Goal: Communication & Community: Answer question/provide support

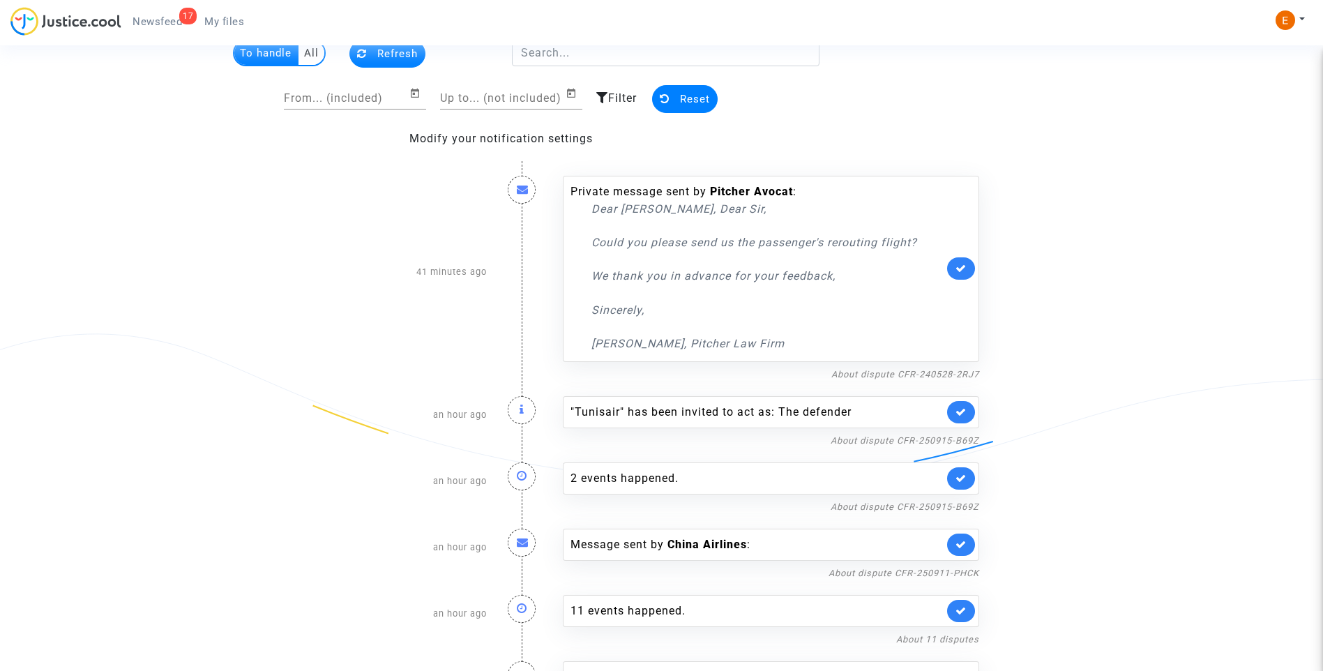
scroll to position [139, 0]
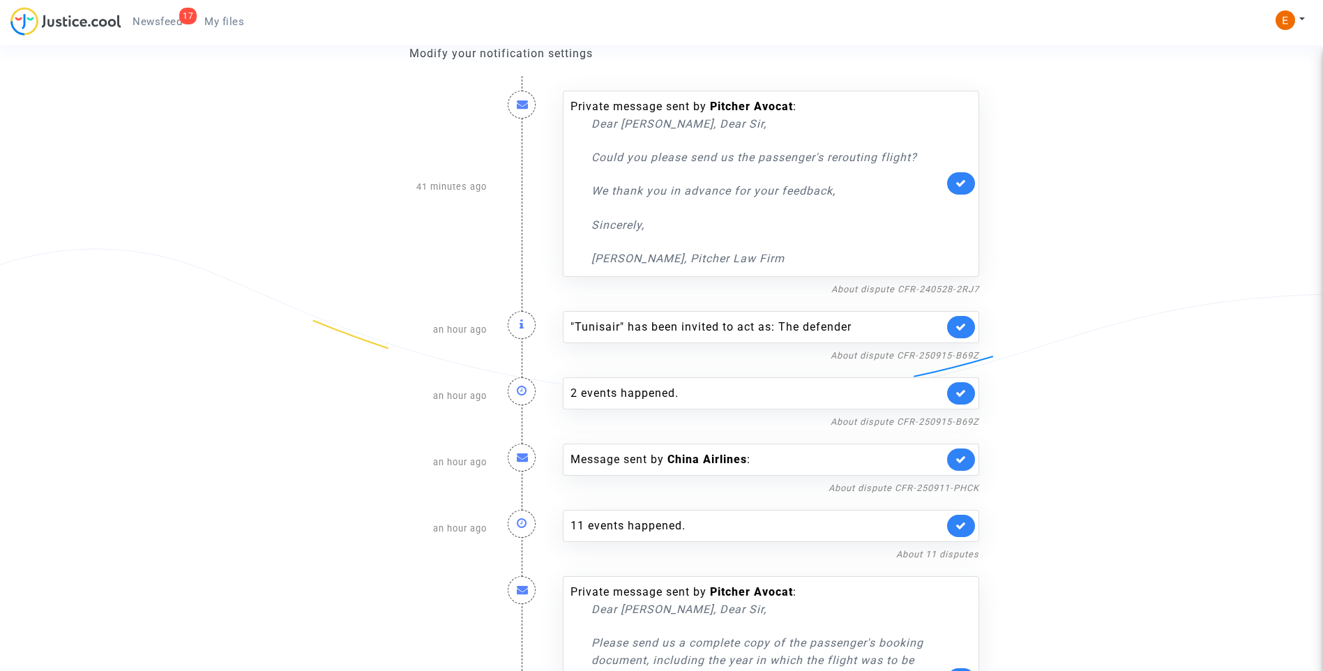
click at [973, 324] on link at bounding box center [961, 327] width 28 height 22
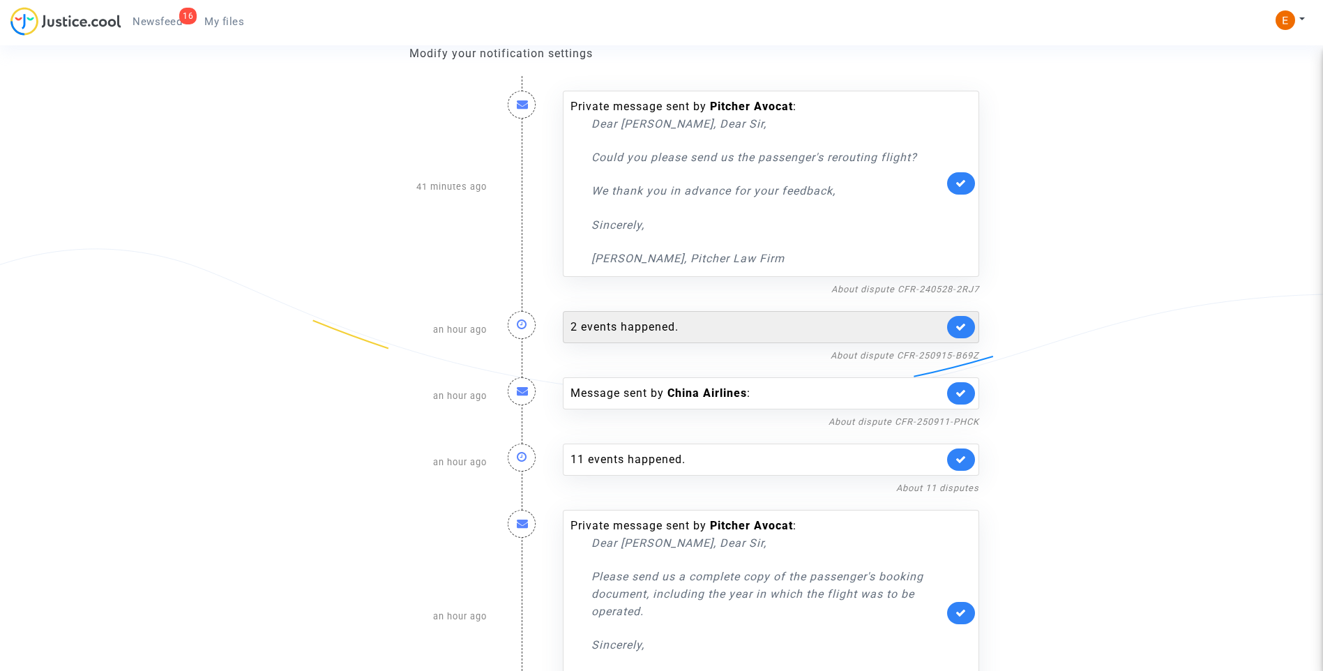
click at [700, 323] on div "2 events happened." at bounding box center [757, 327] width 373 height 17
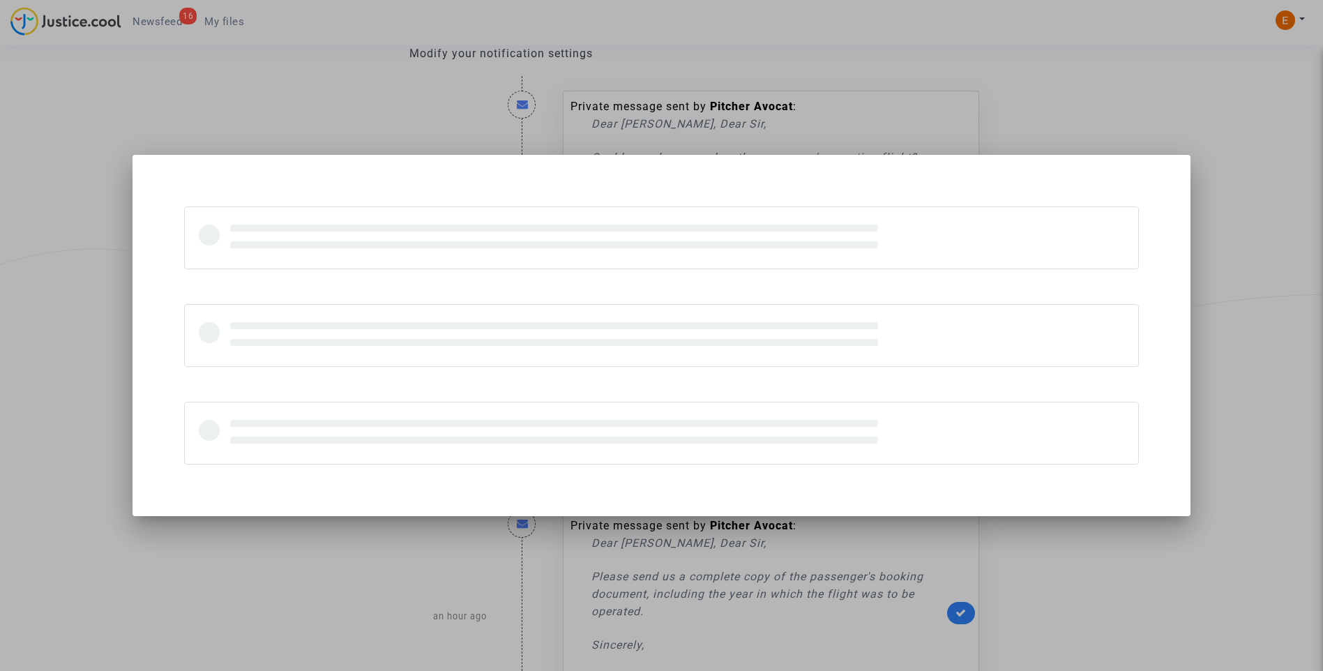
scroll to position [0, 0]
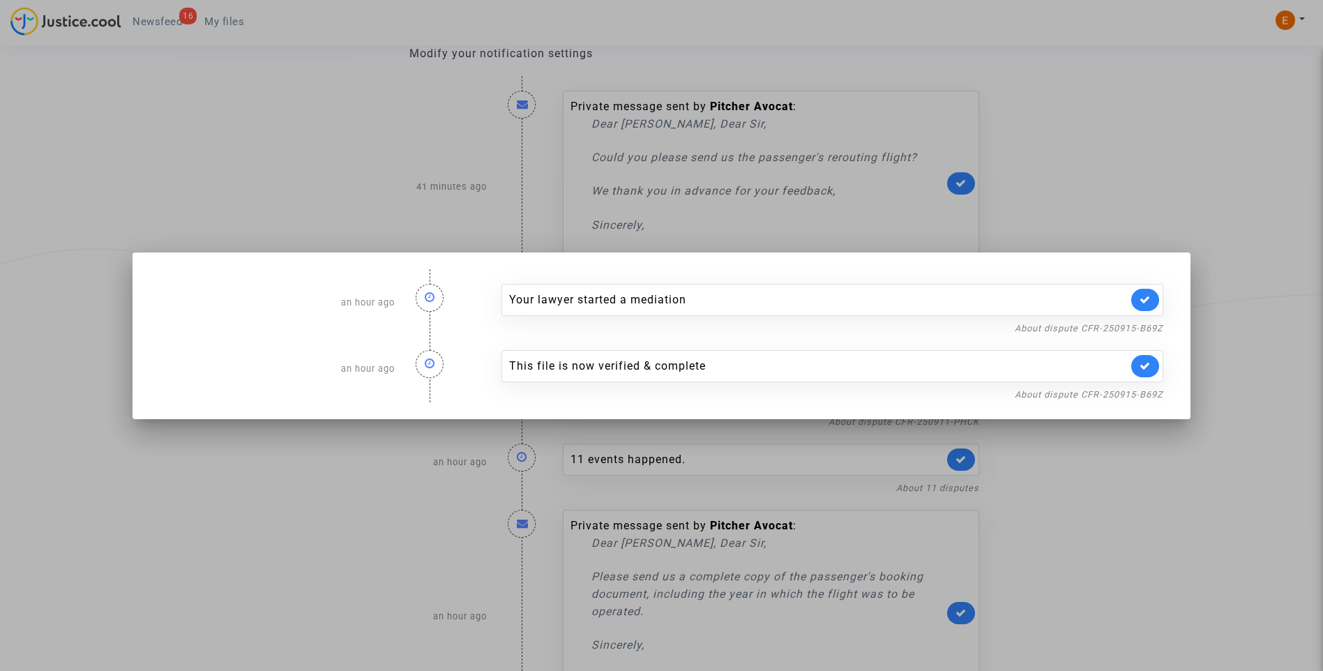
click at [1140, 368] on link at bounding box center [1145, 366] width 28 height 22
click at [1145, 177] on div at bounding box center [661, 335] width 1323 height 671
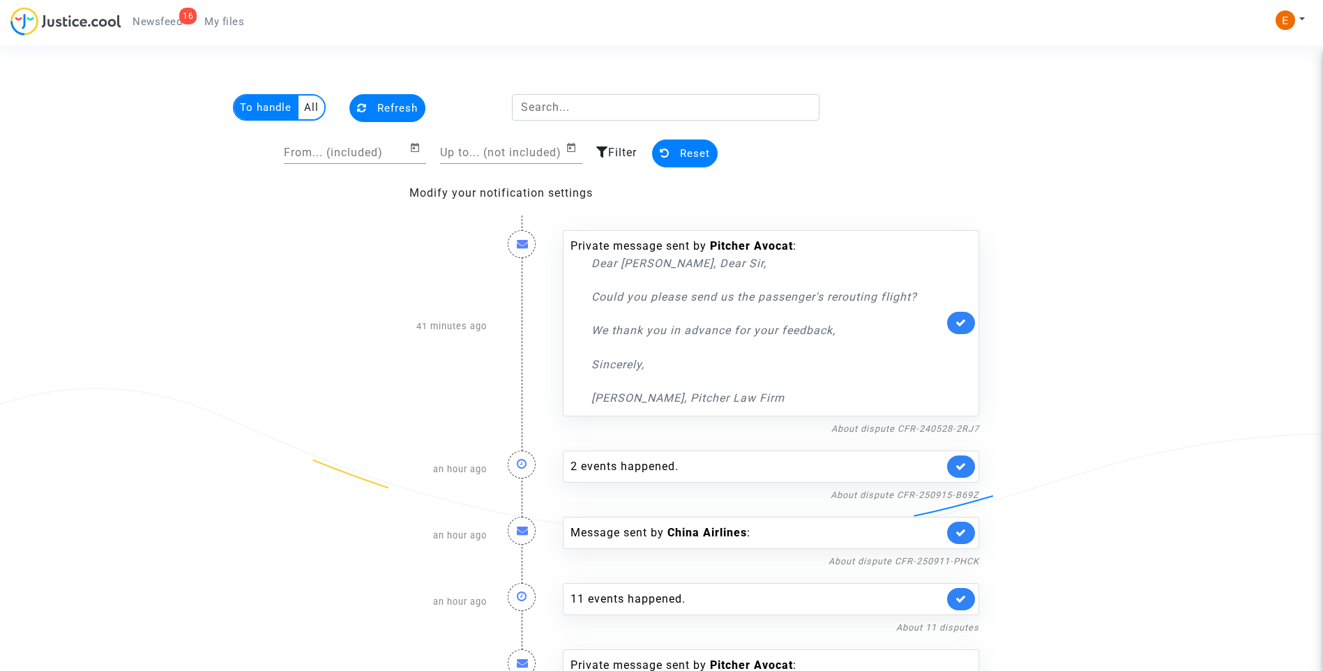
scroll to position [139, 0]
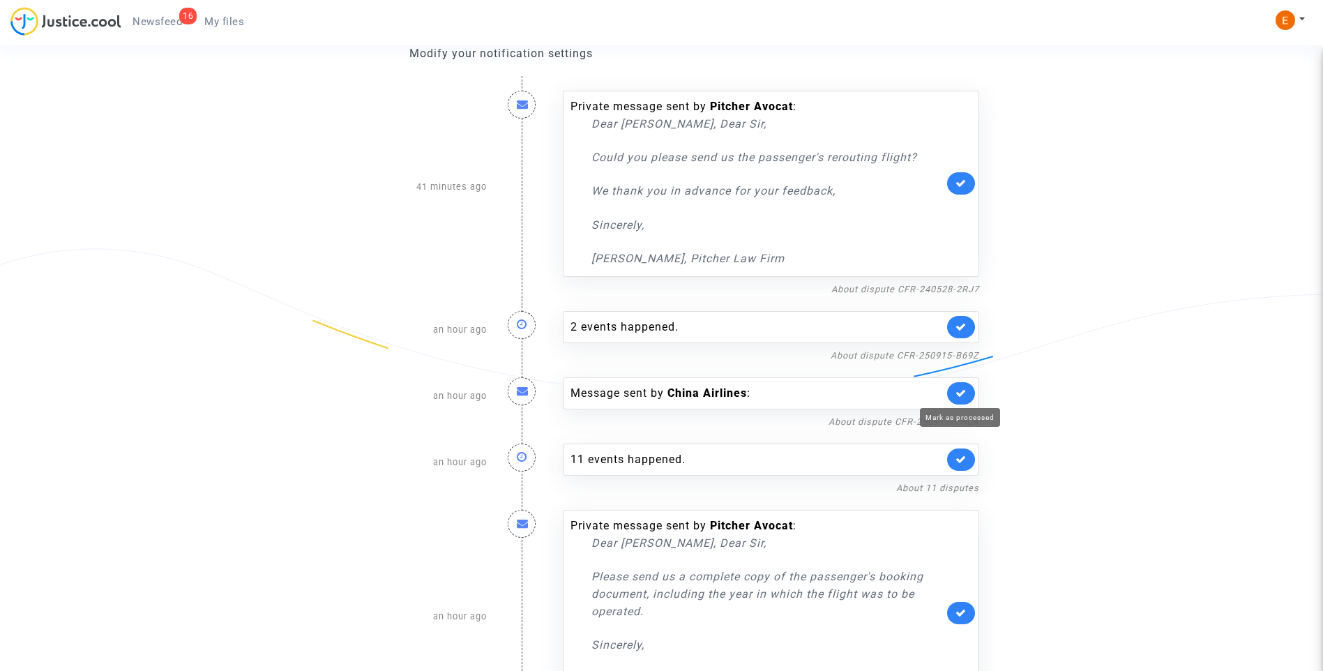
click at [961, 394] on icon at bounding box center [961, 393] width 11 height 10
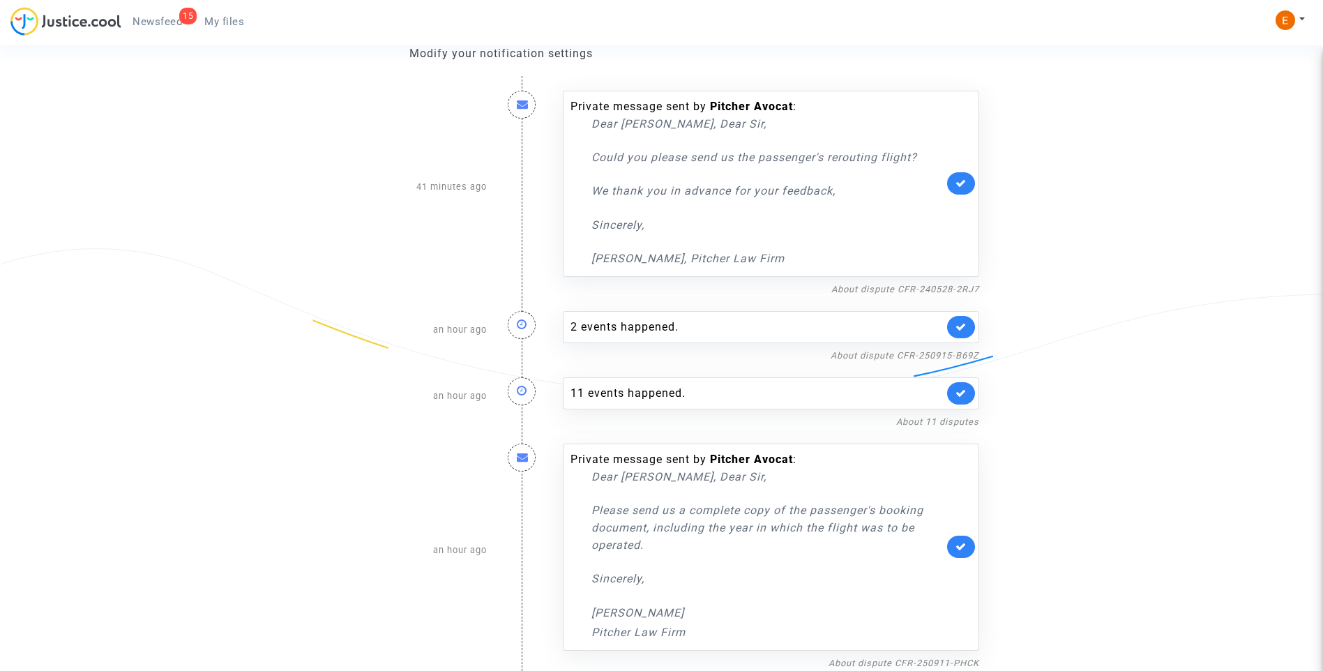
click at [220, 31] on link "My files" at bounding box center [224, 21] width 62 height 21
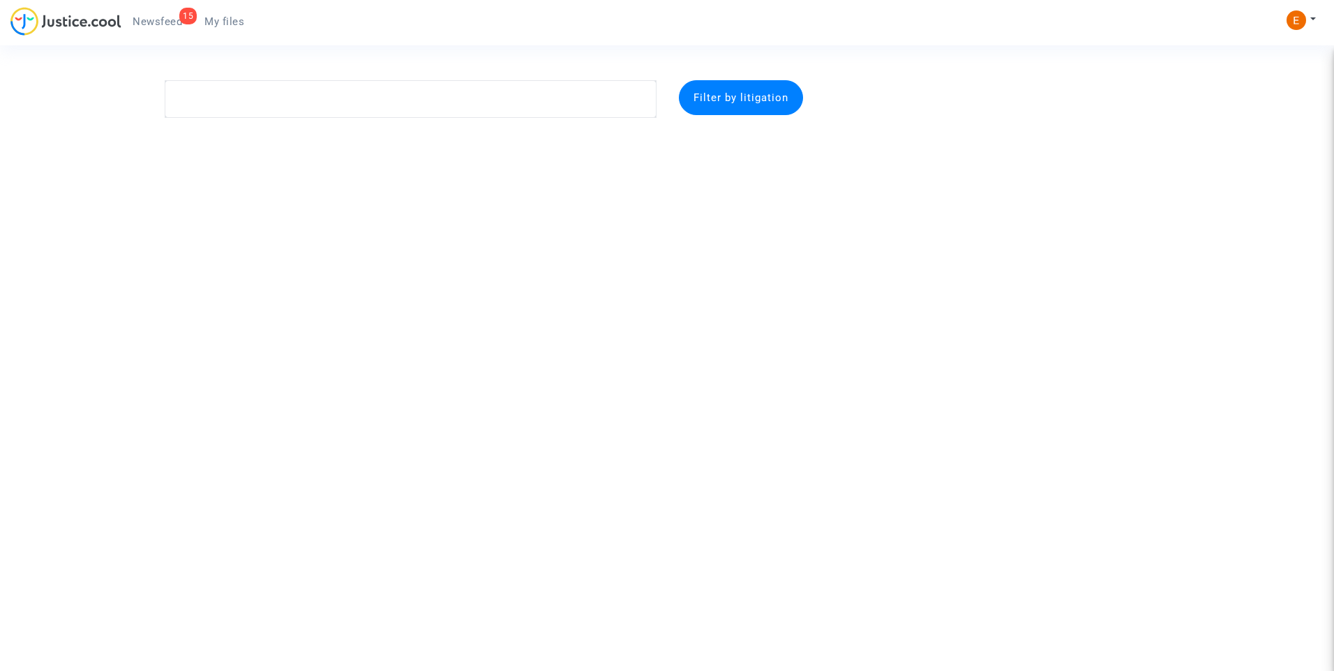
click at [187, 19] on div "15" at bounding box center [187, 16] width 17 height 17
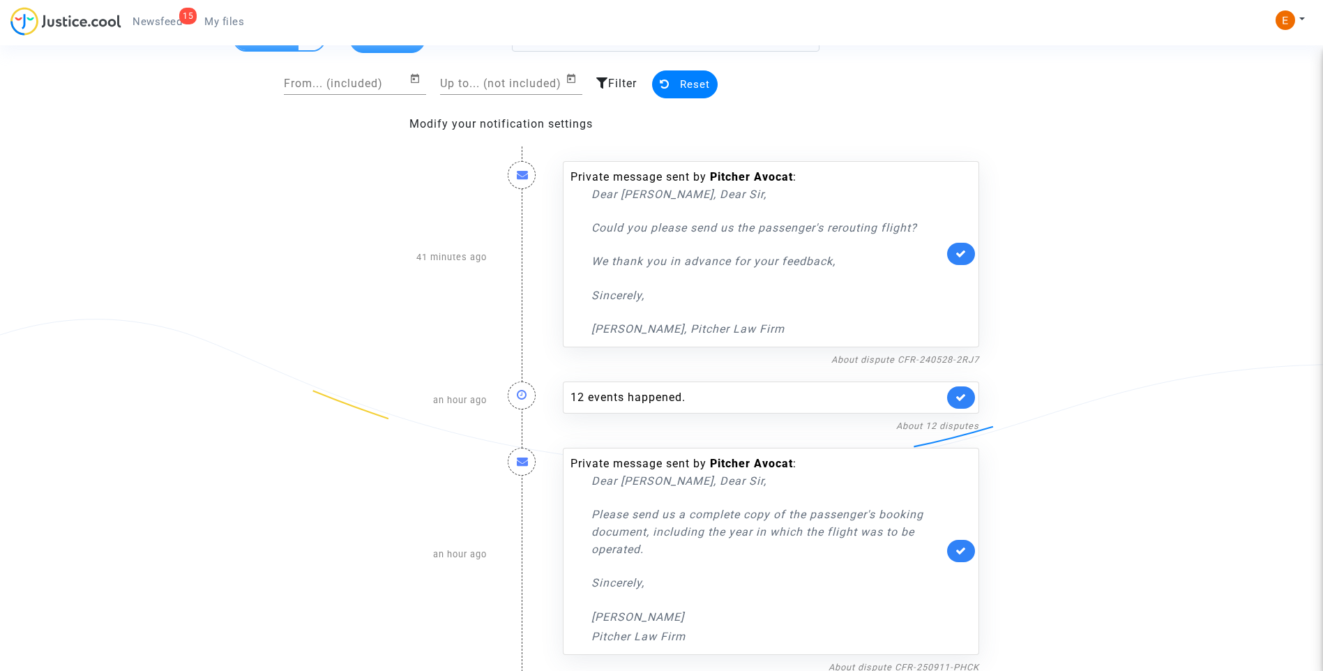
scroll to position [73, 0]
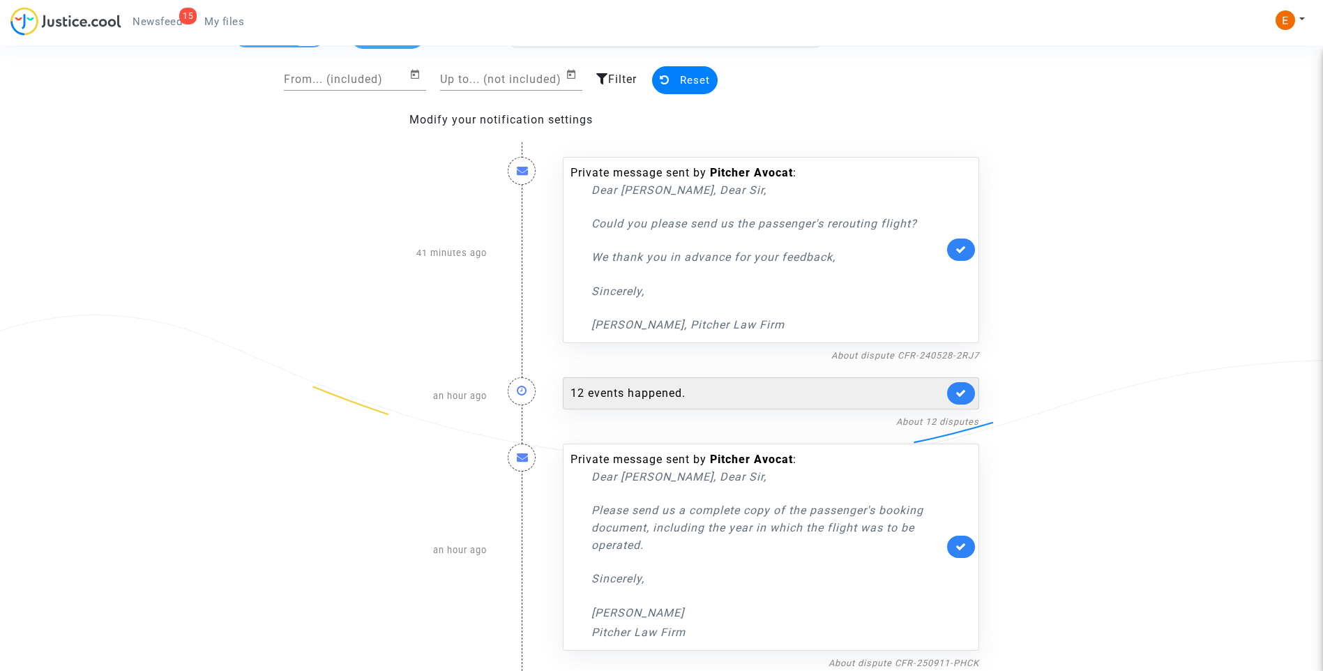
click at [652, 385] on div "12 events happened." at bounding box center [757, 393] width 373 height 17
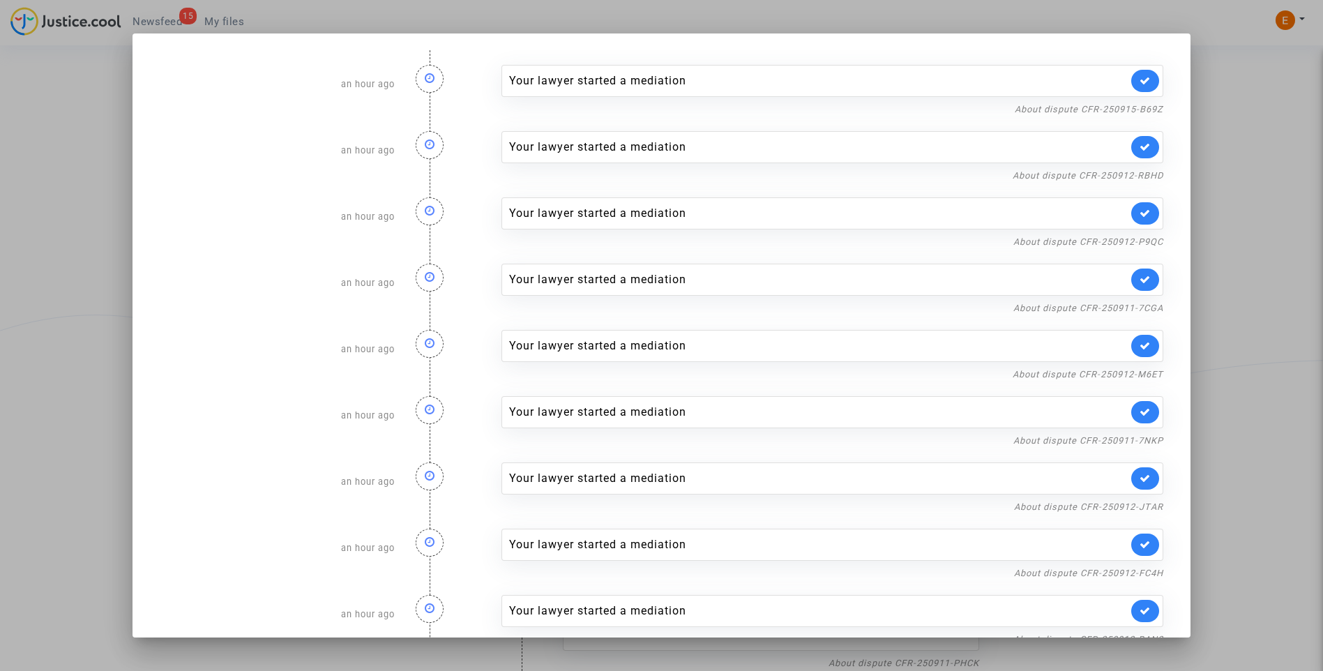
scroll to position [225, 0]
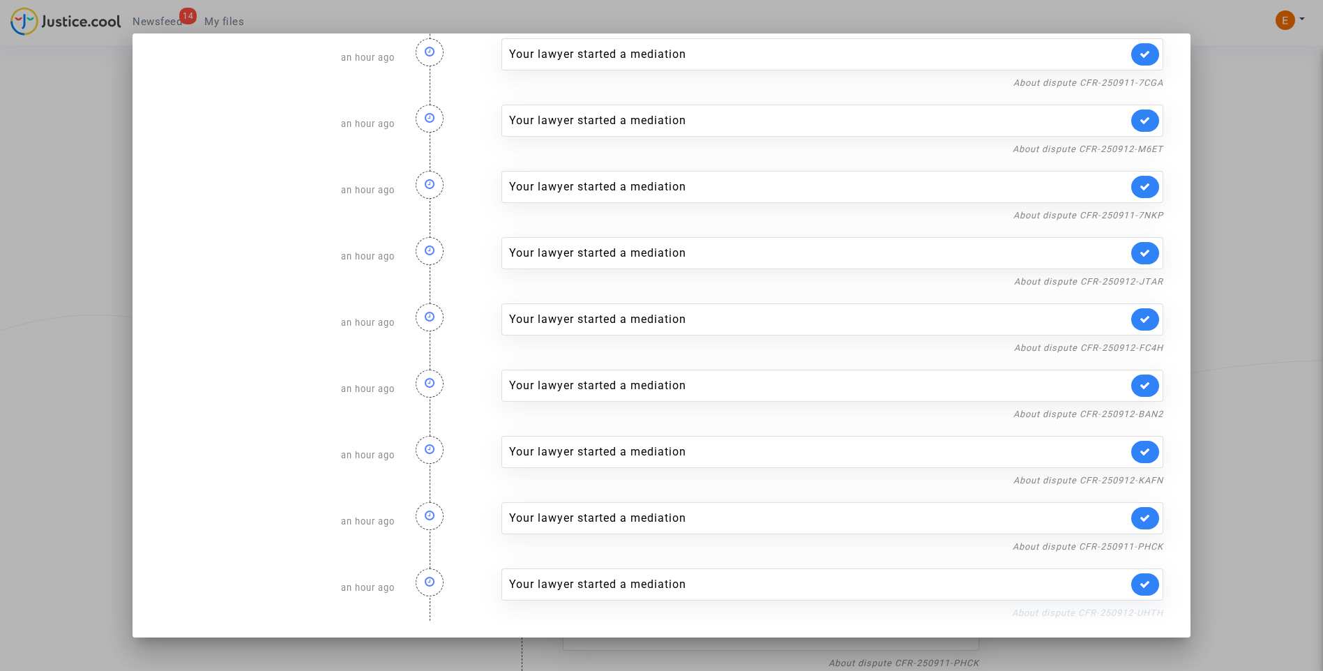
click at [1076, 617] on link "About dispute CFR-250912-UHTH" at bounding box center [1087, 612] width 151 height 10
click at [1147, 583] on link at bounding box center [1145, 584] width 28 height 22
click at [1140, 548] on link "About dispute CFR-250911-PHCK" at bounding box center [1088, 546] width 151 height 10
click at [1149, 521] on link at bounding box center [1145, 518] width 28 height 22
click at [1143, 468] on div "Your lawyer started a mediation" at bounding box center [832, 452] width 663 height 32
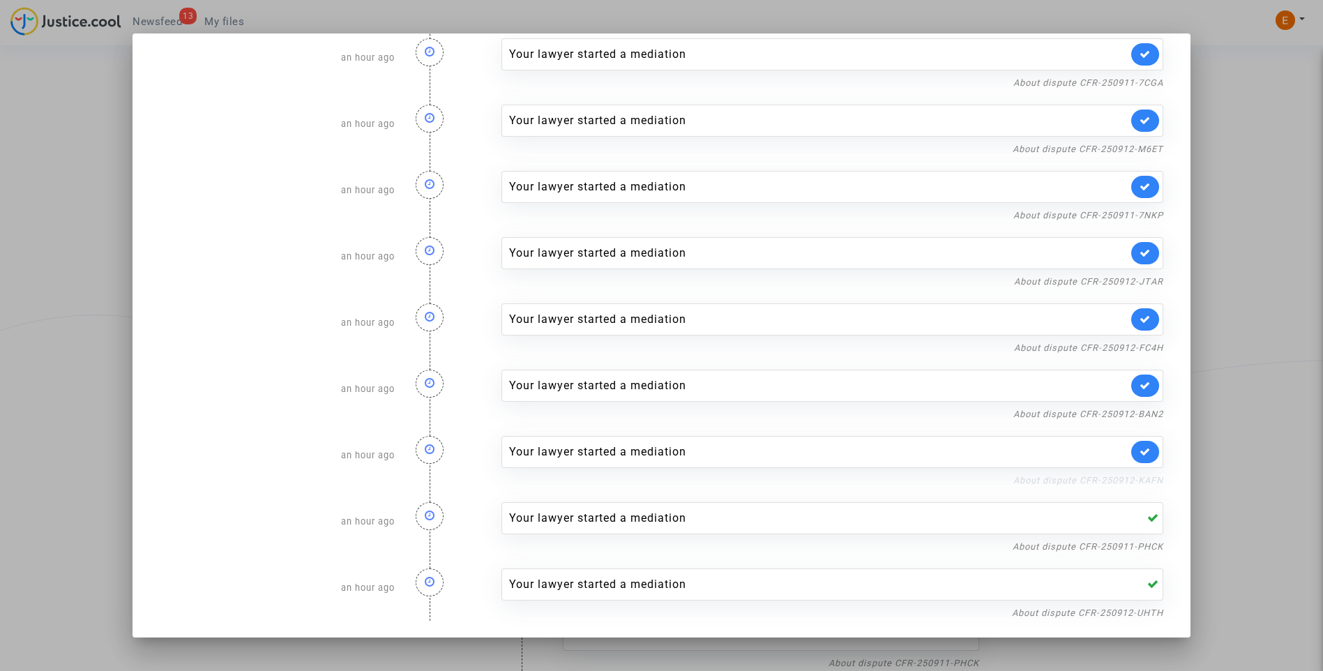
click at [1136, 476] on link "About dispute CFR-250912-KAFN" at bounding box center [1088, 480] width 150 height 10
click at [1147, 455] on link at bounding box center [1145, 452] width 28 height 22
click at [1142, 415] on link "About dispute CFR-250912-BAN2" at bounding box center [1088, 414] width 150 height 10
click at [1137, 393] on link at bounding box center [1145, 386] width 28 height 22
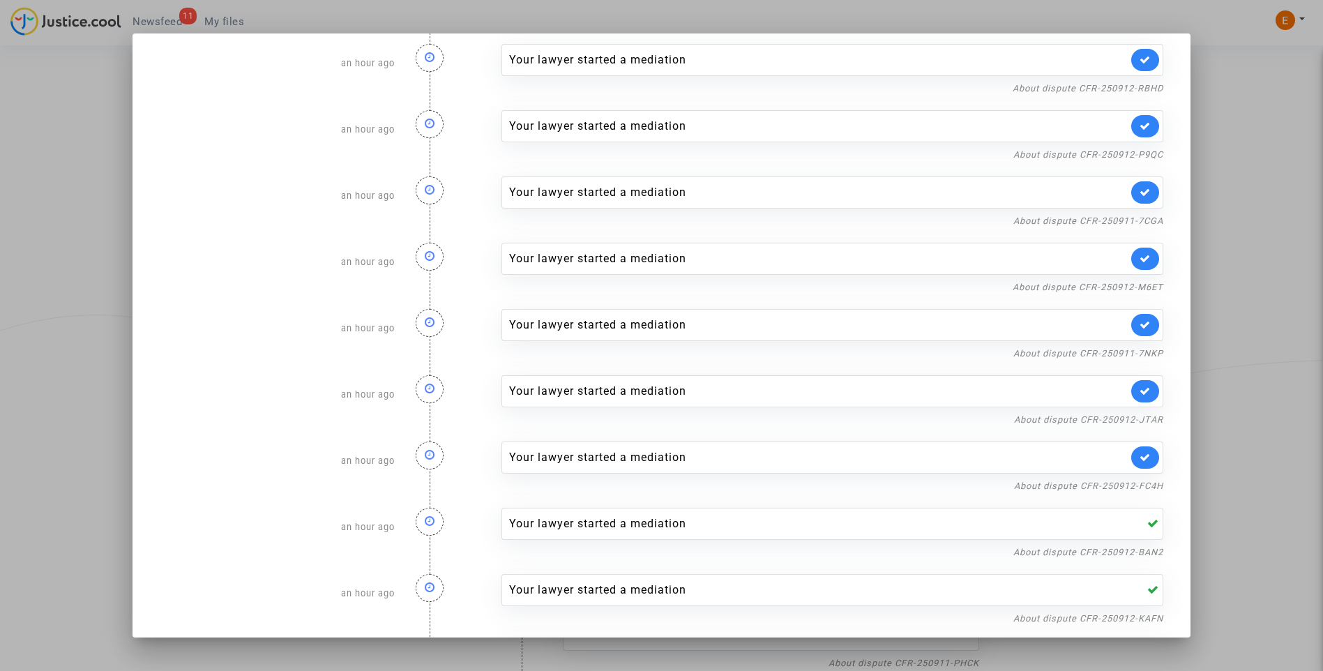
scroll to position [86, 0]
click at [1140, 484] on link "About dispute CFR-250912-FC4H" at bounding box center [1088, 487] width 149 height 10
click at [1140, 456] on icon at bounding box center [1145, 458] width 11 height 10
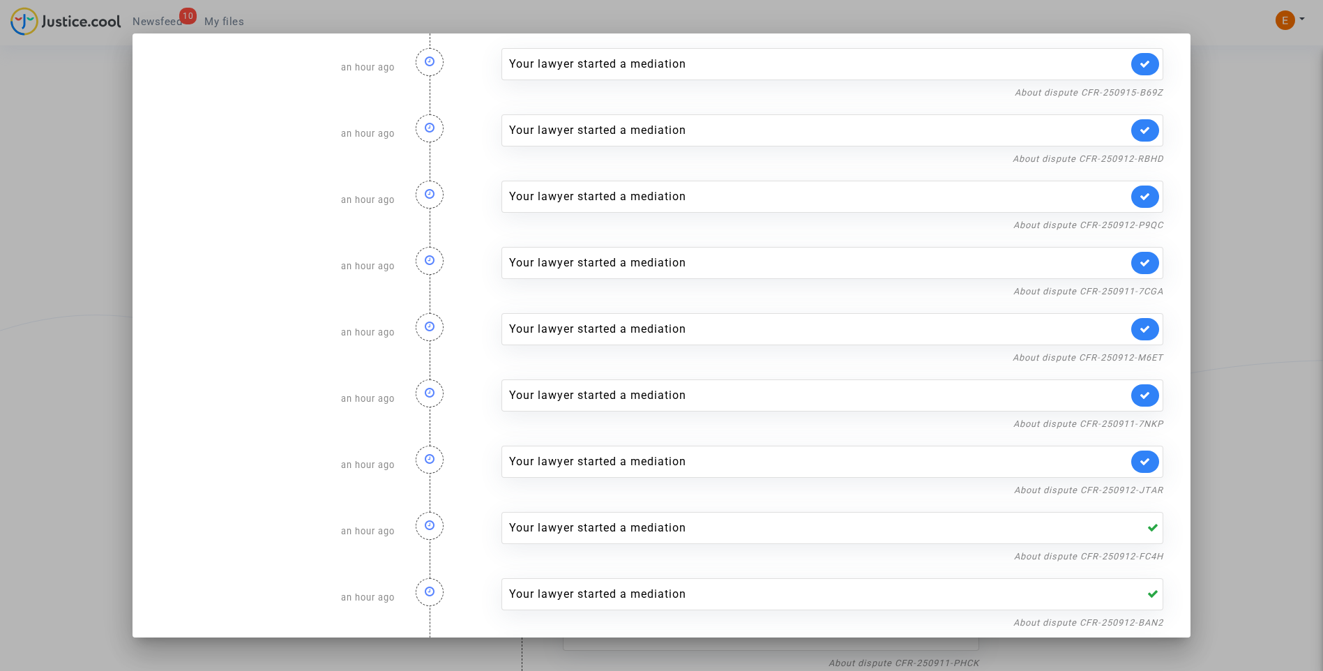
scroll to position [16, 0]
click at [1128, 492] on link "About dispute CFR-250912-JTAR" at bounding box center [1088, 490] width 149 height 10
click at [1142, 456] on link at bounding box center [1145, 462] width 28 height 22
click at [1141, 423] on link "About dispute CFR-250911-7NKP" at bounding box center [1088, 424] width 150 height 10
click at [1141, 393] on icon at bounding box center [1145, 396] width 11 height 10
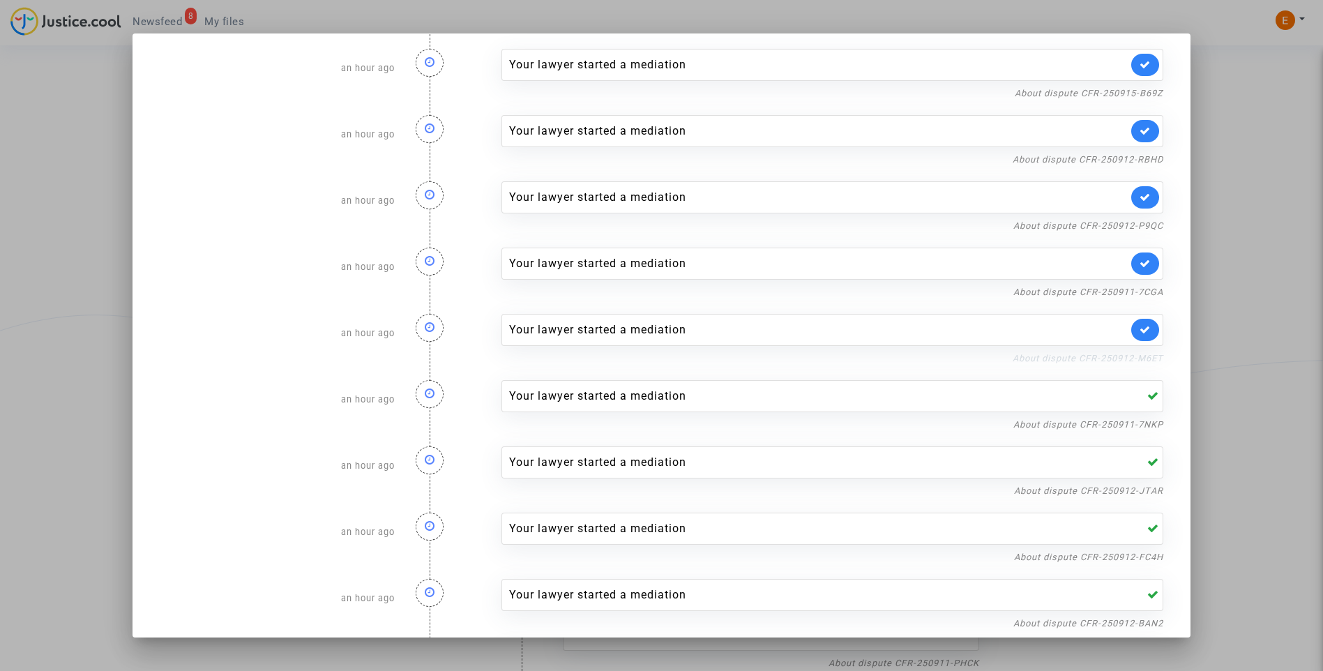
click at [1141, 354] on link "About dispute CFR-250912-M6ET" at bounding box center [1088, 358] width 151 height 10
click at [1147, 329] on link at bounding box center [1145, 330] width 28 height 22
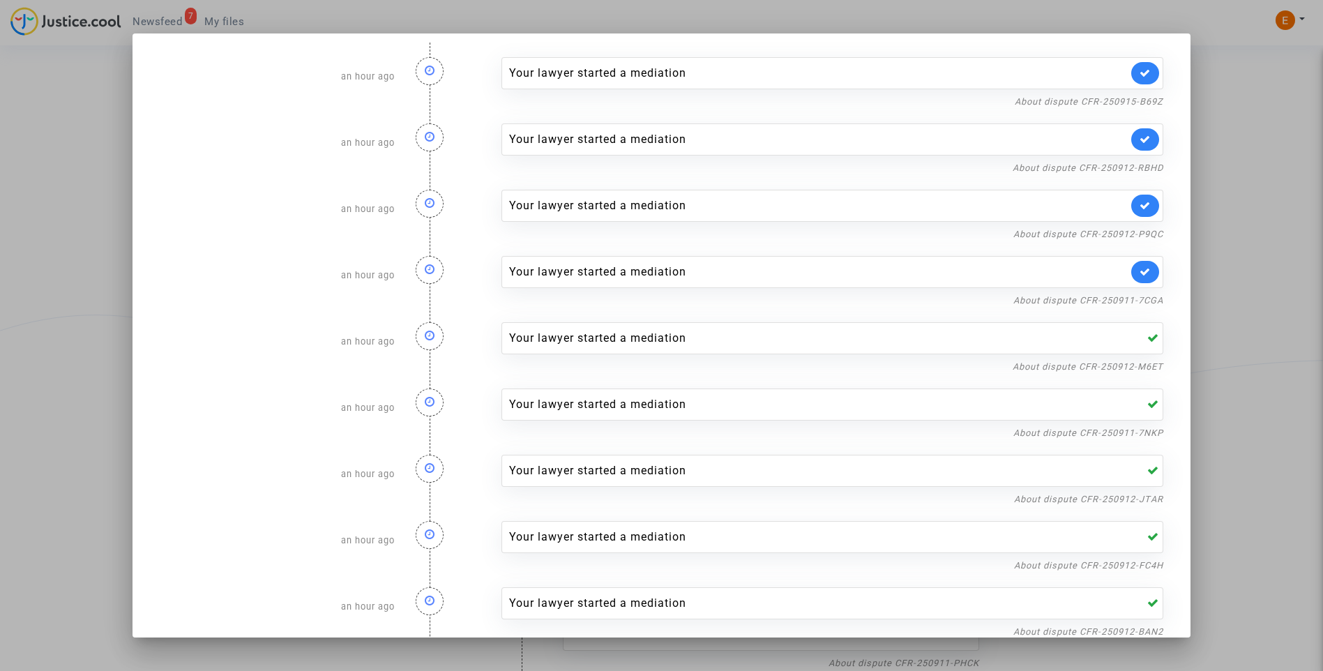
scroll to position [0, 0]
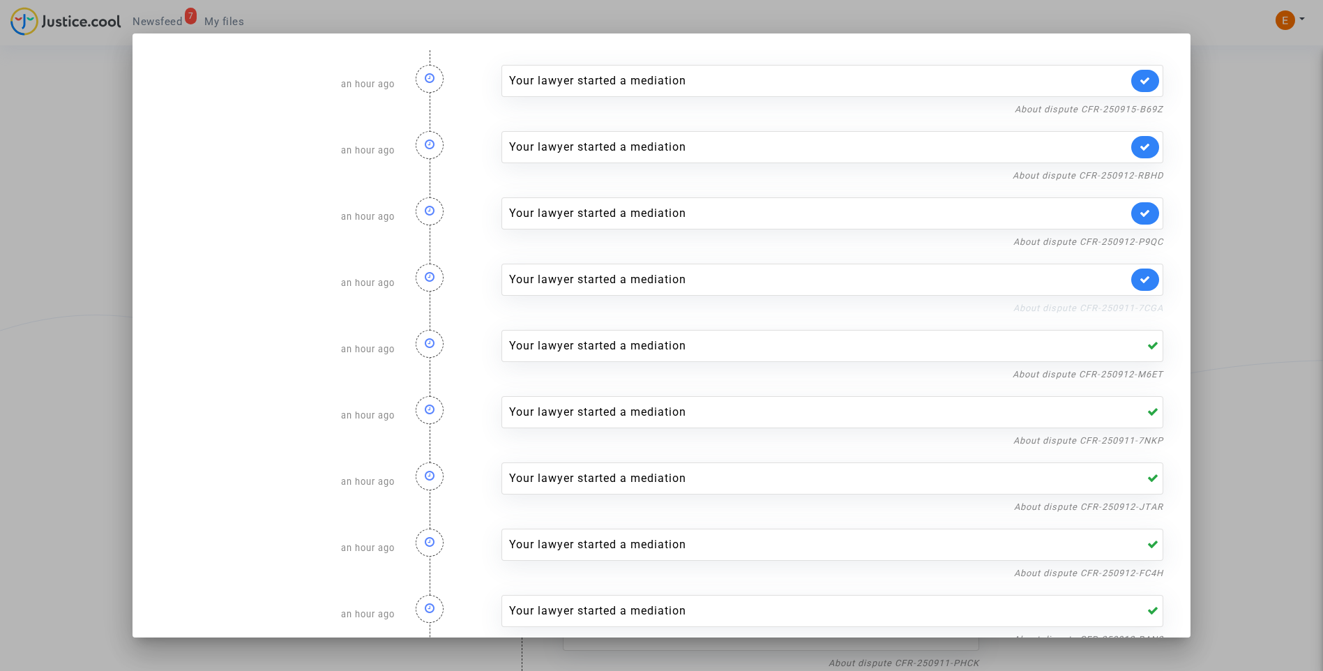
click at [1145, 310] on link "About dispute CFR-250911-7CGA" at bounding box center [1088, 308] width 150 height 10
click at [1143, 282] on icon at bounding box center [1145, 279] width 11 height 10
click at [1140, 241] on link "About dispute CFR-250912-P9QC" at bounding box center [1088, 241] width 150 height 10
click at [1145, 211] on icon at bounding box center [1145, 213] width 11 height 10
click at [1145, 177] on link "About dispute CFR-250912-RBHD" at bounding box center [1088, 175] width 151 height 10
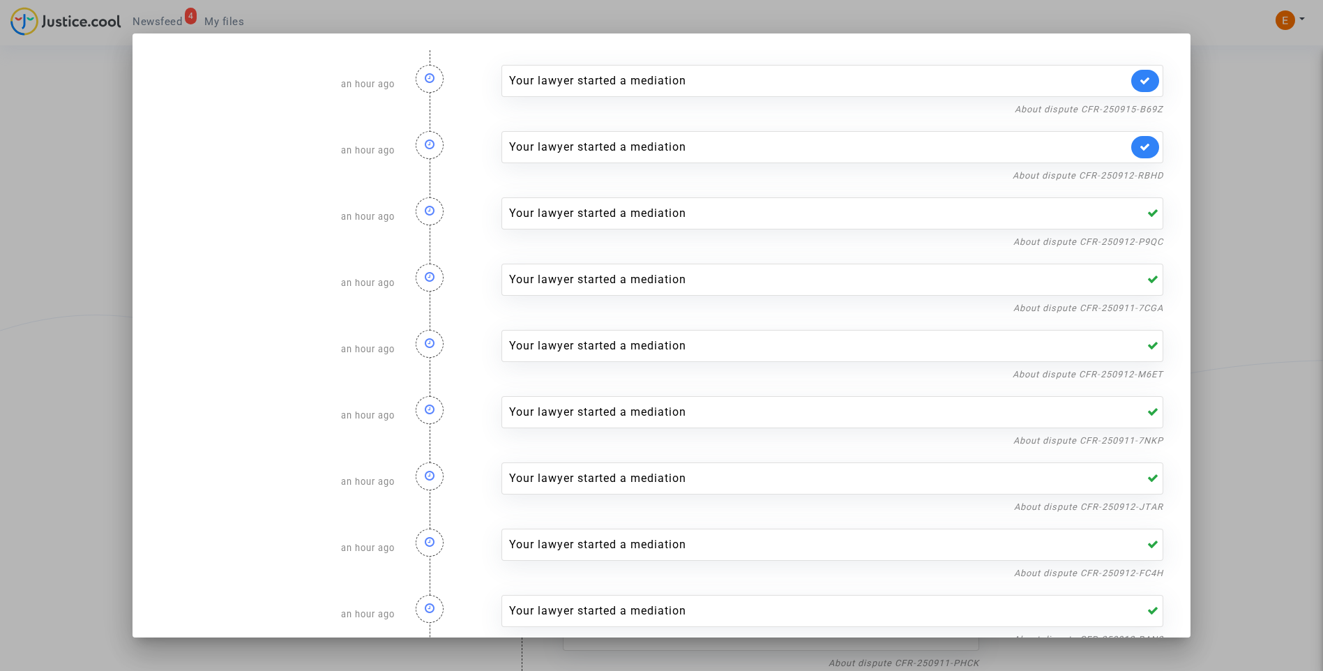
click at [1141, 151] on icon at bounding box center [1145, 147] width 11 height 10
click at [1139, 102] on nf-filterlink "About dispute CFR-250915-B69Z" at bounding box center [1089, 108] width 149 height 13
click at [1132, 105] on link "About dispute CFR-250915-B69Z" at bounding box center [1089, 109] width 149 height 10
click at [1143, 76] on icon at bounding box center [1145, 80] width 11 height 10
click at [1230, 98] on div at bounding box center [661, 335] width 1323 height 671
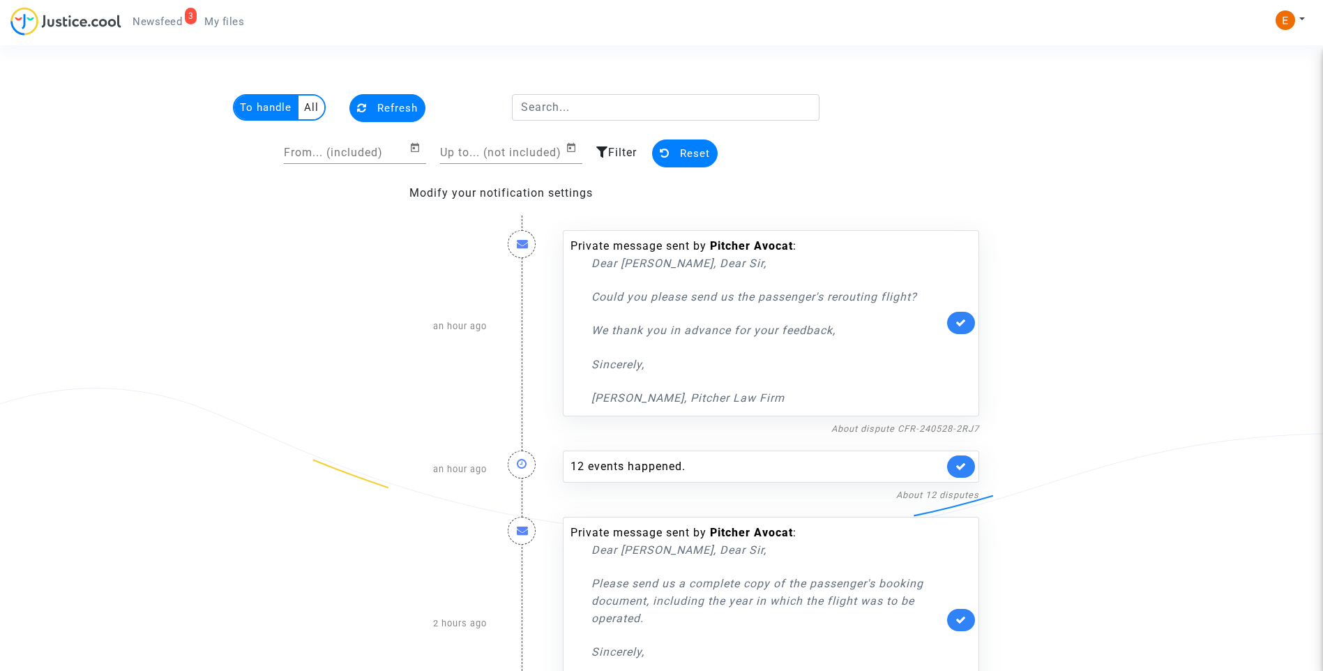
scroll to position [73, 0]
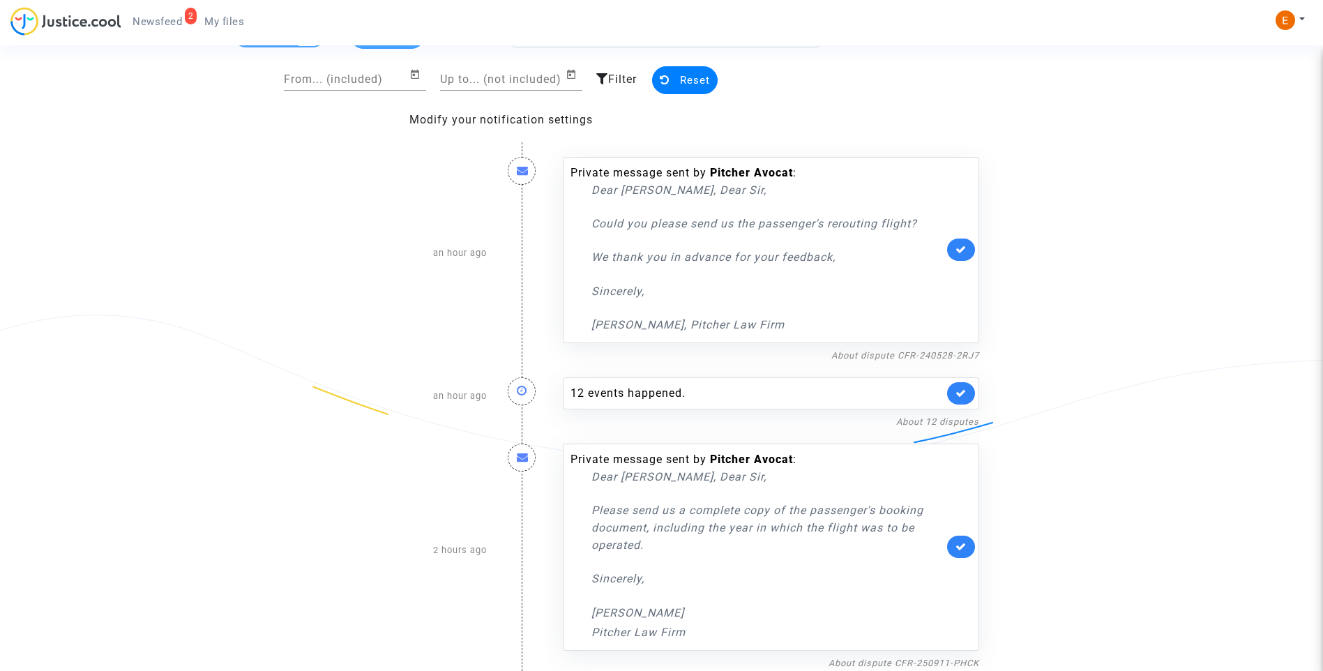
drag, startPoint x: 232, startPoint y: 25, endPoint x: 216, endPoint y: 24, distance: 16.1
click at [232, 25] on span "My files" at bounding box center [224, 21] width 40 height 13
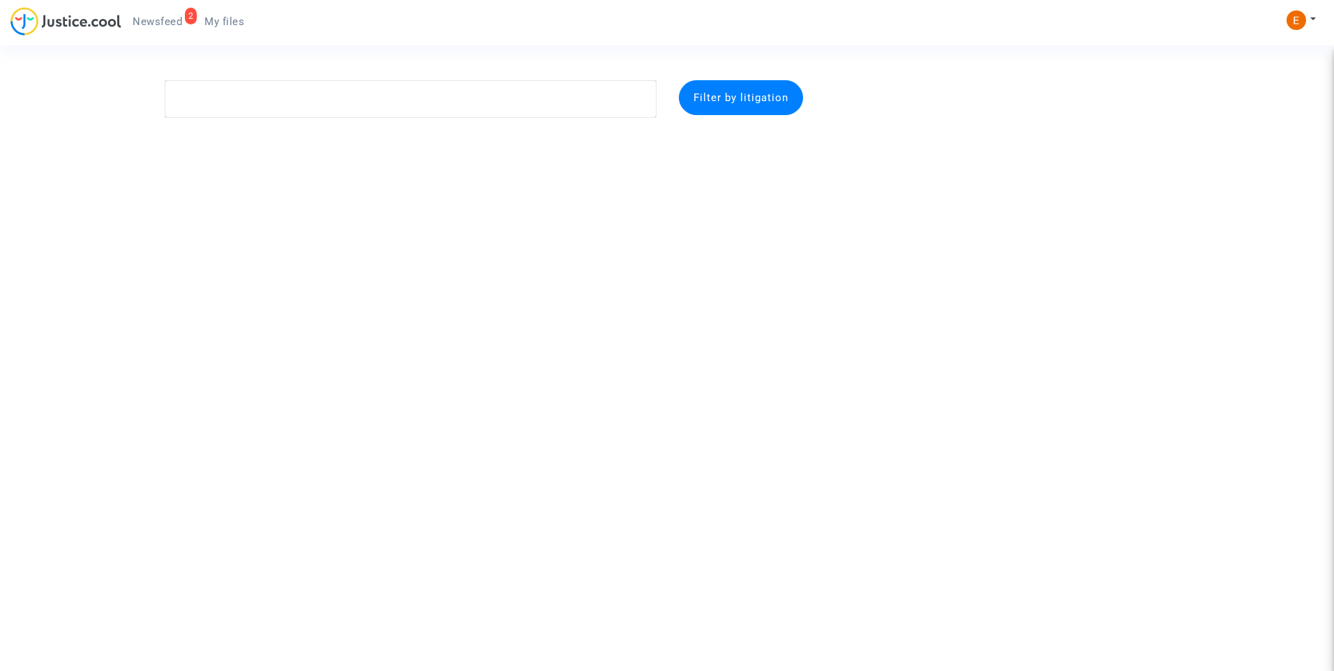
click at [156, 22] on span "Newsfeed" at bounding box center [158, 21] width 50 height 13
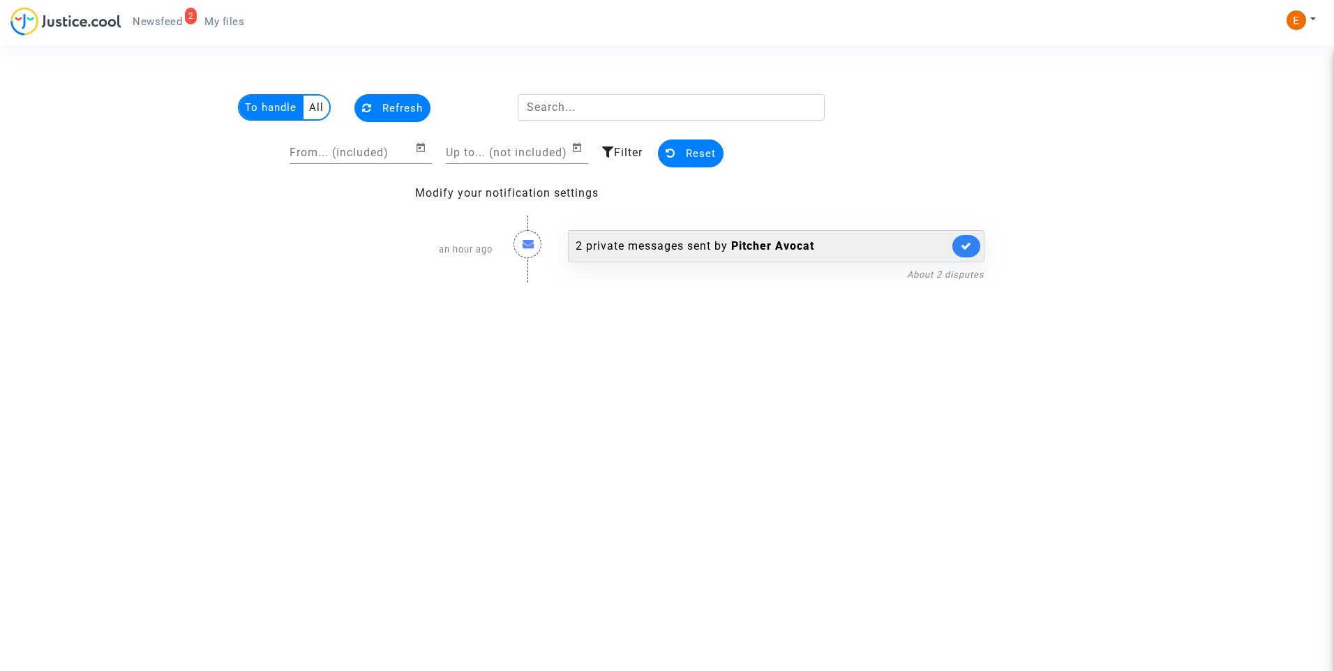
click at [699, 245] on div "2 private messages sent by Pitcher Avocat" at bounding box center [761, 246] width 373 height 17
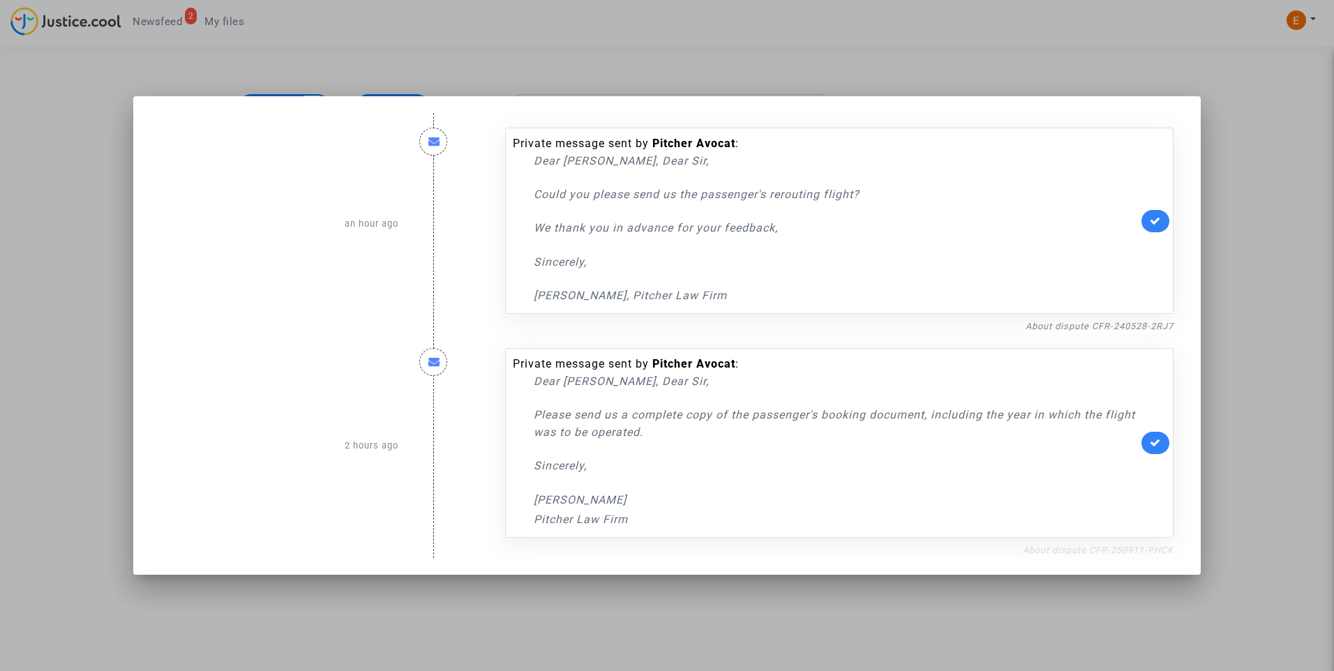
click at [1053, 549] on link "About dispute CFR-250911-PHCK" at bounding box center [1097, 550] width 151 height 10
click at [1085, 554] on link "About dispute CFR-250911-PHCK" at bounding box center [1097, 550] width 151 height 10
click at [1156, 442] on icon at bounding box center [1154, 442] width 11 height 10
click at [1071, 325] on link "About dispute CFR-240528-2RJ7" at bounding box center [1099, 326] width 148 height 10
click at [1166, 223] on link at bounding box center [1155, 221] width 28 height 22
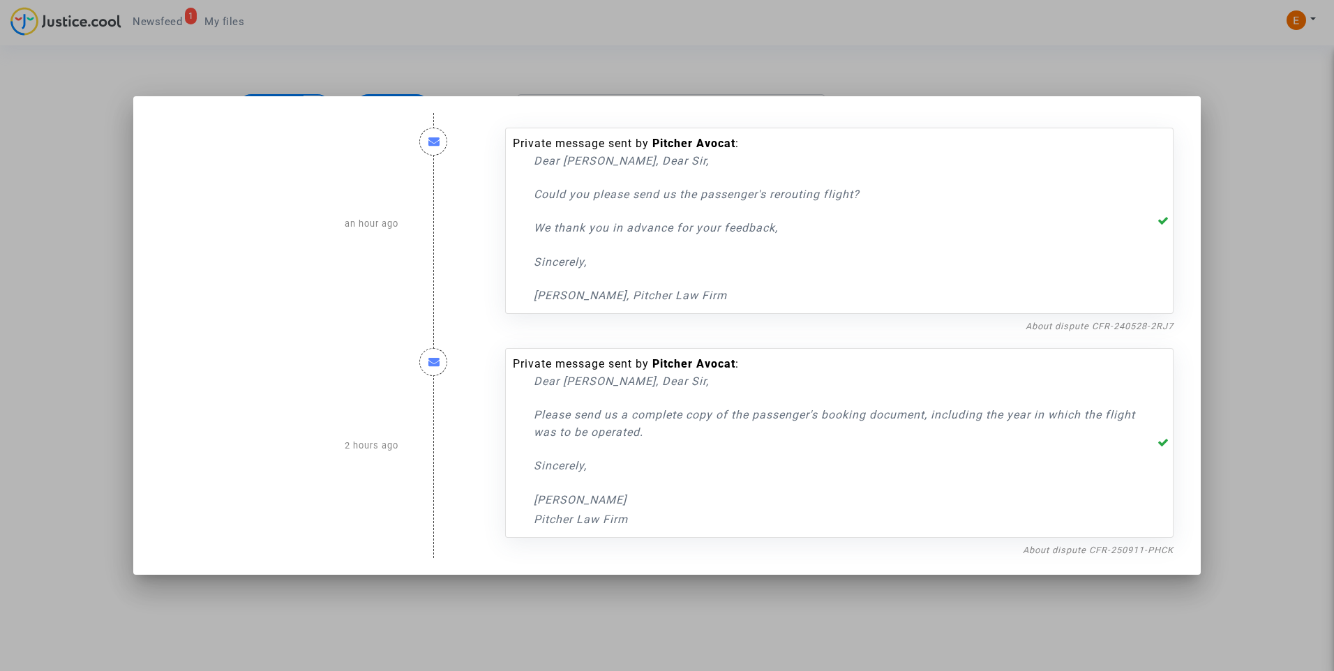
click at [1252, 177] on div at bounding box center [667, 335] width 1334 height 671
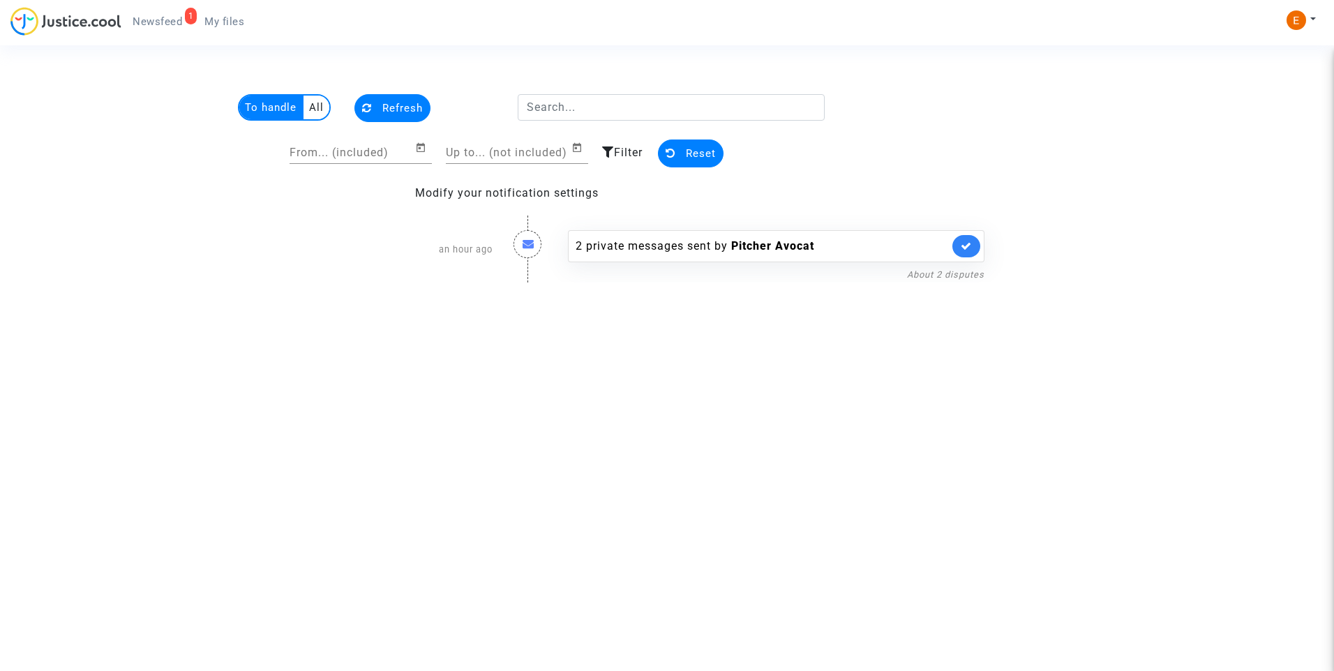
click at [234, 17] on span "My files" at bounding box center [224, 21] width 40 height 13
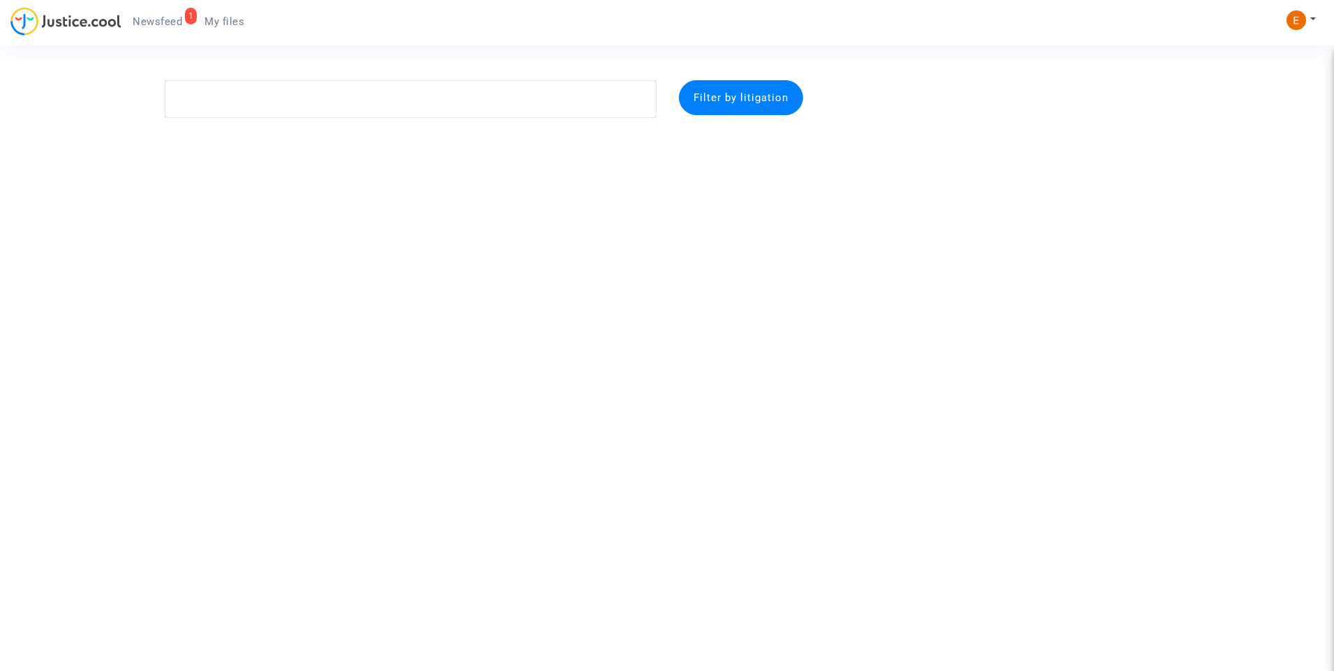
click at [166, 17] on span "Newsfeed" at bounding box center [158, 21] width 50 height 13
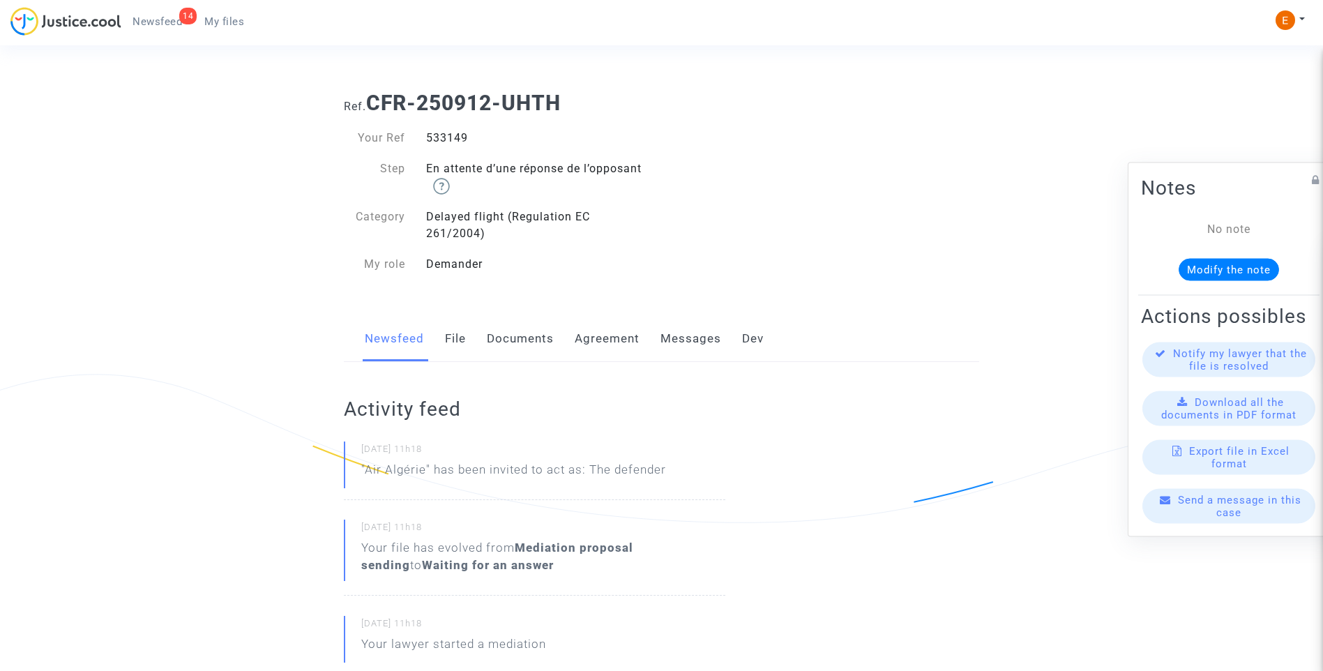
click at [441, 142] on div "533149" at bounding box center [539, 138] width 246 height 17
copy div "533149"
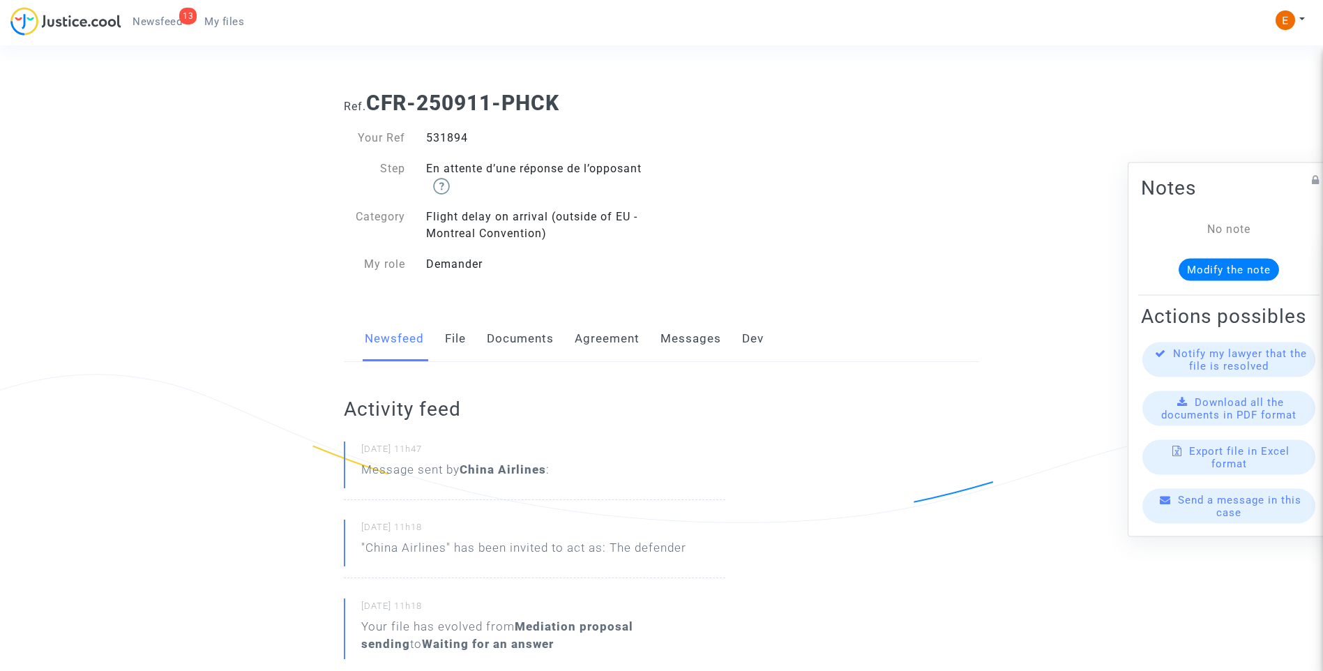
drag, startPoint x: 0, startPoint y: 0, endPoint x: 454, endPoint y: 142, distance: 475.6
click at [454, 142] on div "531894" at bounding box center [539, 138] width 246 height 17
copy div "531894"
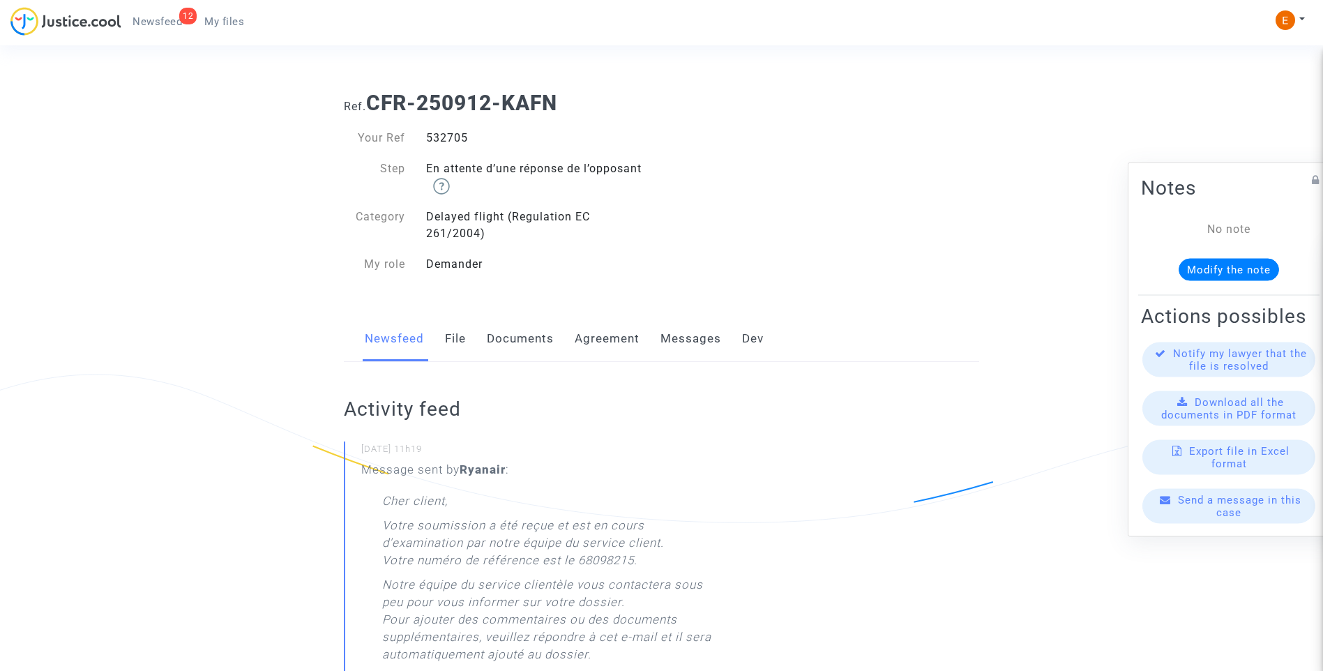
drag, startPoint x: 0, startPoint y: 0, endPoint x: 460, endPoint y: 135, distance: 479.1
click at [460, 135] on div "532705" at bounding box center [539, 138] width 246 height 17
copy div "532705"
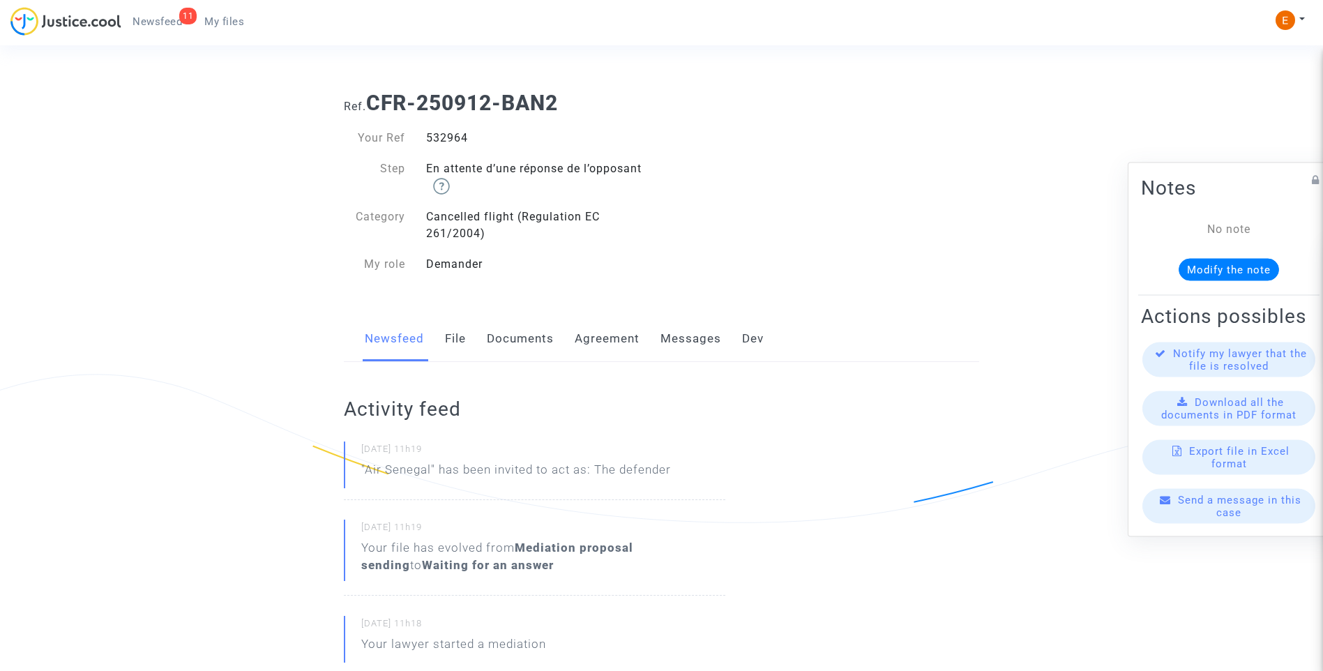
click at [457, 137] on div "532964" at bounding box center [539, 138] width 246 height 17
copy div "532964"
click at [451, 135] on div "530489" at bounding box center [539, 138] width 246 height 17
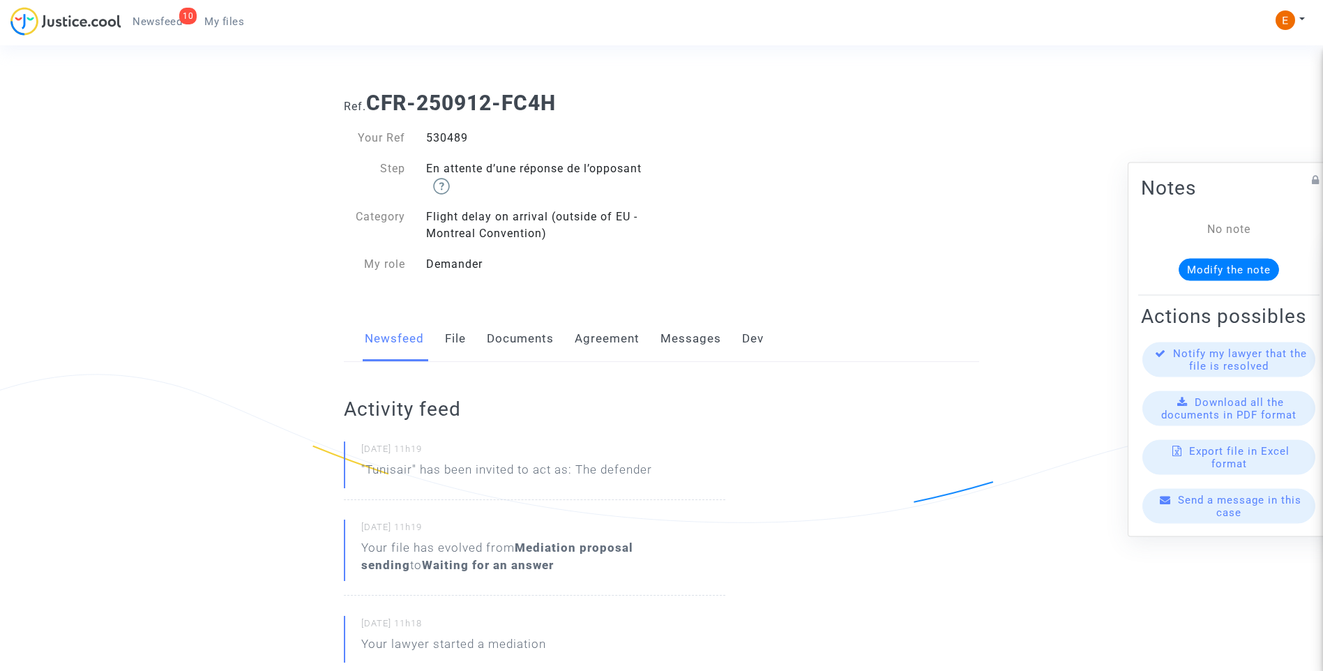
copy div "530489"
click at [454, 135] on div "530248" at bounding box center [539, 138] width 246 height 17
copy div "530248"
drag, startPoint x: 0, startPoint y: 0, endPoint x: 432, endPoint y: 138, distance: 453.3
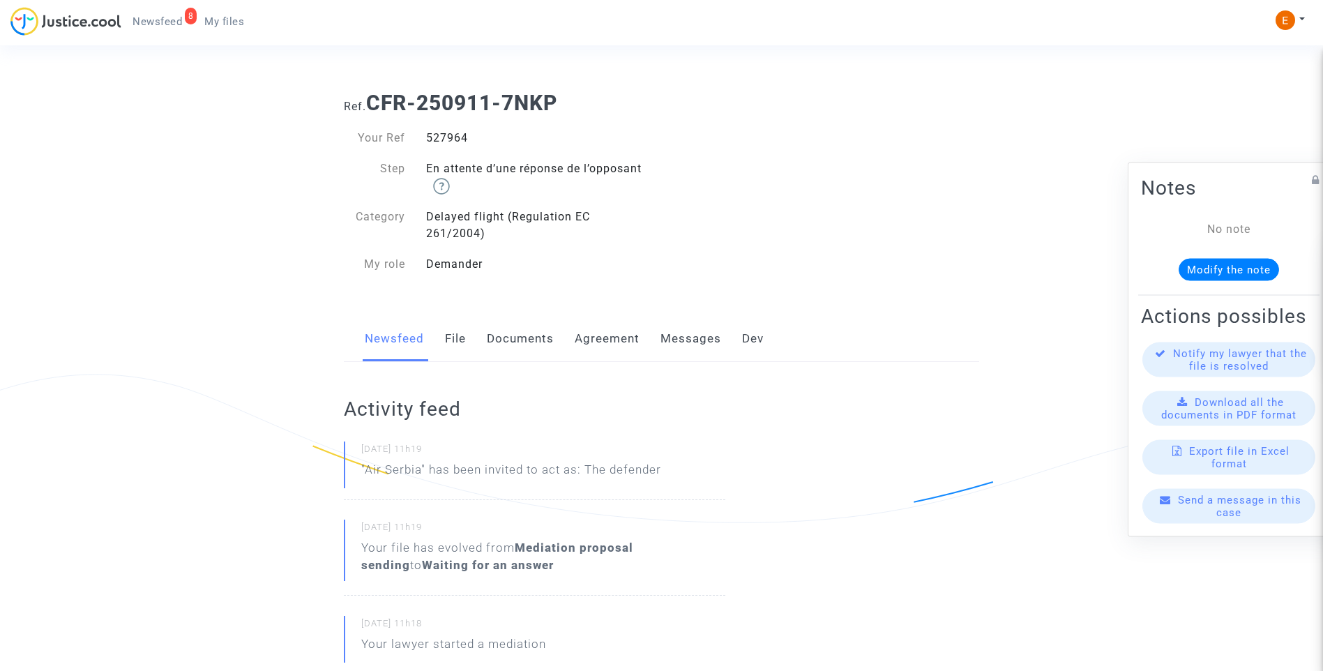
click at [432, 138] on div "527964" at bounding box center [539, 138] width 246 height 17
copy div "527964"
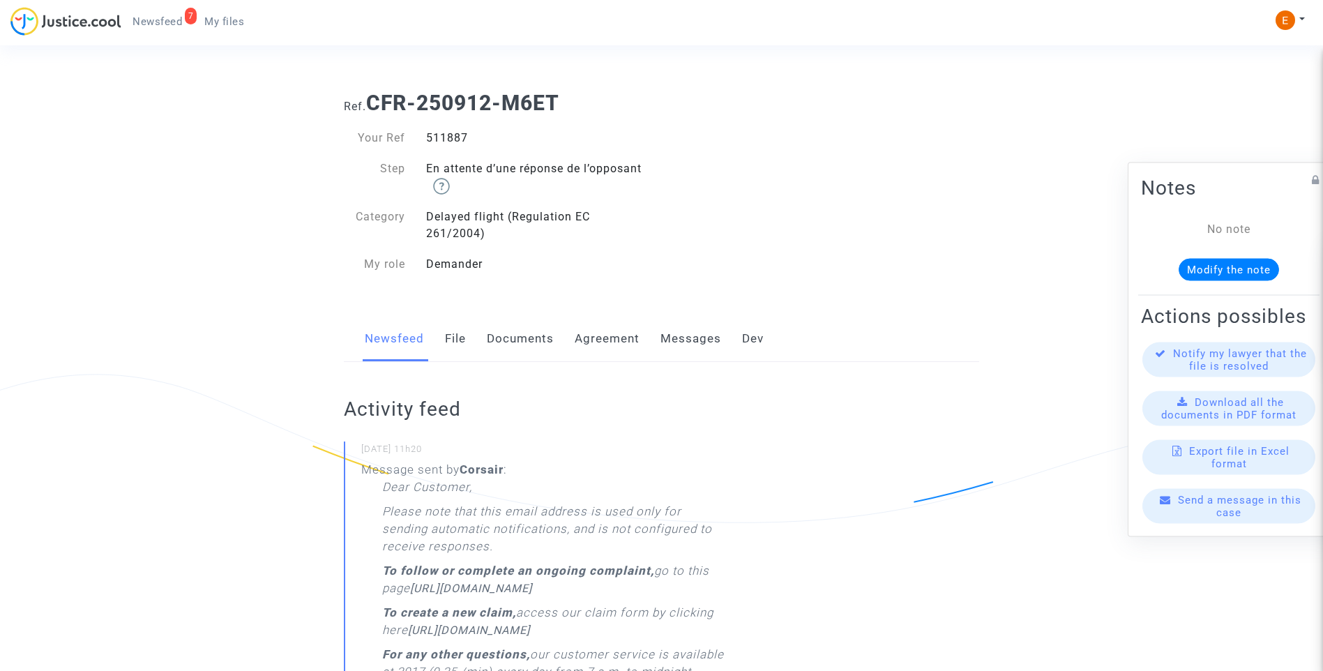
click at [441, 139] on div "511887" at bounding box center [539, 138] width 246 height 17
copy div "511887"
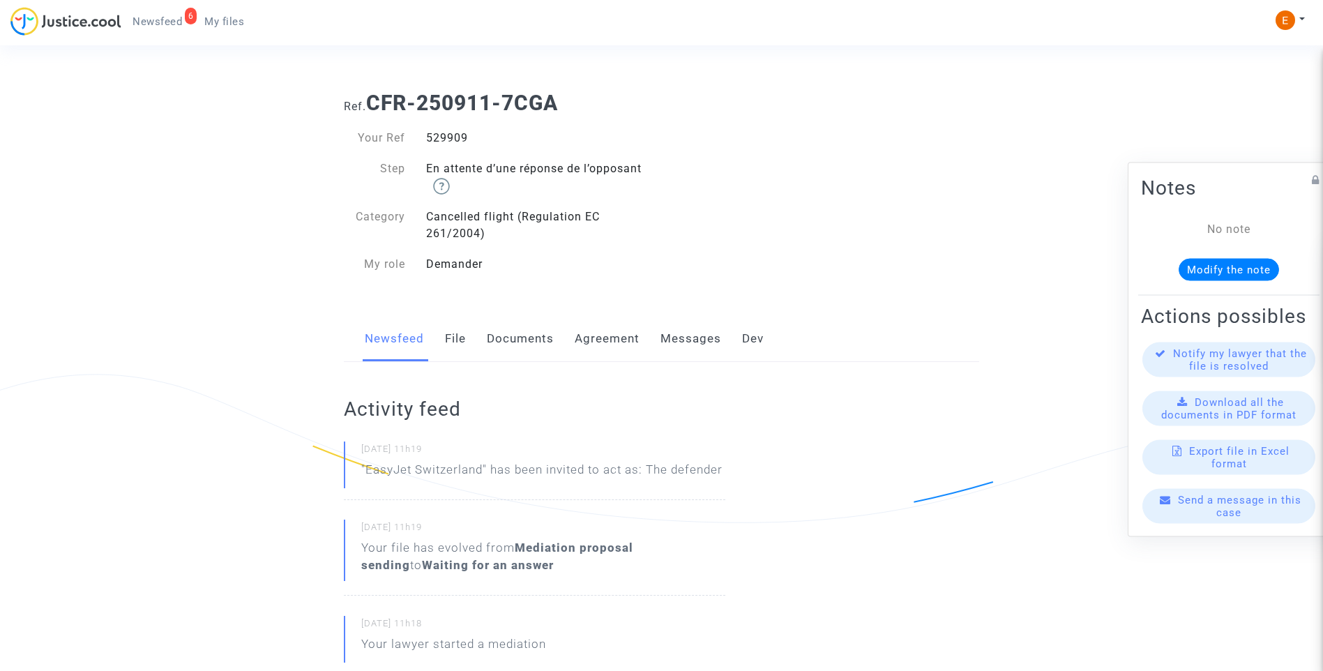
click at [455, 133] on div "529909" at bounding box center [539, 138] width 246 height 17
copy div "529909"
click at [453, 134] on div "530254" at bounding box center [539, 138] width 246 height 17
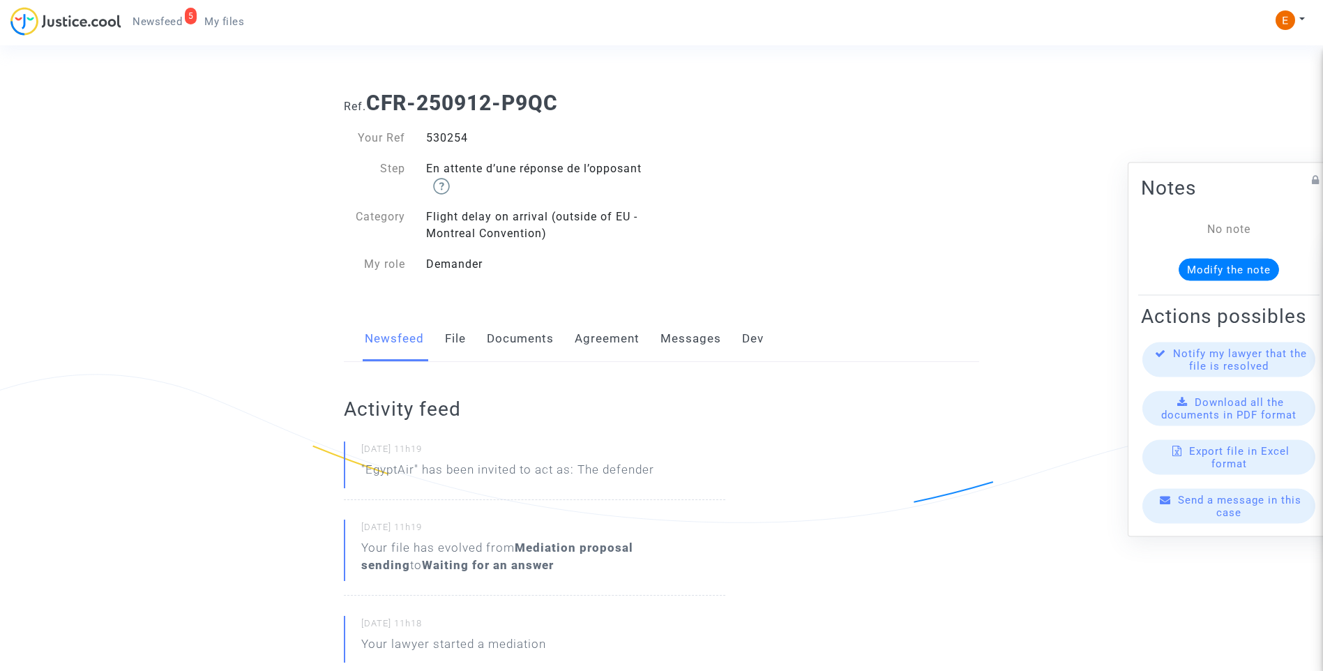
copy div "530254"
click at [437, 129] on div "Your Ref 533163 Step En attente d’une réponse de l’opposant Category Flight del…" at bounding box center [497, 202] width 329 height 172
copy div "533163"
drag, startPoint x: 0, startPoint y: 0, endPoint x: 431, endPoint y: 139, distance: 452.8
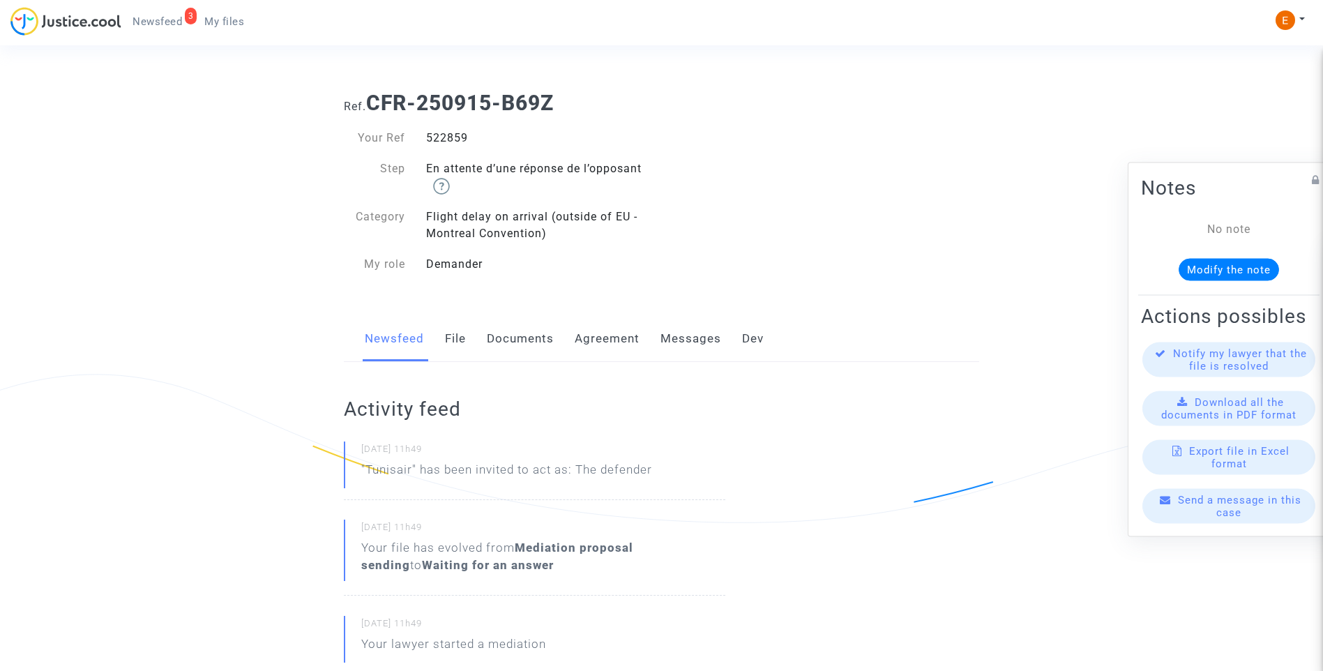
click at [431, 139] on div "522859" at bounding box center [539, 138] width 246 height 17
copy div "522859"
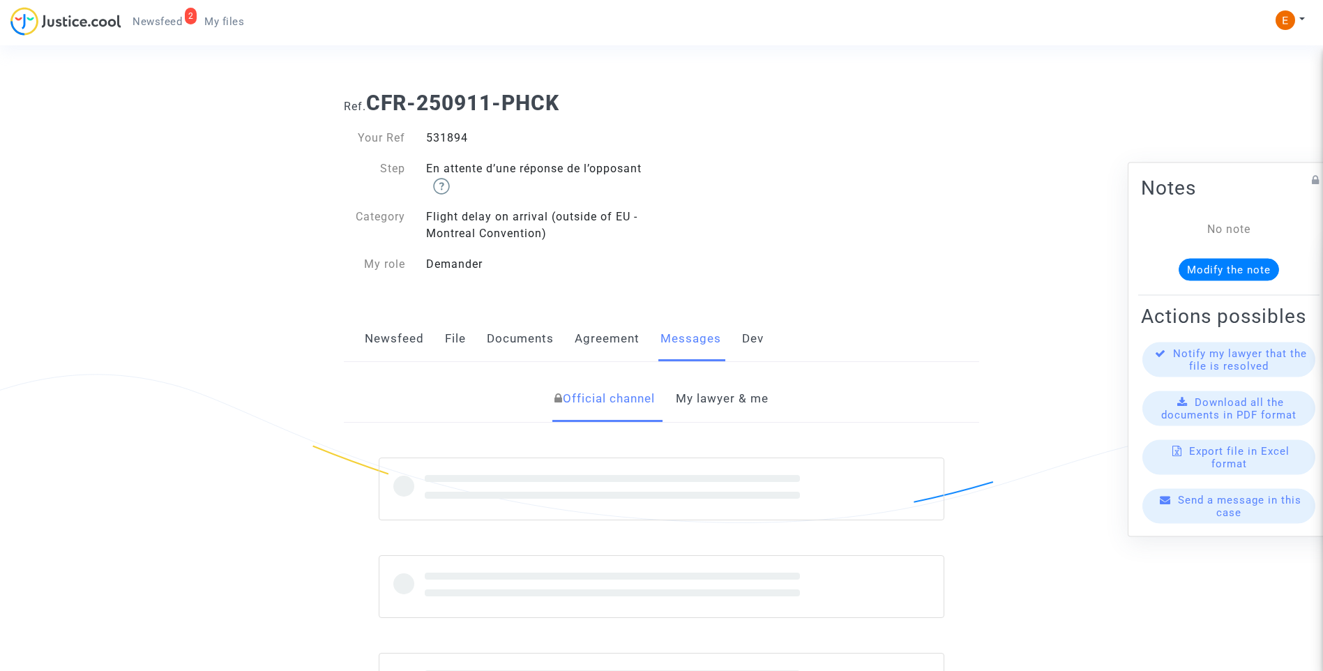
drag, startPoint x: 0, startPoint y: 0, endPoint x: 445, endPoint y: 137, distance: 465.5
click at [445, 137] on div "531894" at bounding box center [539, 138] width 246 height 17
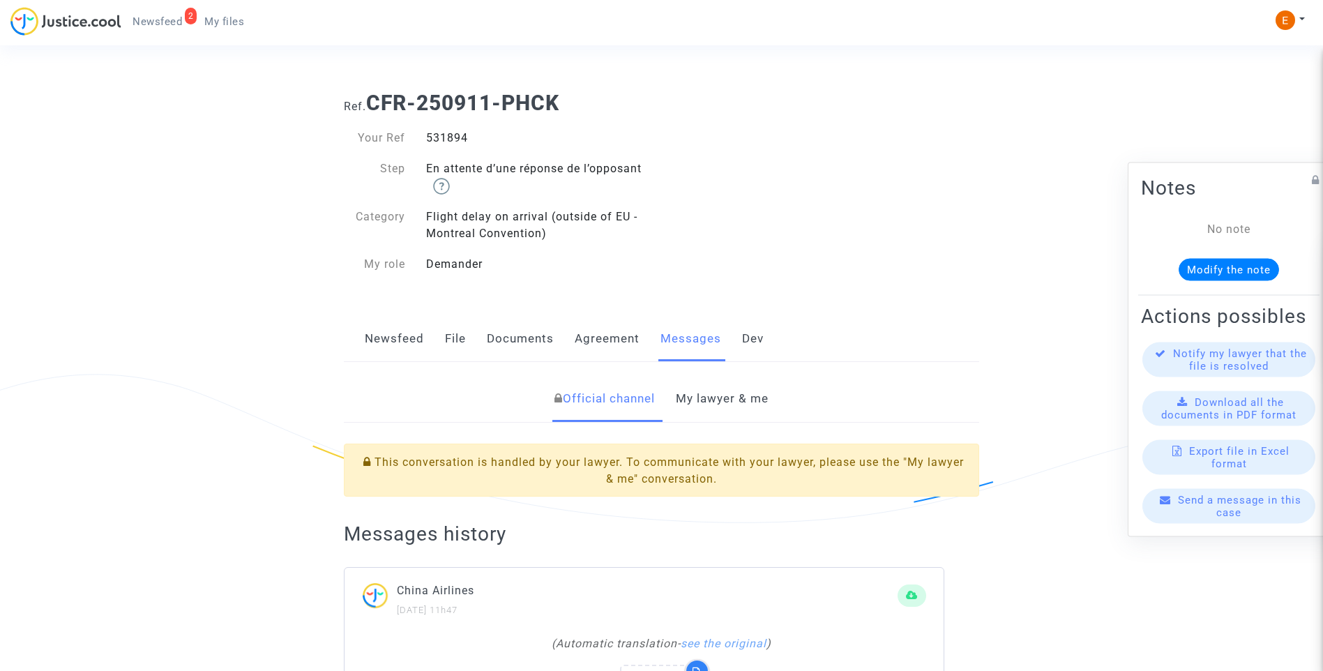
click at [445, 137] on div "531894" at bounding box center [539, 138] width 246 height 17
copy div "531894"
click at [727, 405] on link "My lawyer & me" at bounding box center [722, 399] width 93 height 46
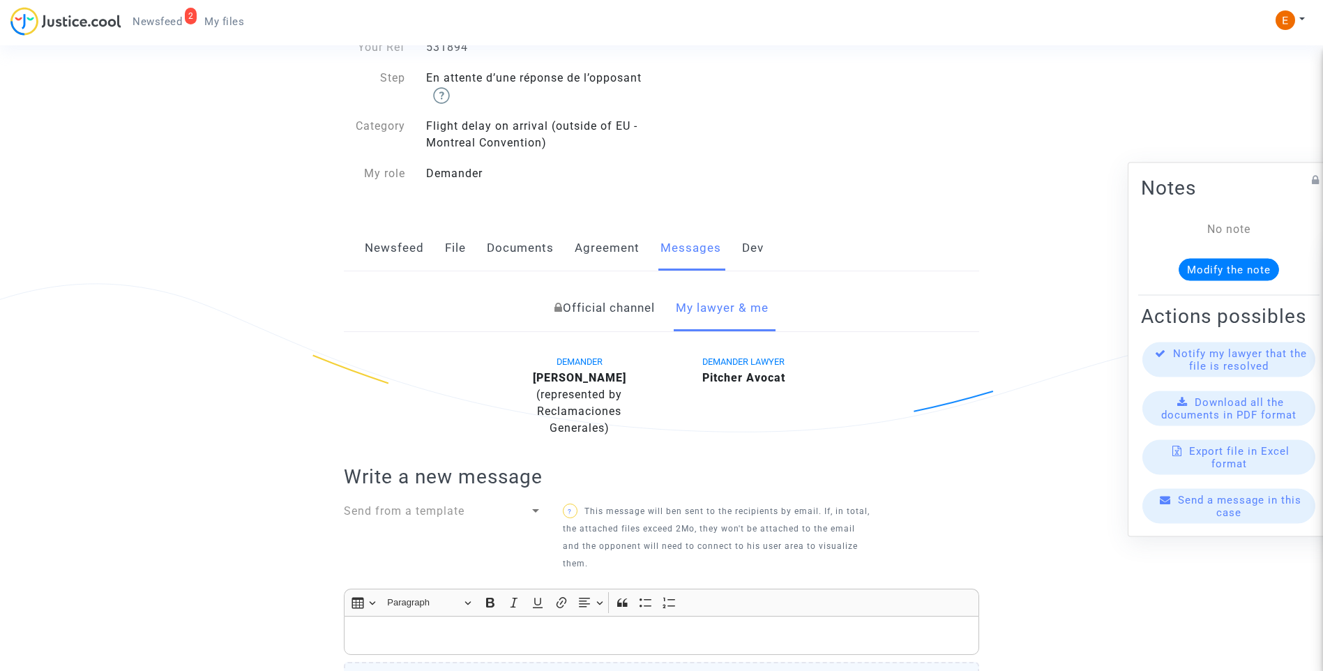
scroll to position [59, 0]
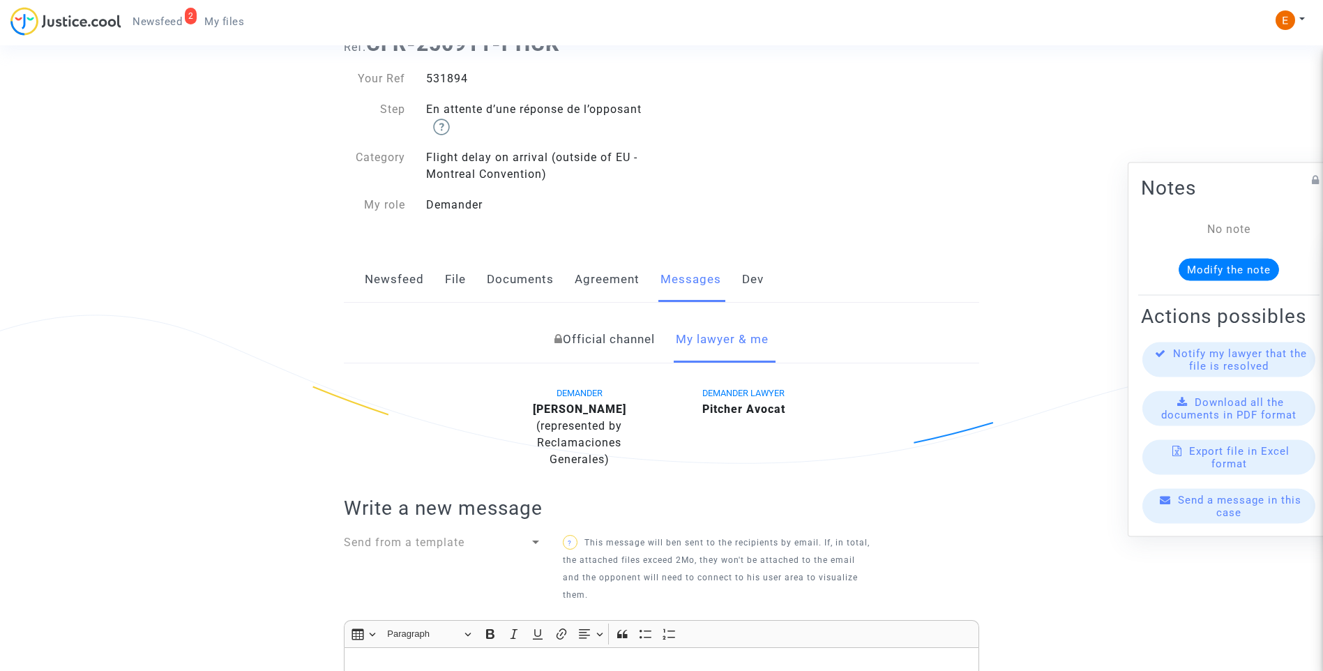
click at [641, 326] on link "Official channel" at bounding box center [604, 340] width 100 height 46
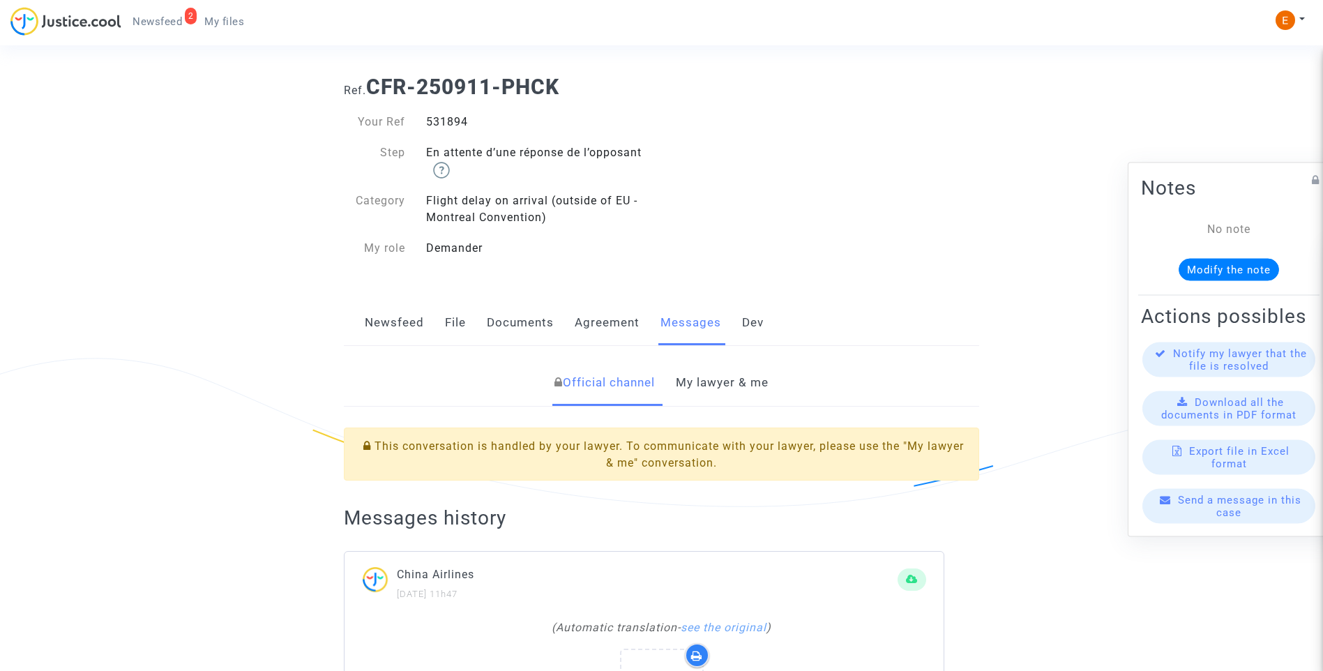
scroll to position [13, 0]
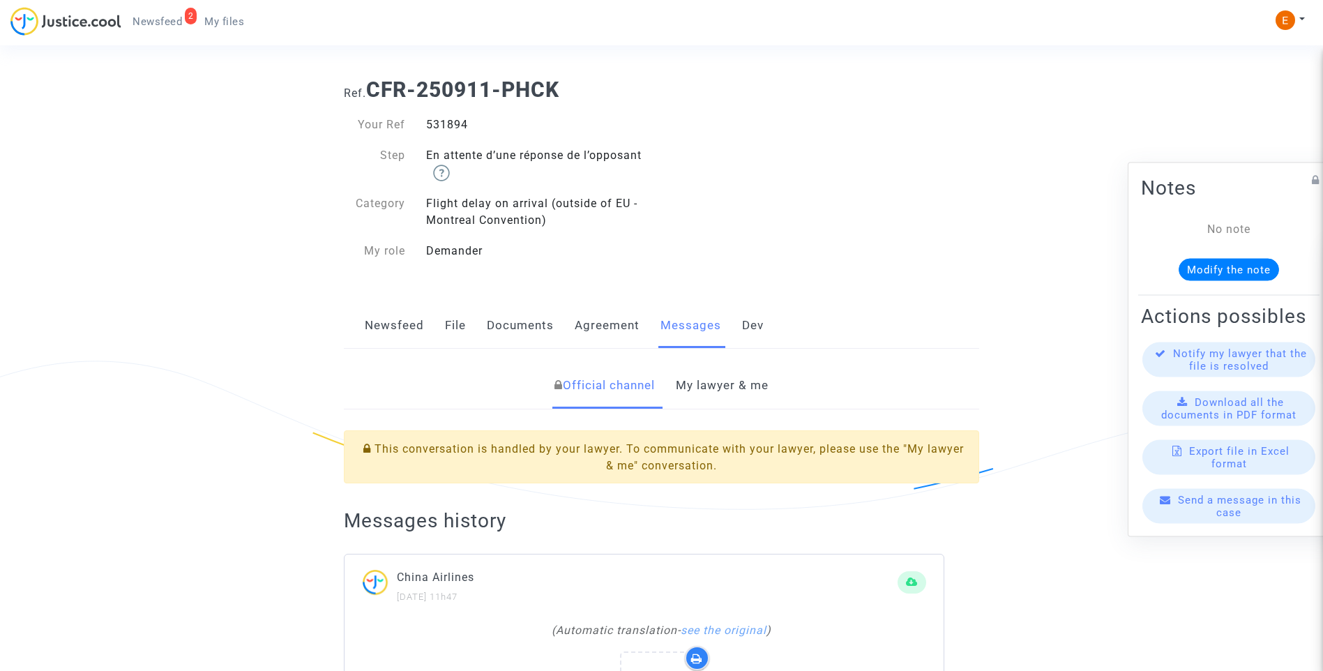
click at [711, 393] on link "My lawyer & me" at bounding box center [722, 386] width 93 height 46
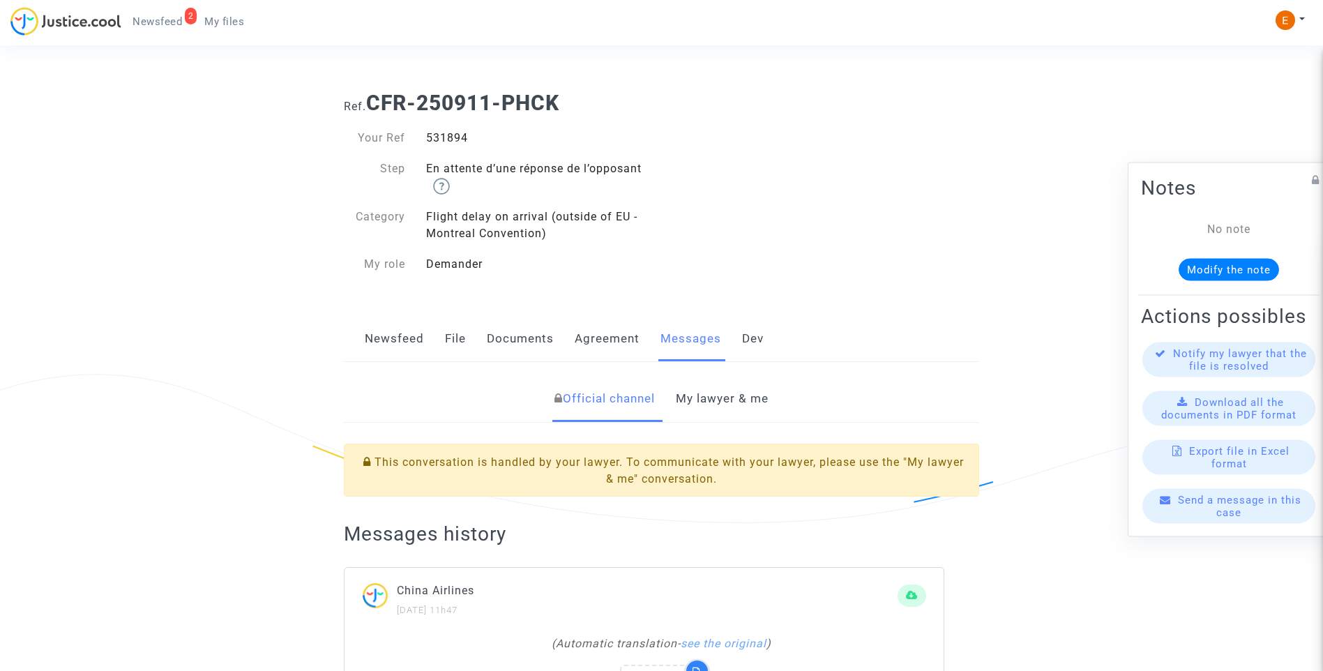
click at [455, 140] on div "531894" at bounding box center [539, 138] width 246 height 17
drag, startPoint x: 0, startPoint y: 0, endPoint x: 455, endPoint y: 140, distance: 475.9
click at [455, 140] on div "531894" at bounding box center [539, 138] width 246 height 17
click at [762, 411] on link "My lawyer & me" at bounding box center [722, 399] width 93 height 46
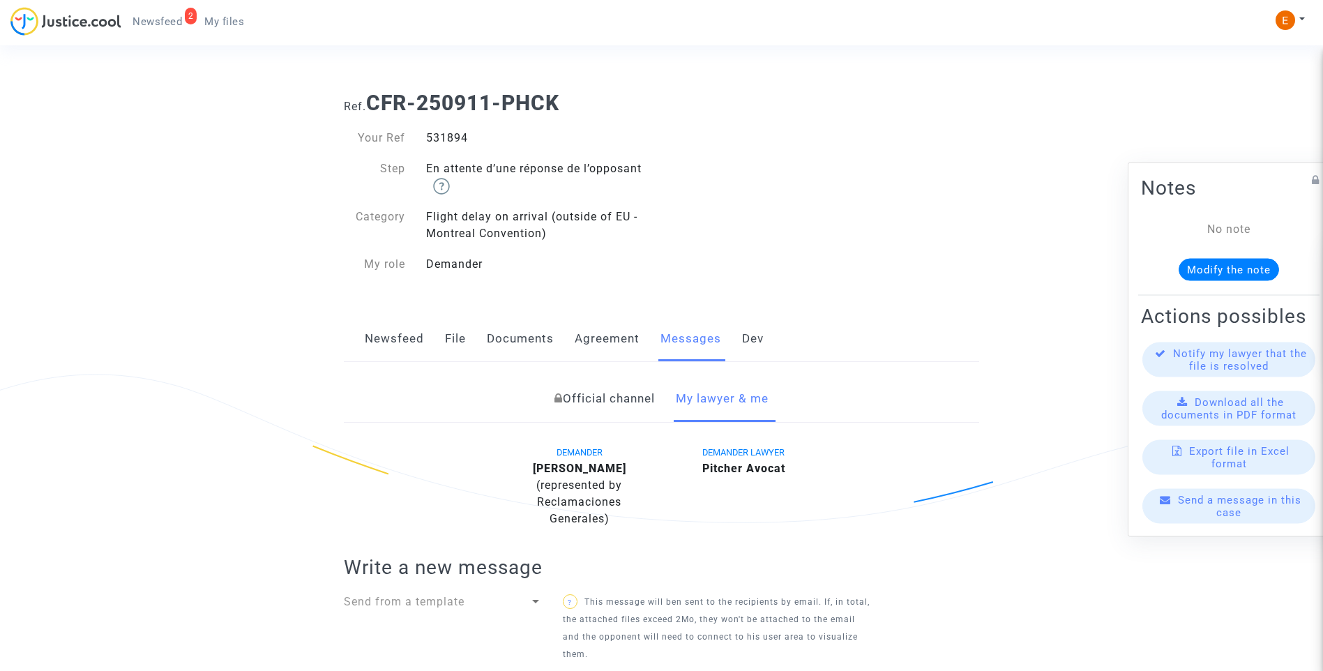
click at [402, 342] on link "Newsfeed" at bounding box center [394, 339] width 59 height 46
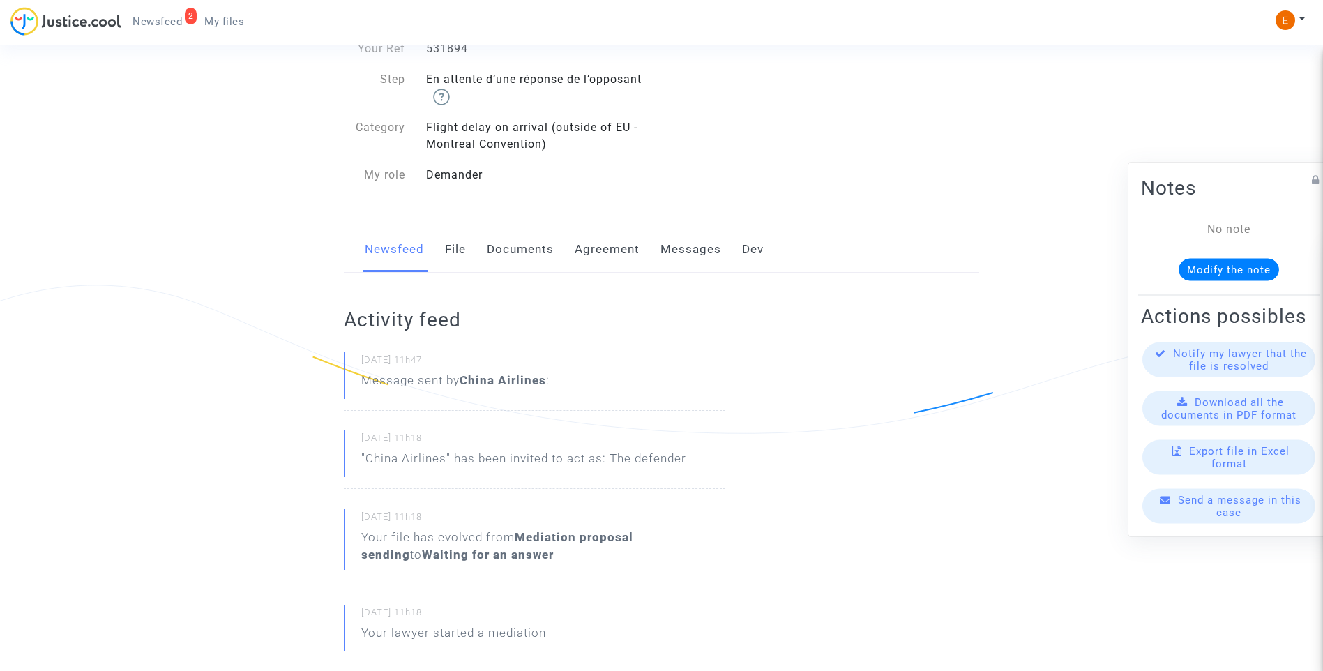
scroll to position [349, 0]
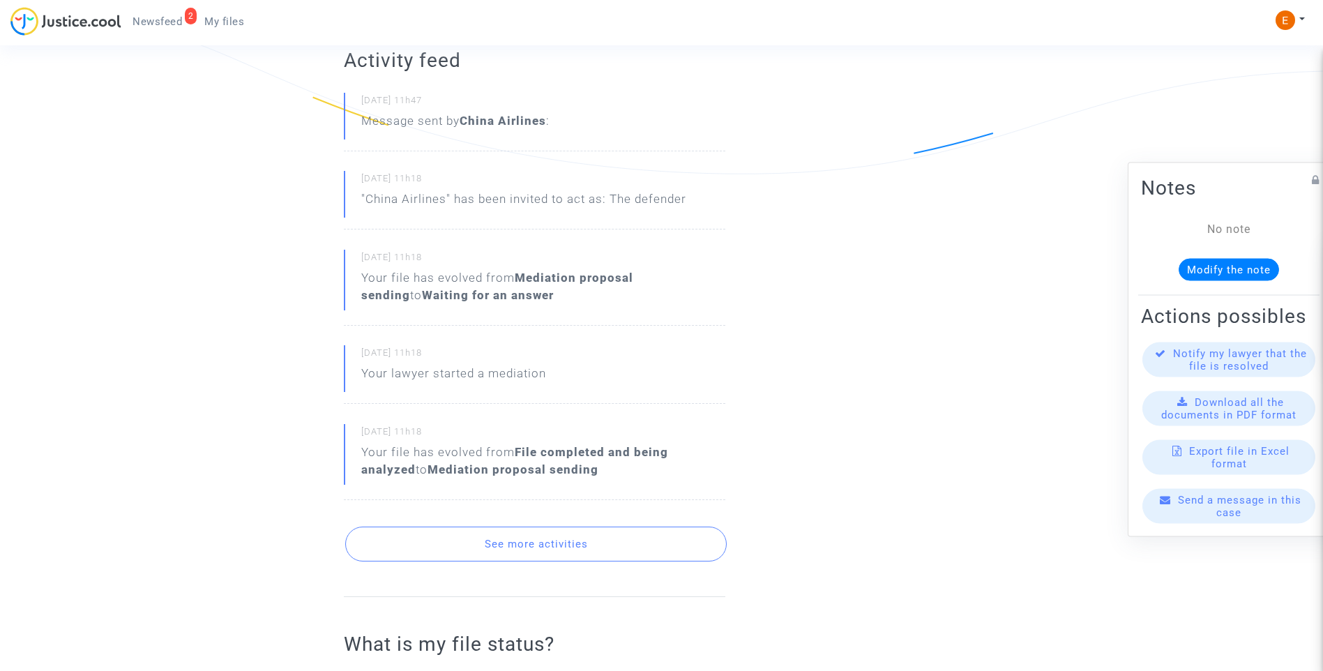
click at [590, 545] on button "See more activities" at bounding box center [536, 544] width 382 height 35
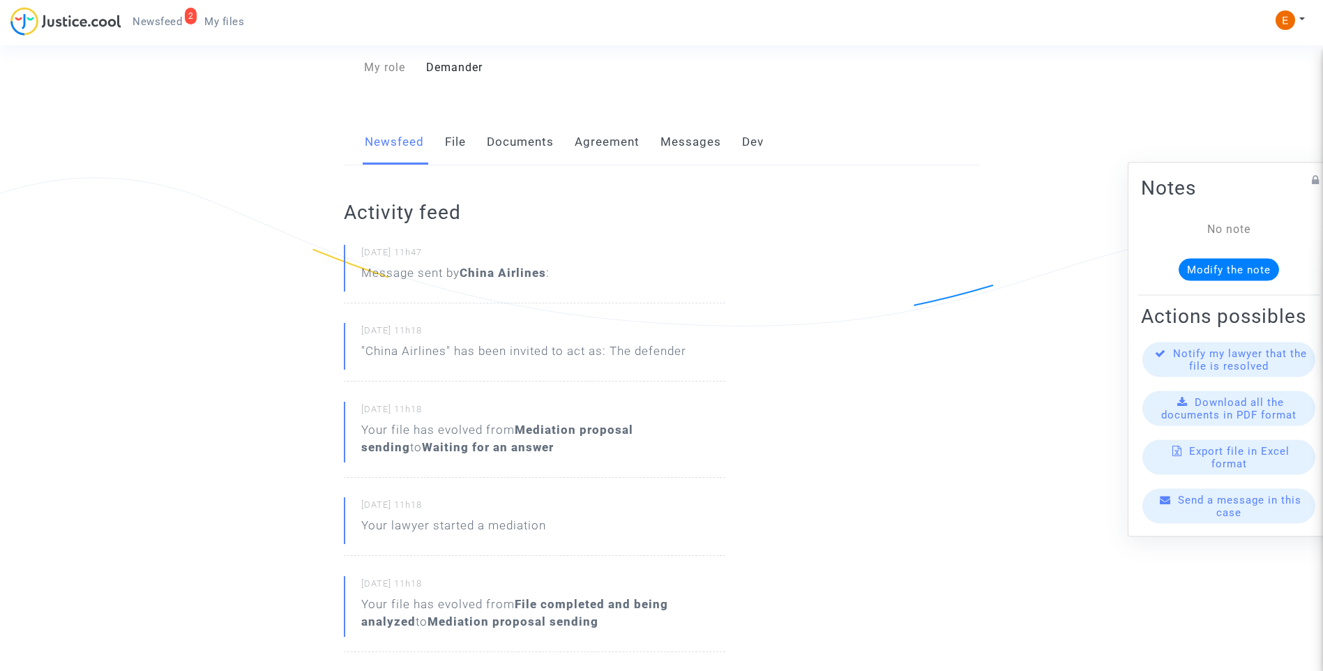
scroll to position [0, 0]
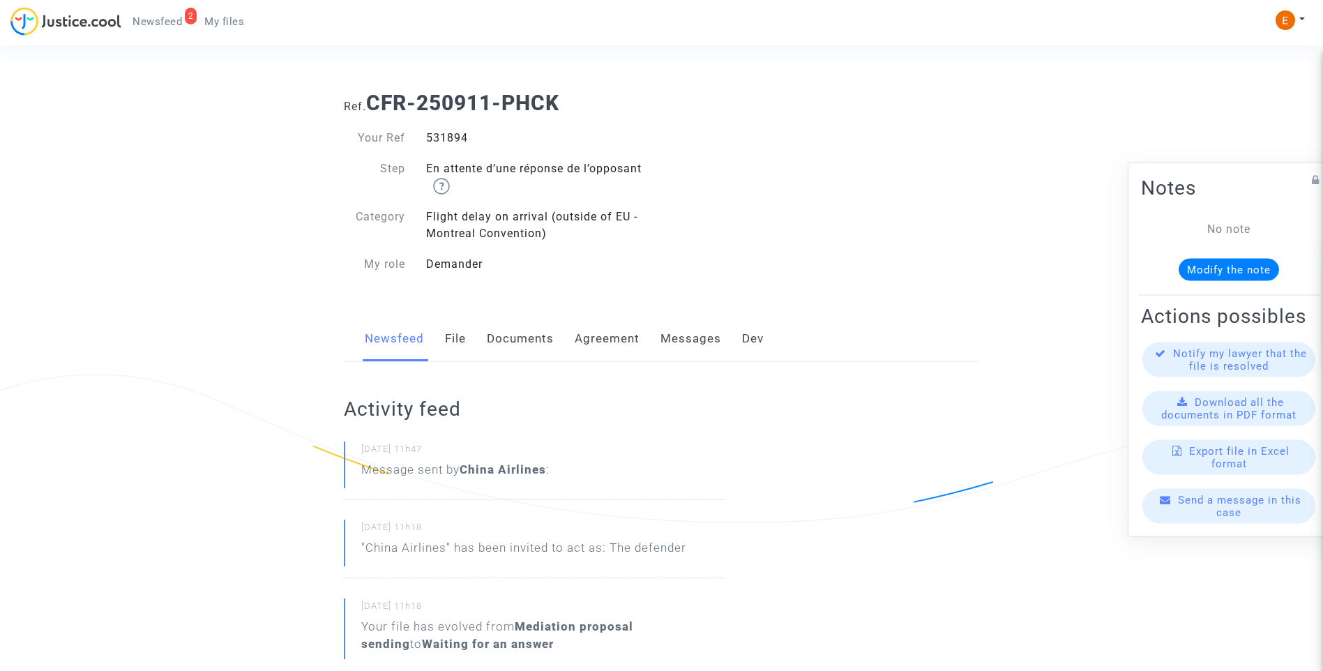
click at [687, 327] on link "Messages" at bounding box center [690, 339] width 61 height 46
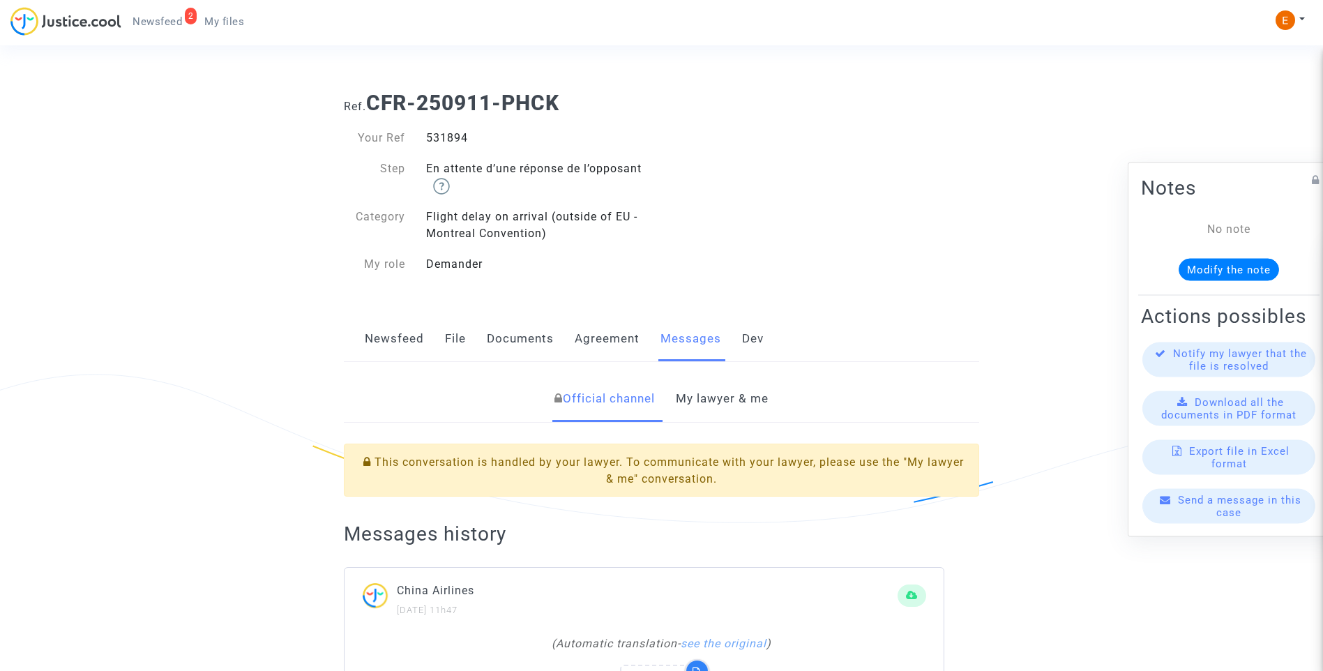
click at [739, 400] on link "My lawyer & me" at bounding box center [722, 399] width 93 height 46
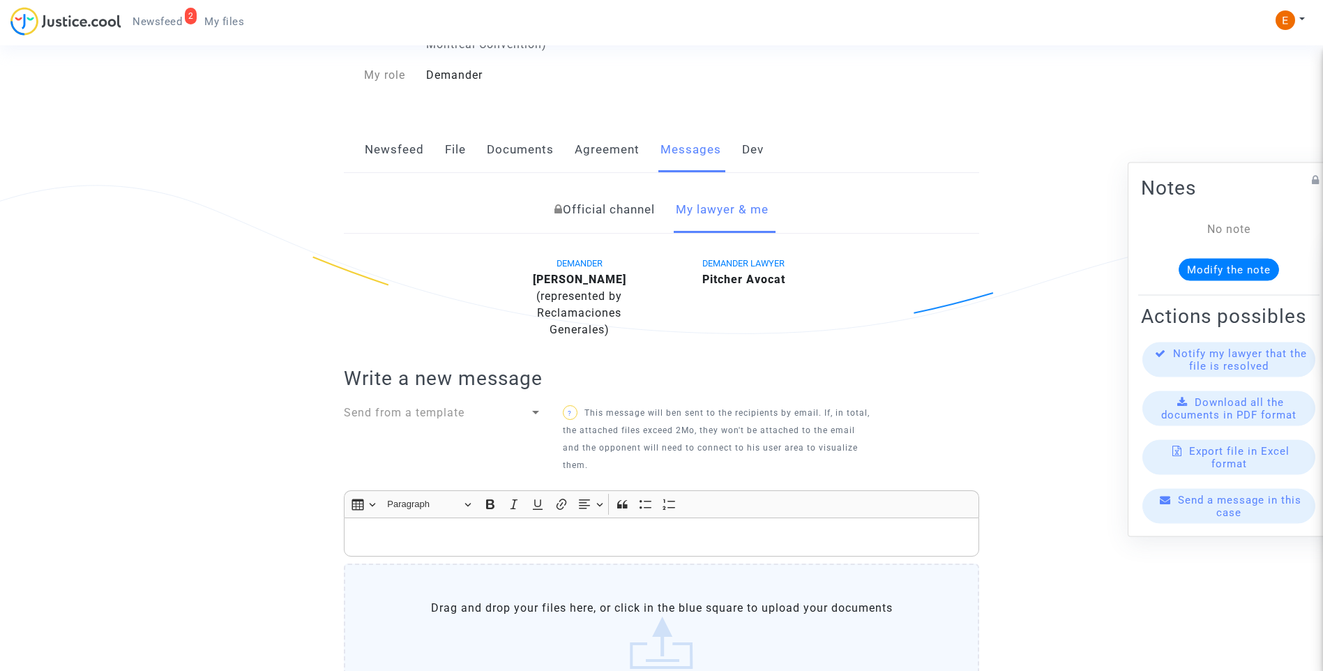
scroll to position [408, 0]
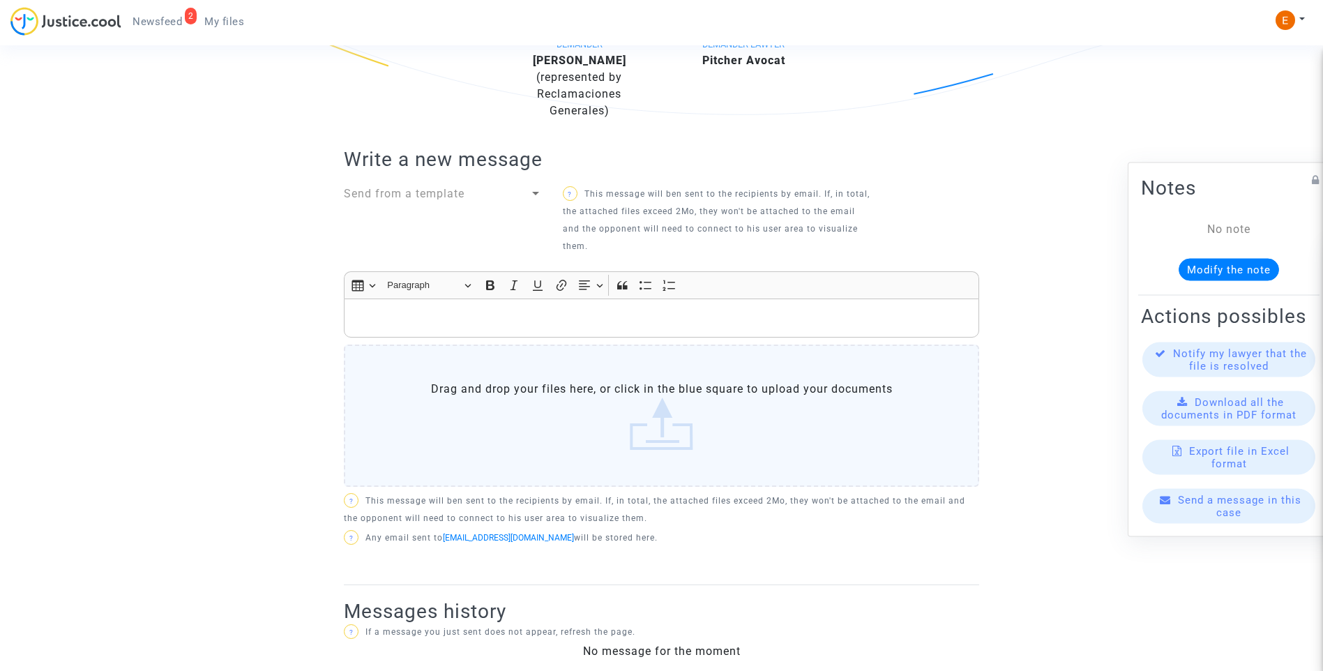
click at [530, 186] on div at bounding box center [535, 194] width 13 height 17
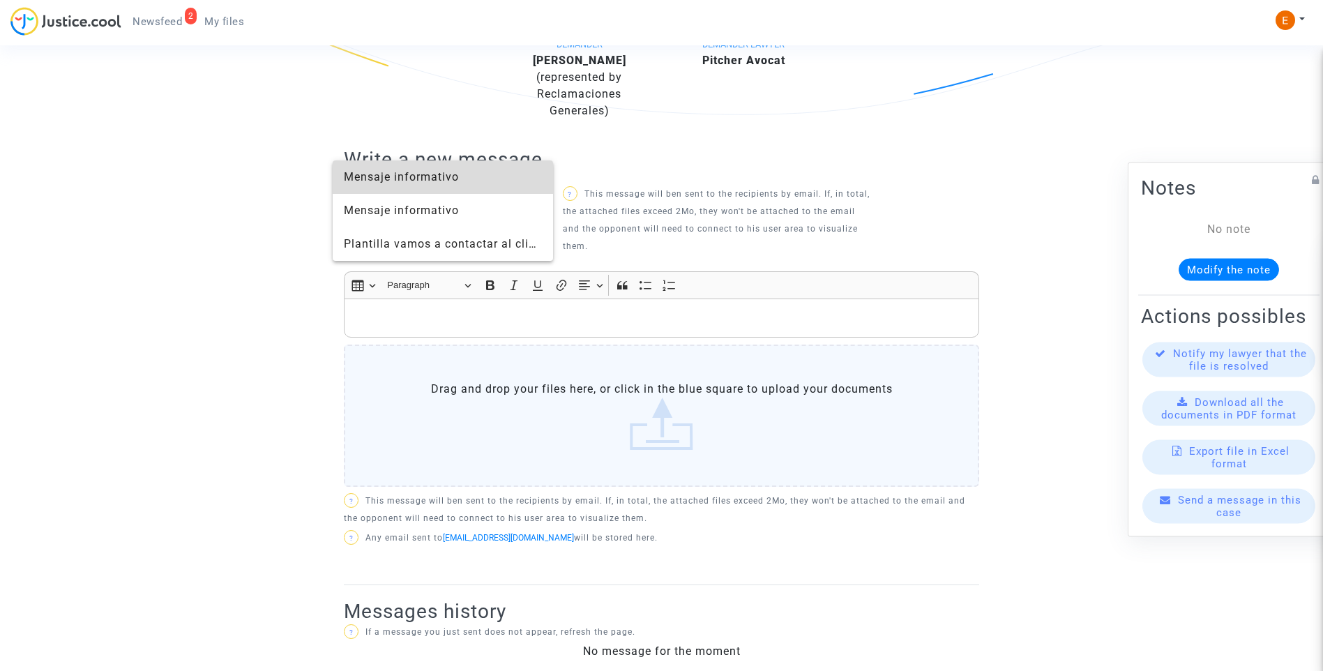
click at [404, 180] on span "Mensaje informativo" at bounding box center [401, 176] width 115 height 13
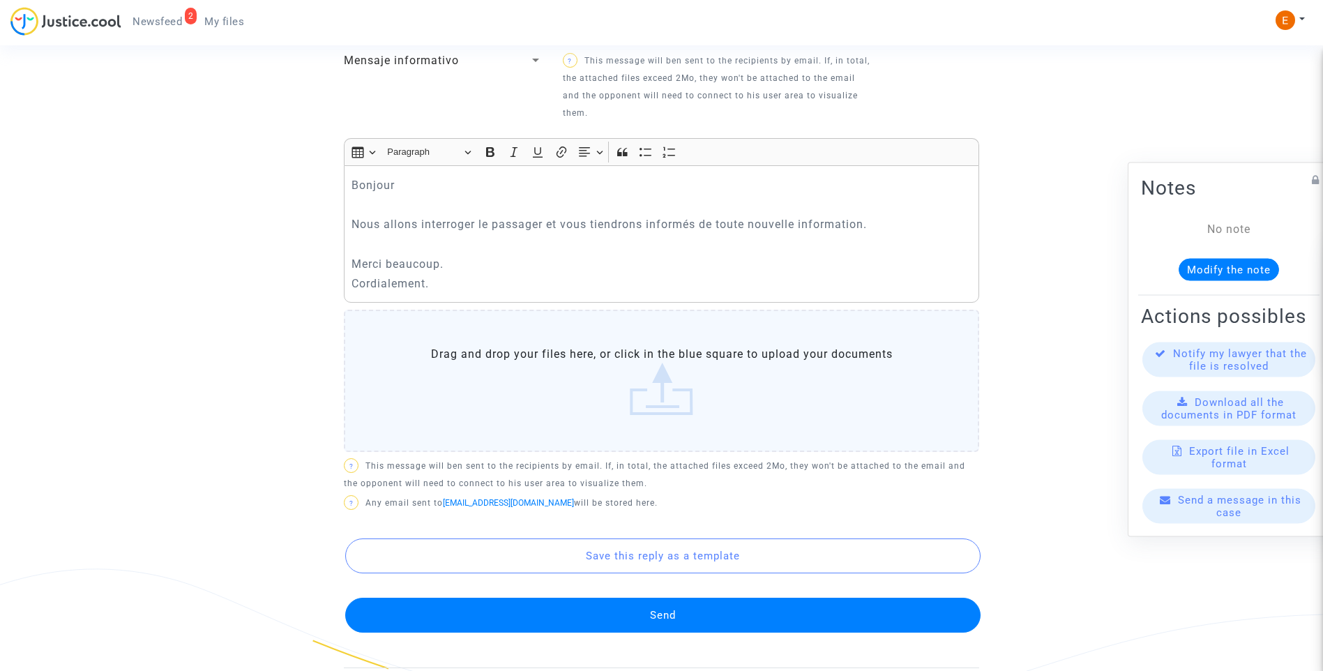
scroll to position [548, 0]
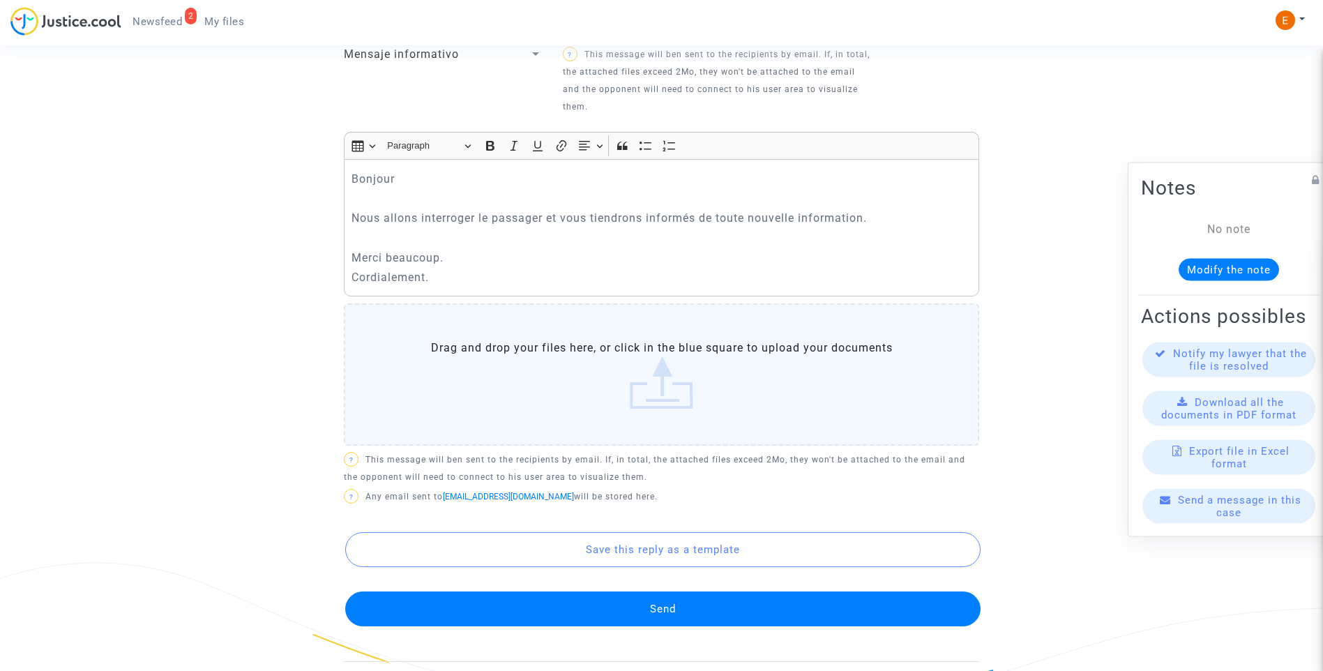
click at [680, 591] on button "Send" at bounding box center [662, 608] width 635 height 35
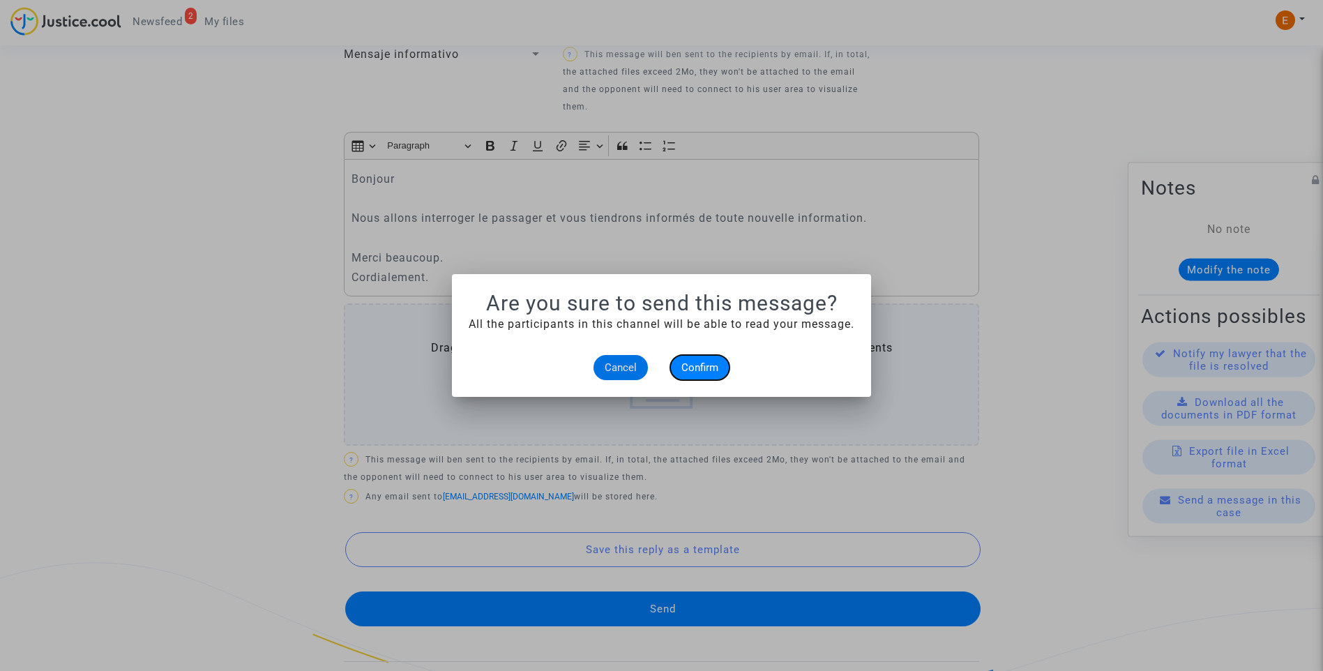
click at [697, 368] on span "Confirm" at bounding box center [699, 367] width 37 height 13
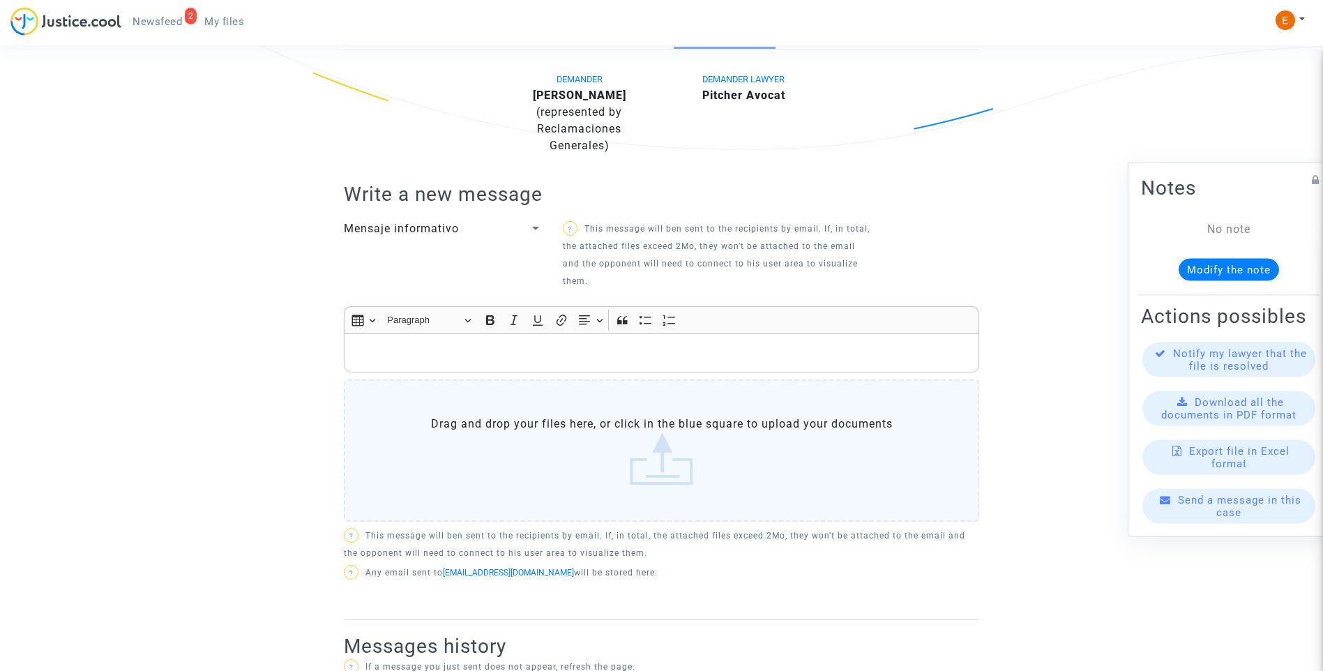
scroll to position [269, 0]
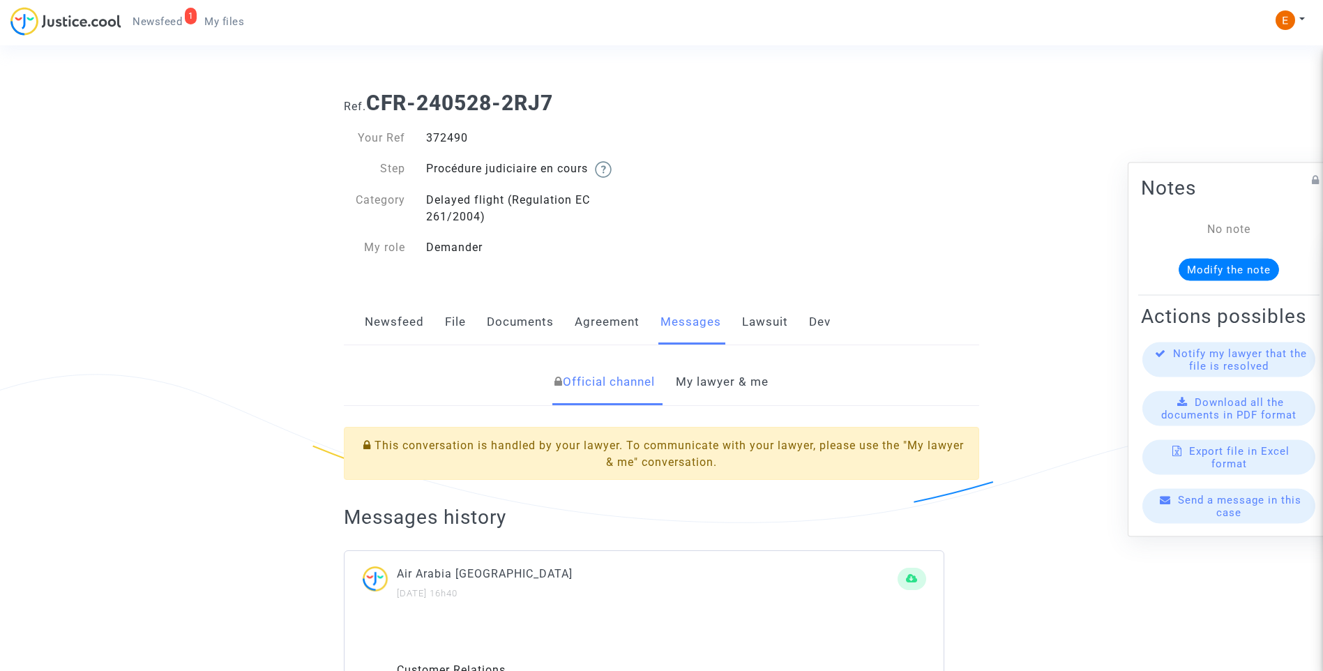
click at [455, 142] on div "372490" at bounding box center [539, 138] width 246 height 17
copy div "372490"
drag, startPoint x: 730, startPoint y: 369, endPoint x: 780, endPoint y: 380, distance: 51.4
click at [730, 369] on link "My lawyer & me" at bounding box center [722, 382] width 93 height 46
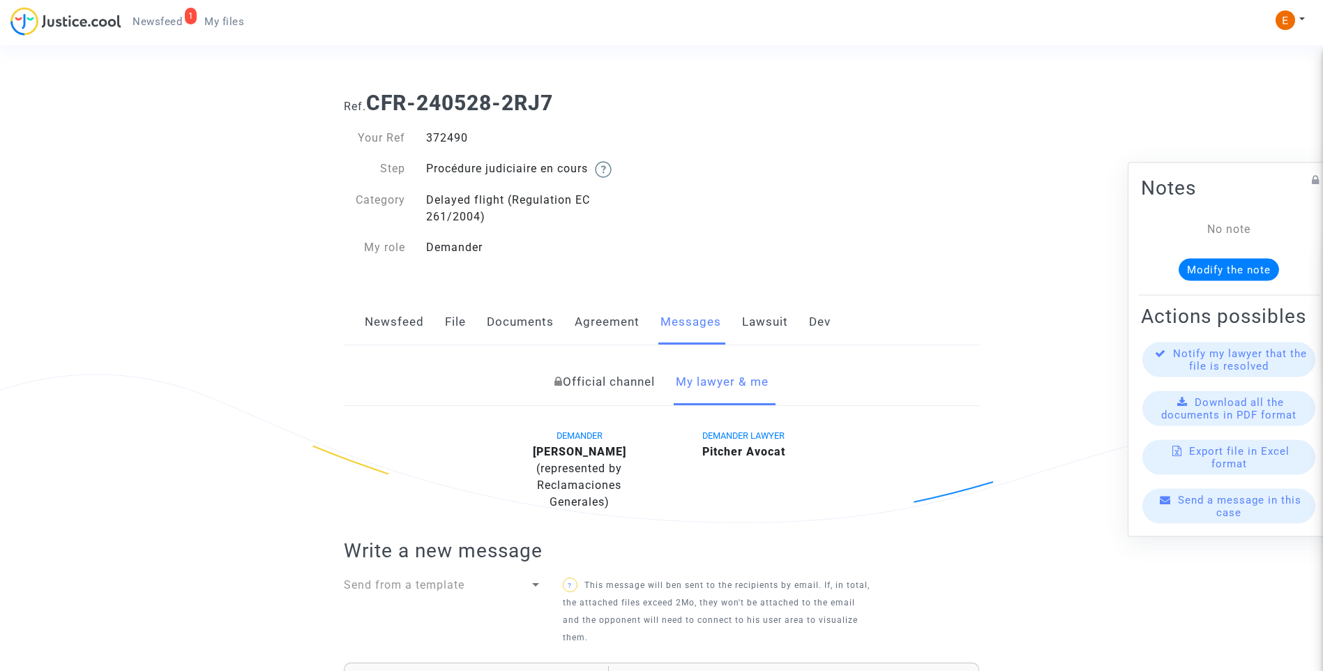
click at [617, 395] on link "Official channel" at bounding box center [604, 382] width 100 height 46
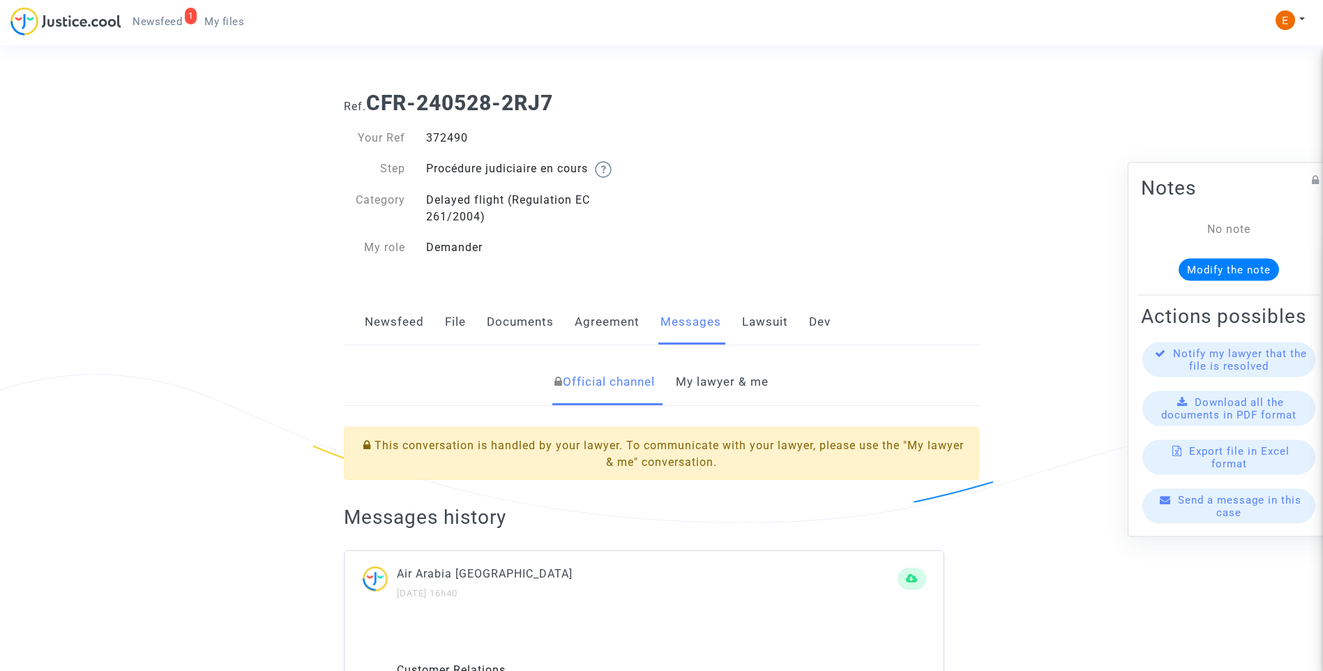
click at [741, 386] on link "My lawyer & me" at bounding box center [722, 382] width 93 height 46
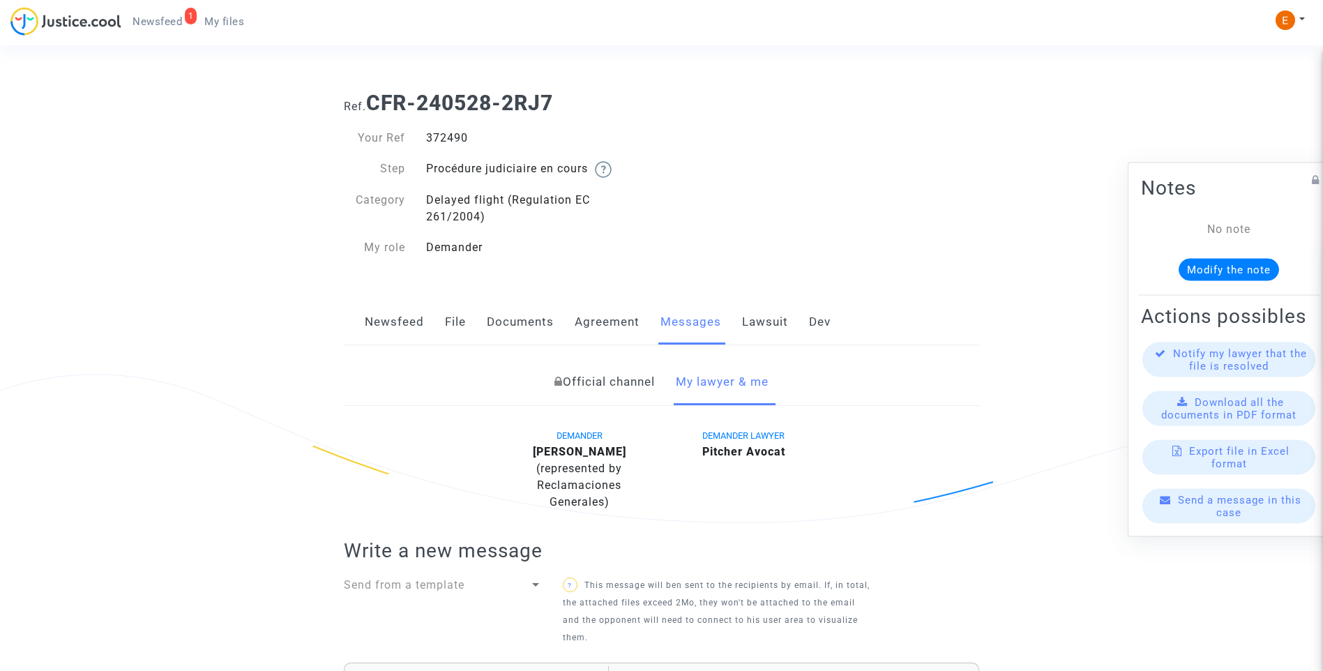
click at [407, 325] on link "Newsfeed" at bounding box center [394, 322] width 59 height 46
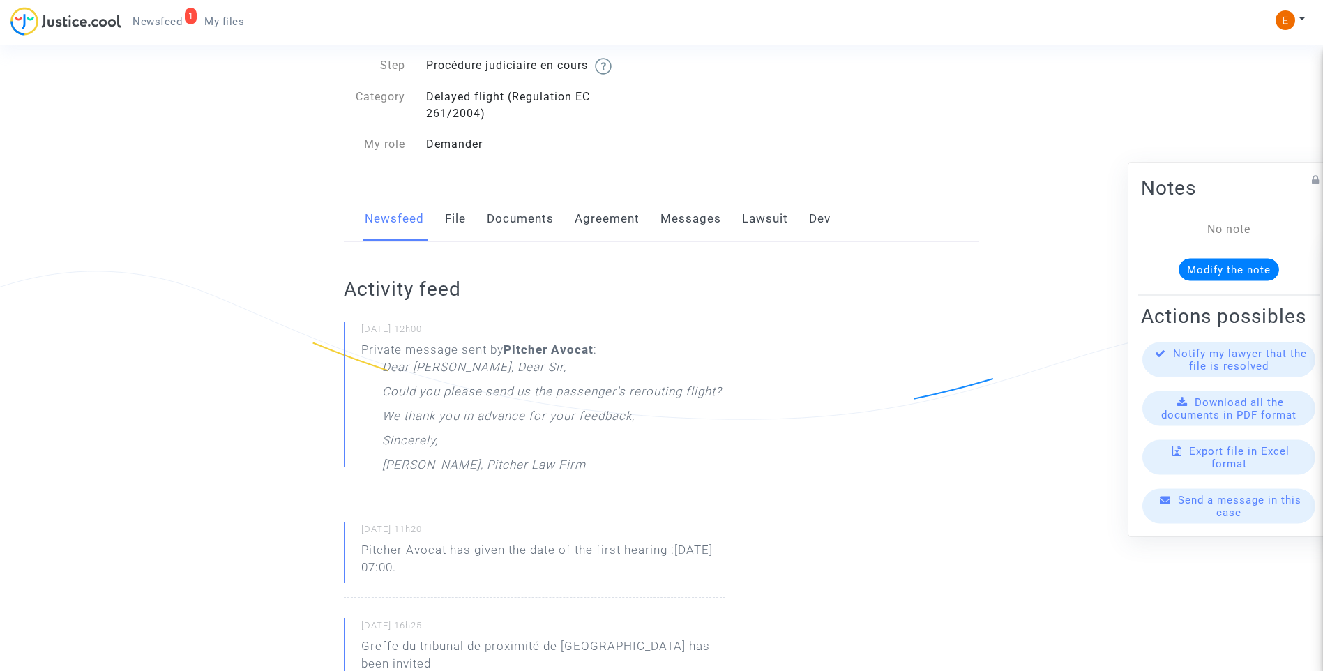
scroll to position [70, 0]
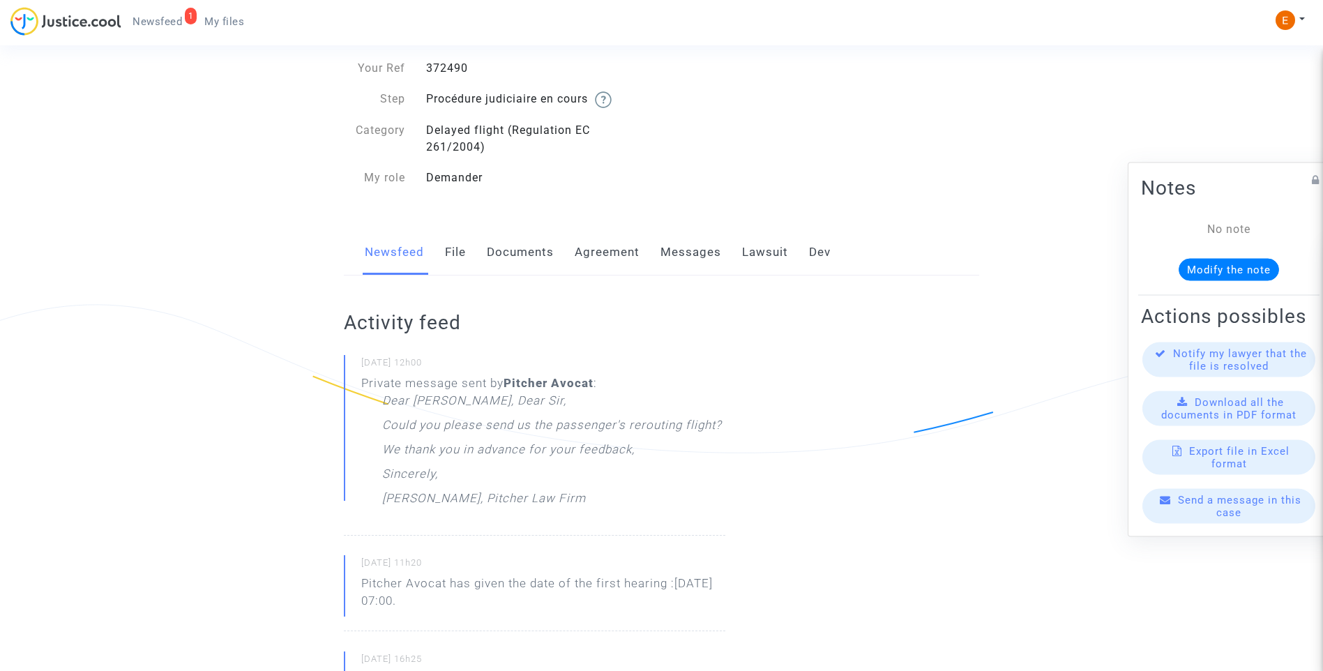
click at [1227, 519] on span "Send a message in this case" at bounding box center [1239, 506] width 123 height 25
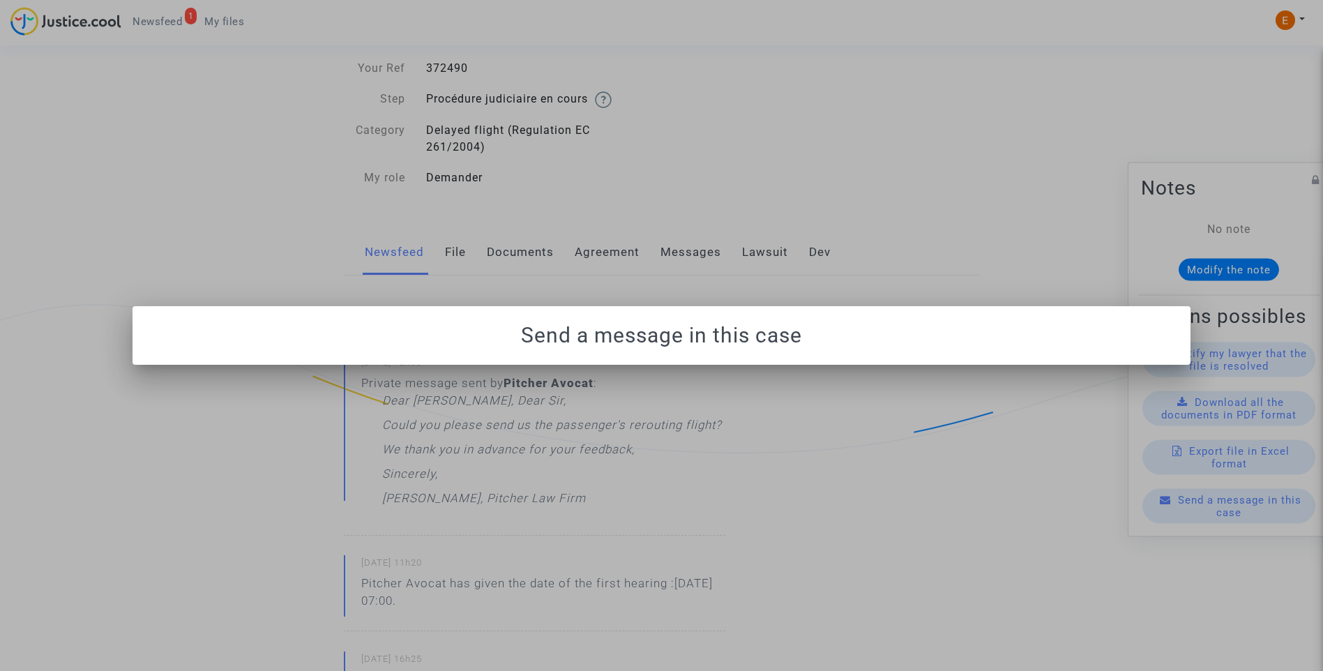
scroll to position [0, 0]
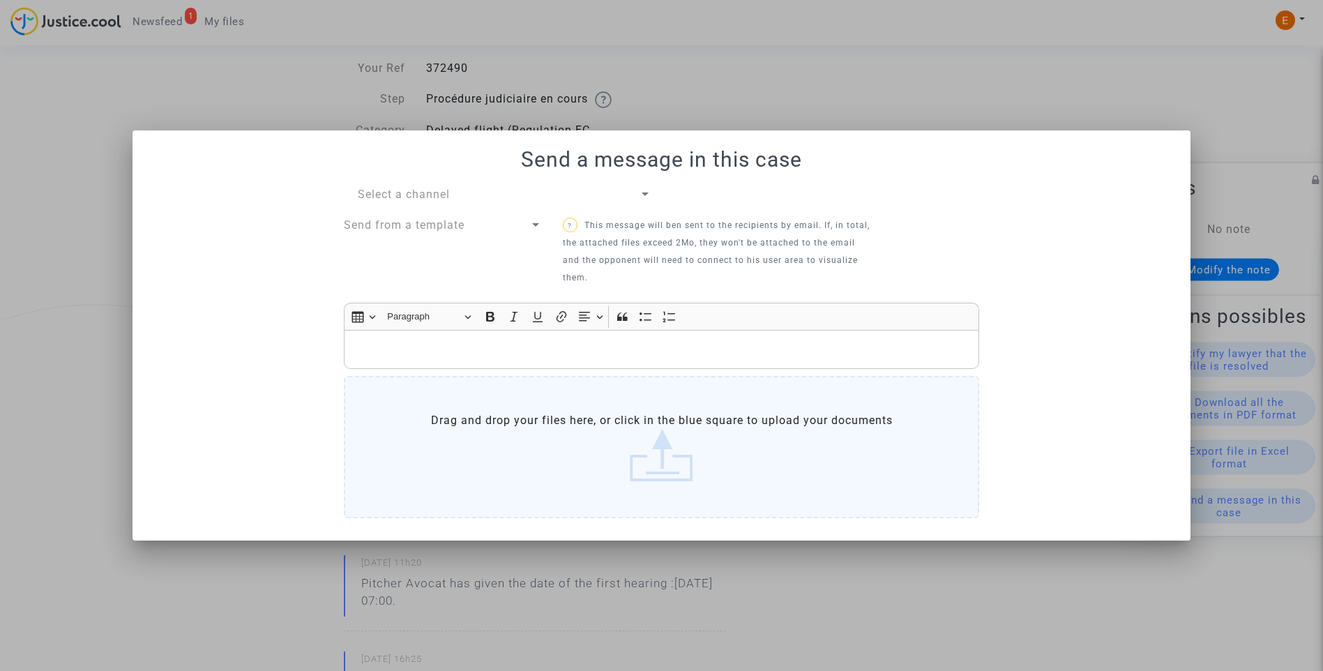
click at [588, 201] on div "Select a channel" at bounding box center [498, 194] width 281 height 17
click at [532, 195] on span "My lawyer & me" at bounding box center [505, 194] width 294 height 33
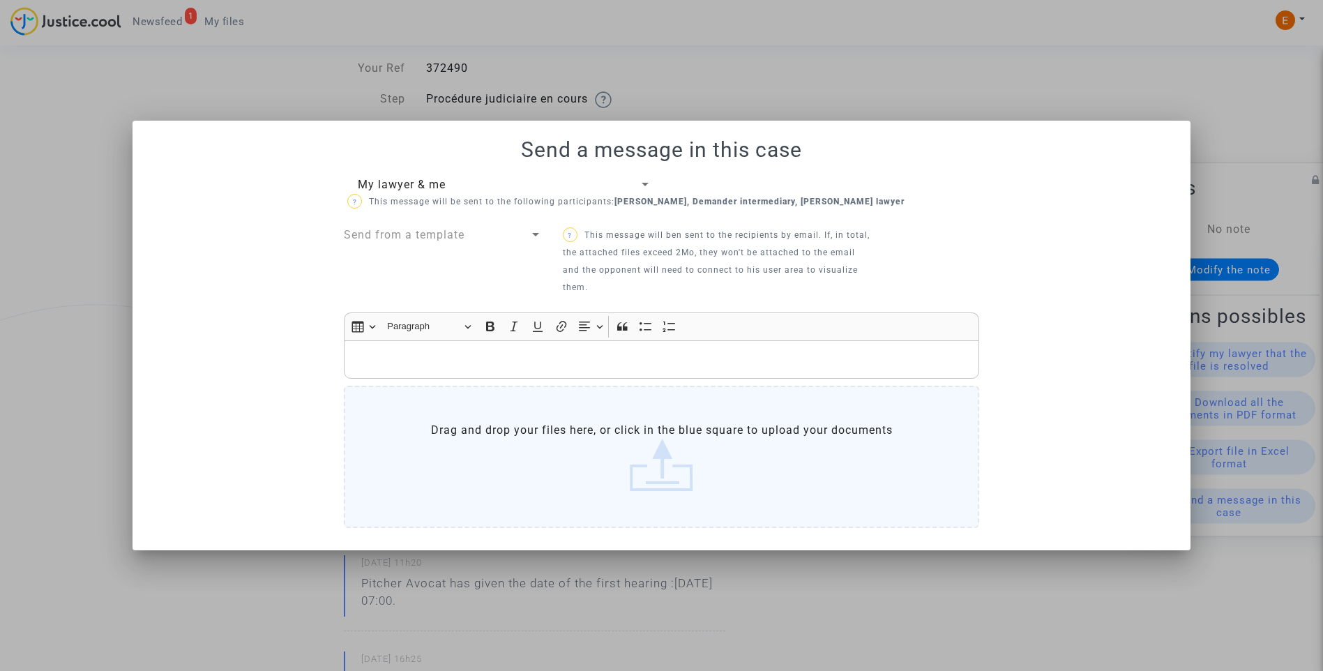
click at [535, 236] on div at bounding box center [535, 234] width 7 height 3
click at [684, 227] on div at bounding box center [661, 335] width 1323 height 671
click at [949, 96] on div at bounding box center [661, 335] width 1323 height 671
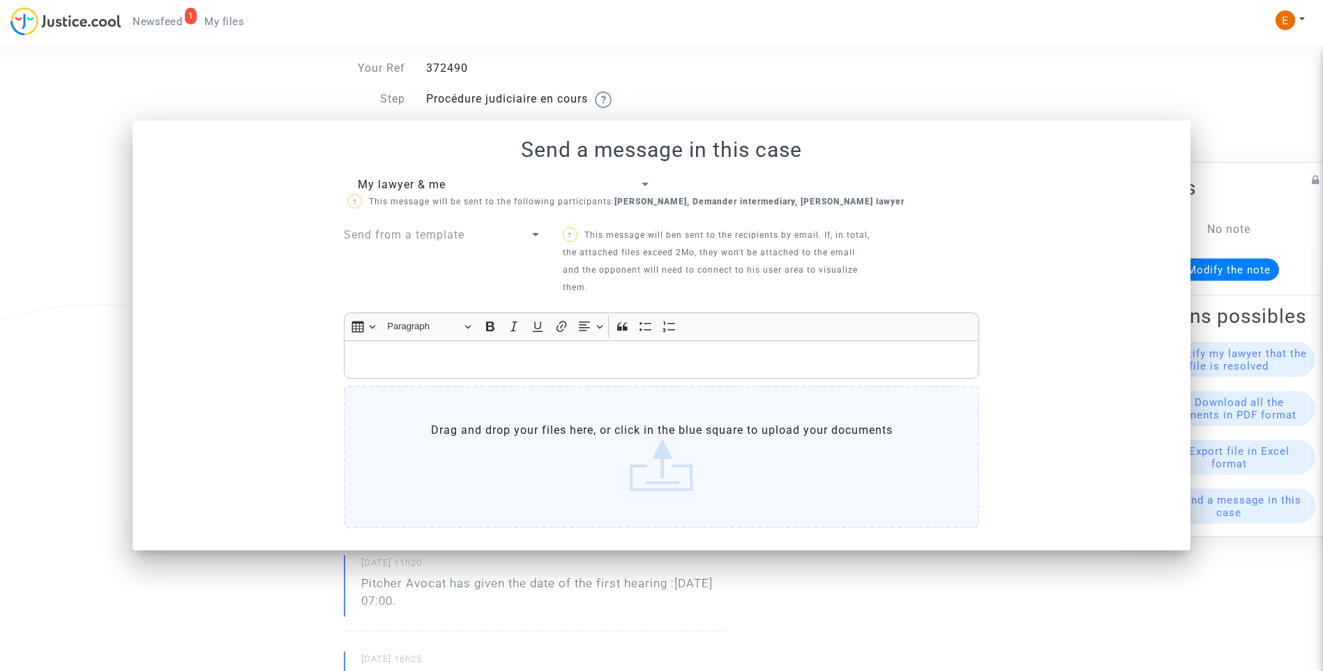
scroll to position [70, 0]
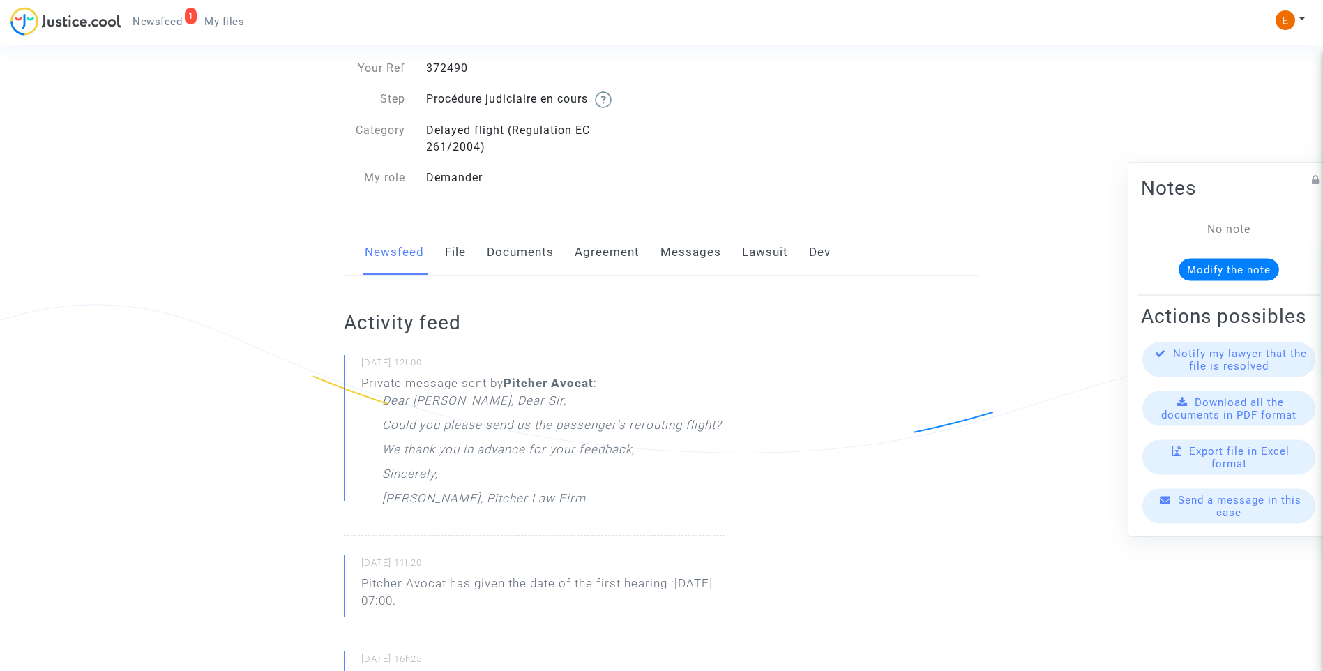
click at [453, 259] on link "File" at bounding box center [455, 252] width 21 height 46
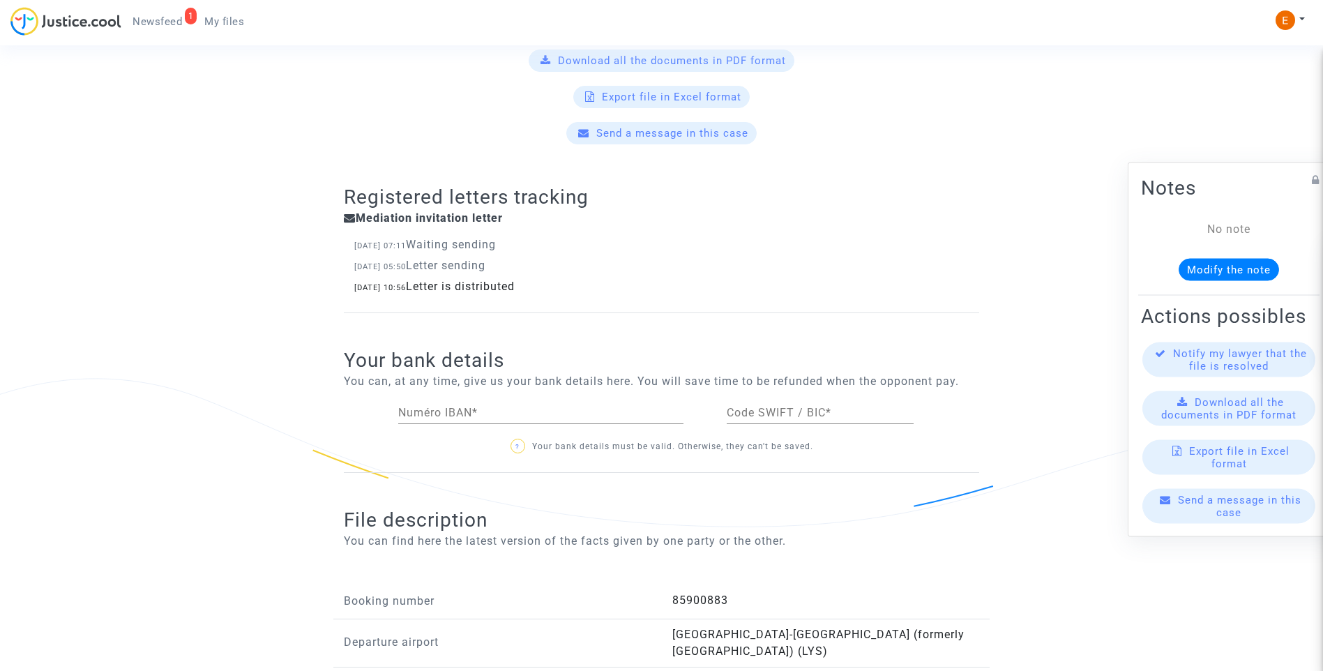
scroll to position [697, 0]
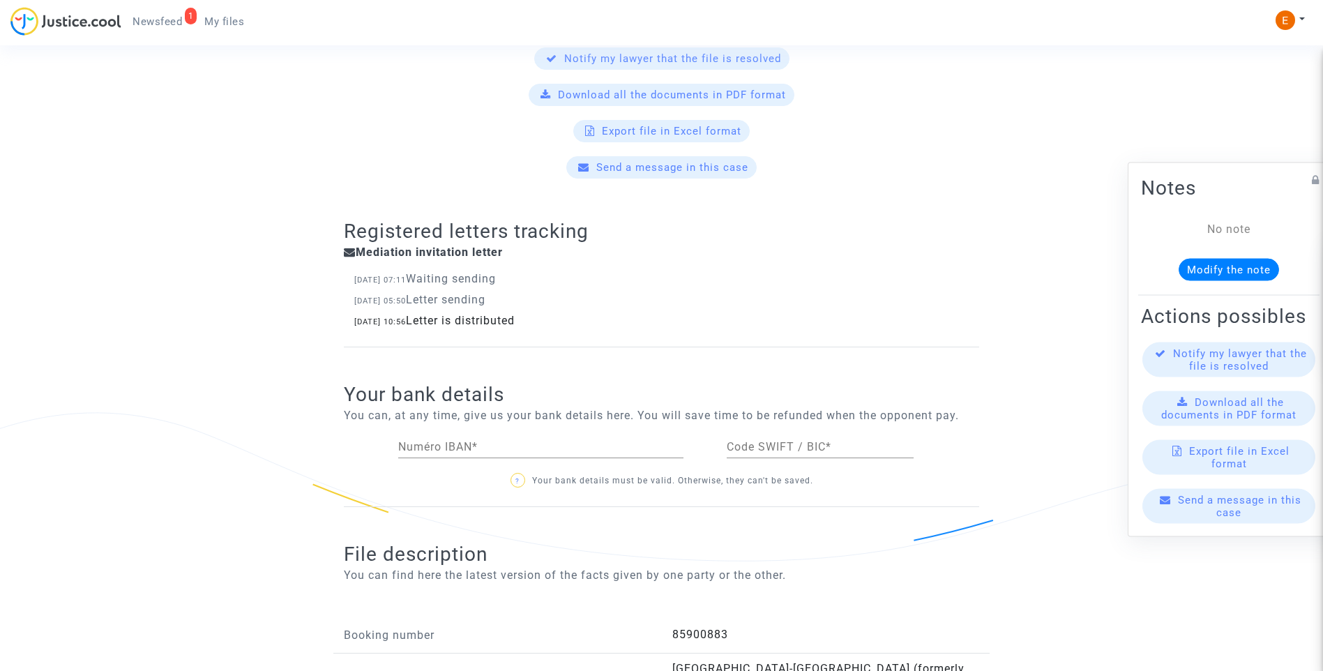
click at [677, 162] on span "Send a message in this case" at bounding box center [672, 167] width 152 height 13
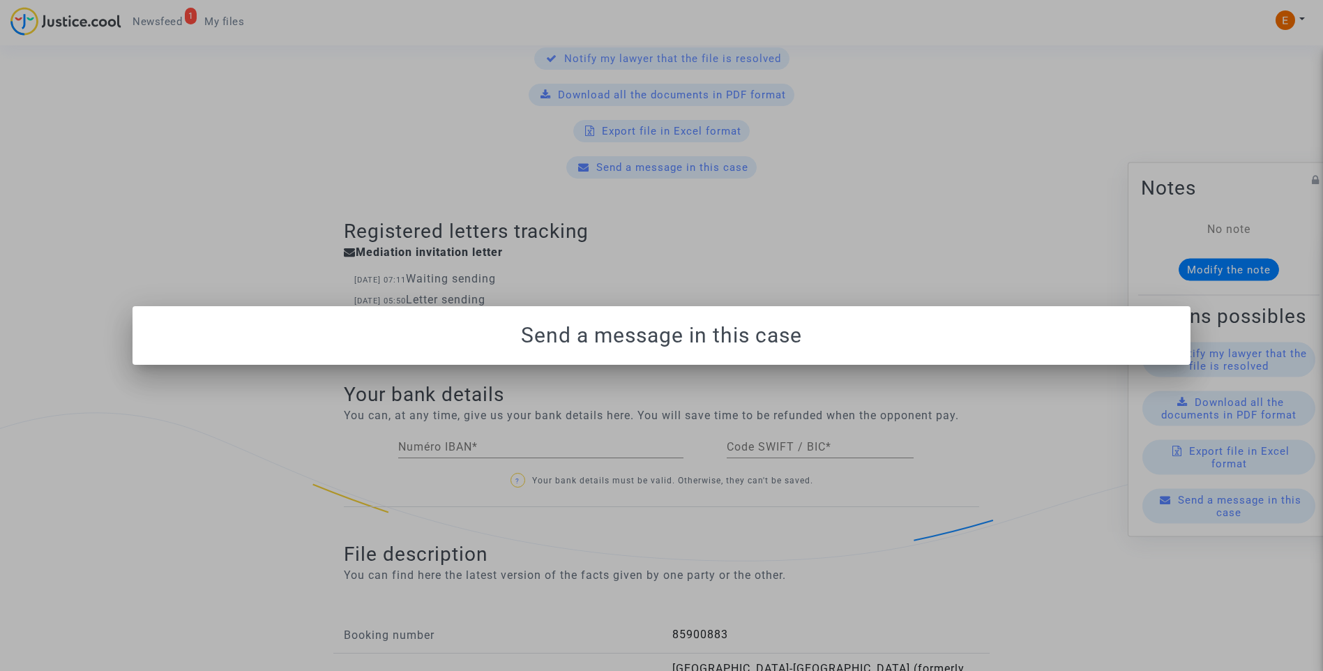
scroll to position [0, 0]
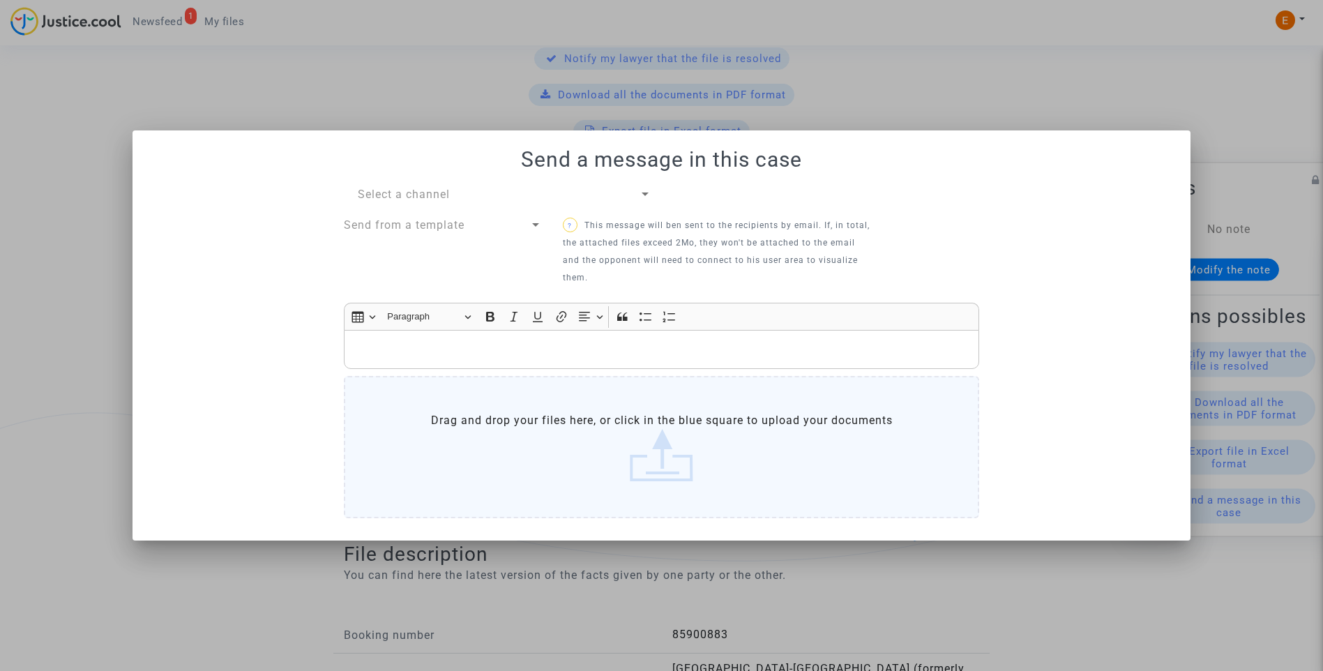
click at [617, 190] on div "Select a channel" at bounding box center [498, 194] width 281 height 17
click at [563, 200] on span "My lawyer & me" at bounding box center [505, 194] width 294 height 33
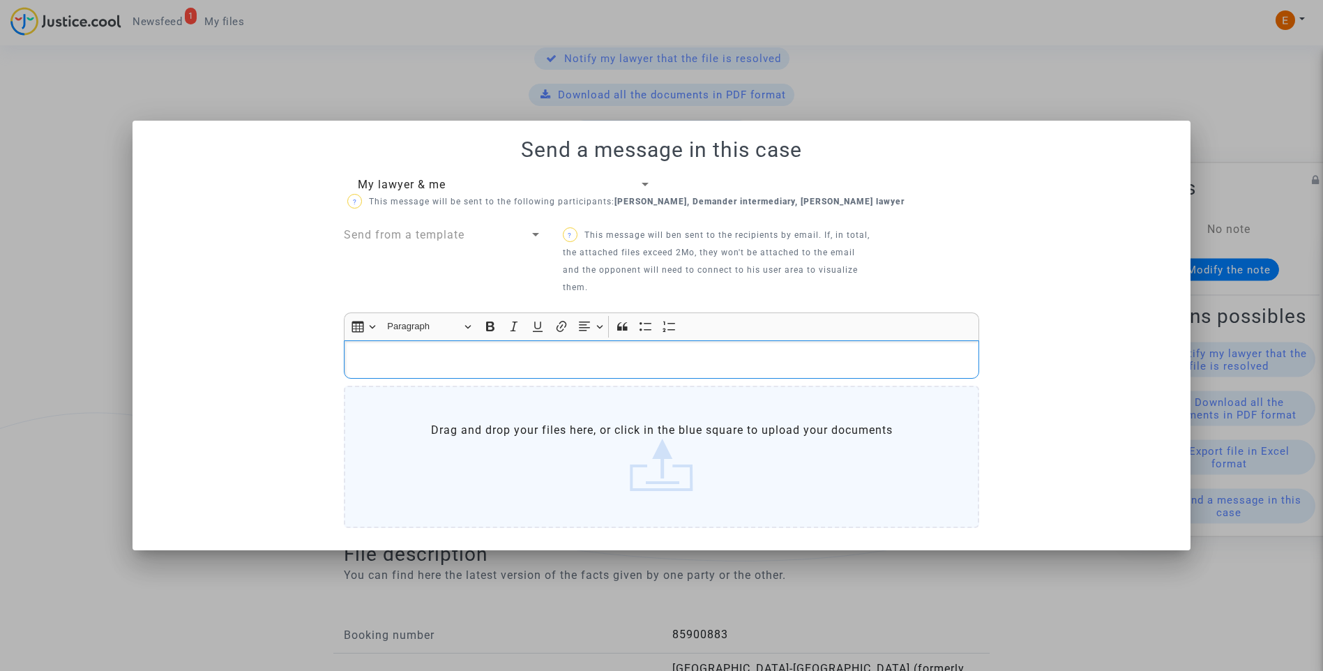
click at [518, 353] on p "Rich Text Editor, main" at bounding box center [662, 359] width 621 height 17
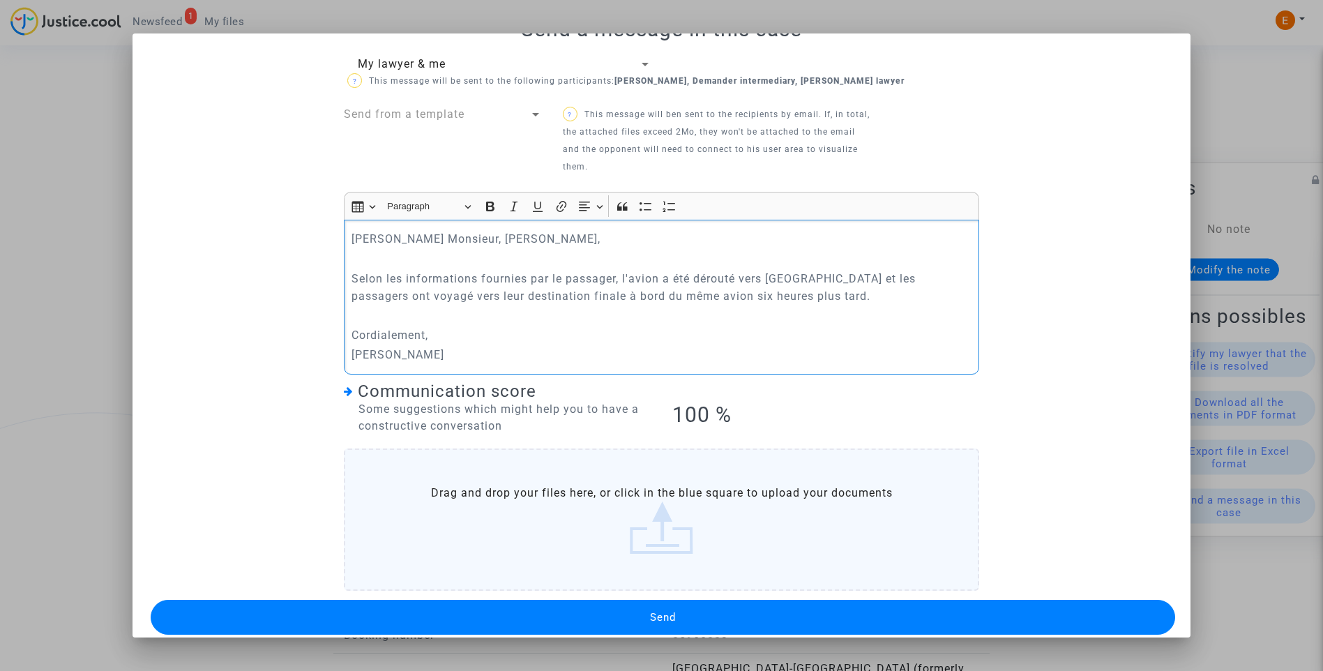
scroll to position [51, 0]
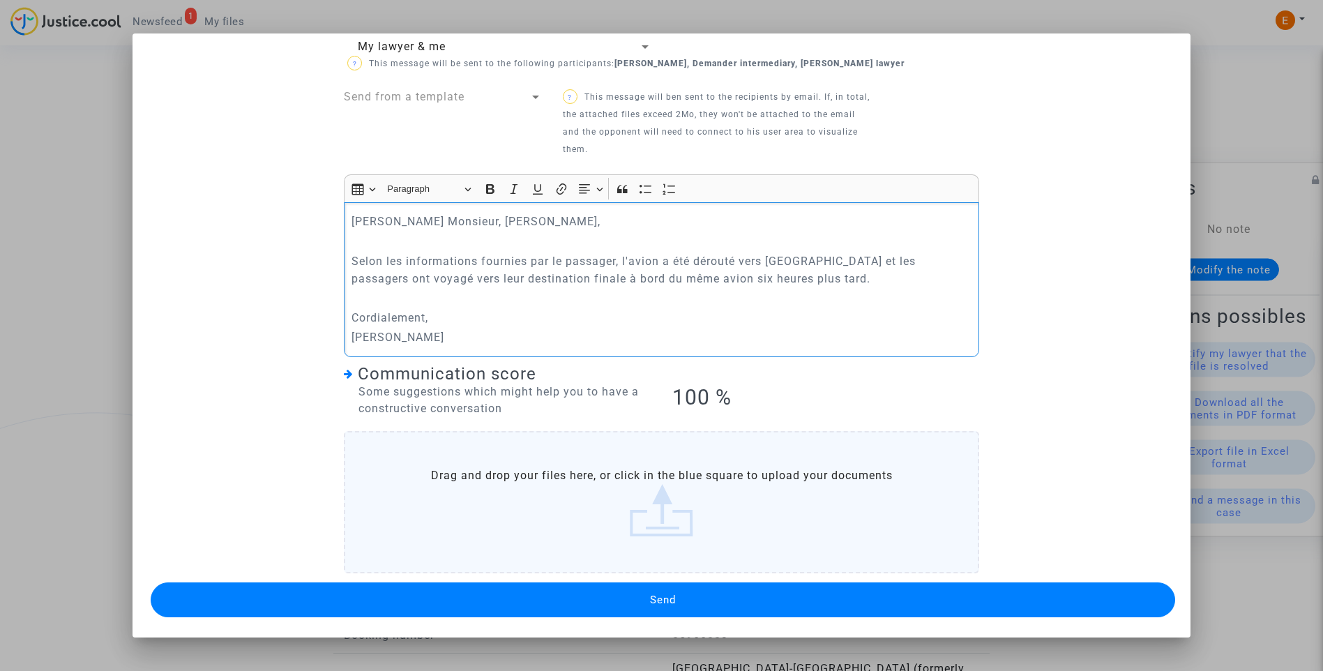
click at [670, 596] on span "Send" at bounding box center [663, 600] width 26 height 13
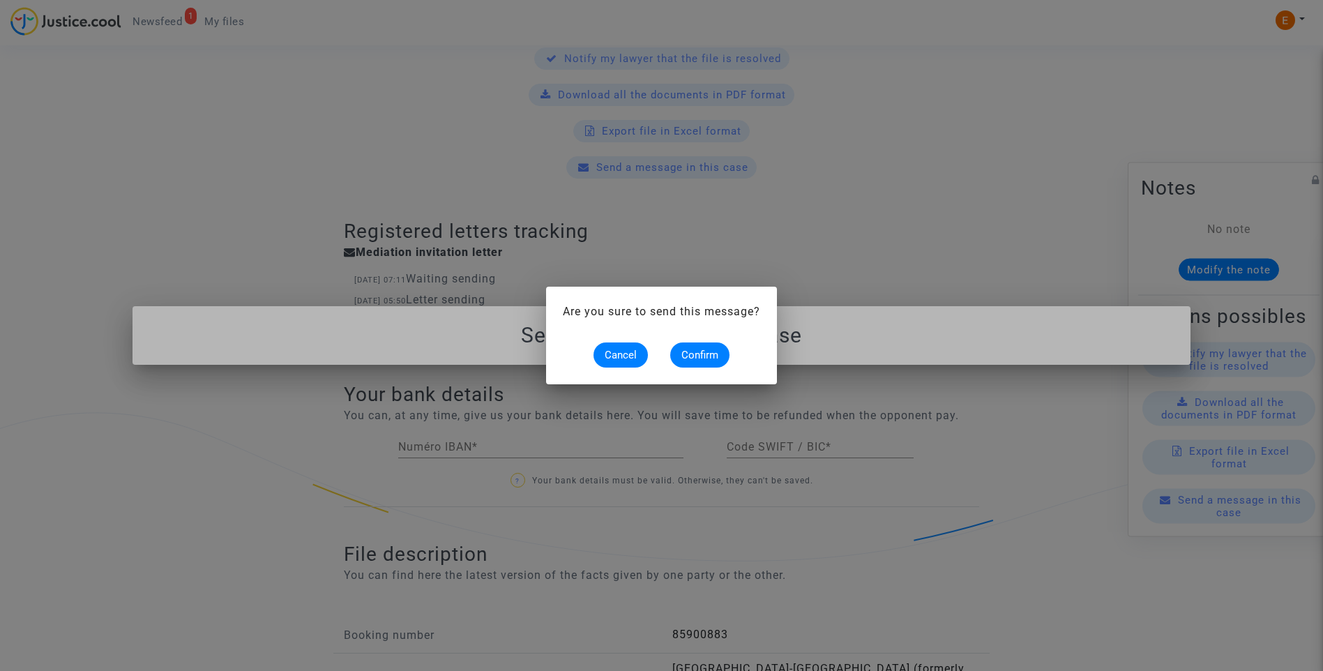
scroll to position [0, 0]
click at [716, 356] on span "Confirm" at bounding box center [699, 355] width 37 height 13
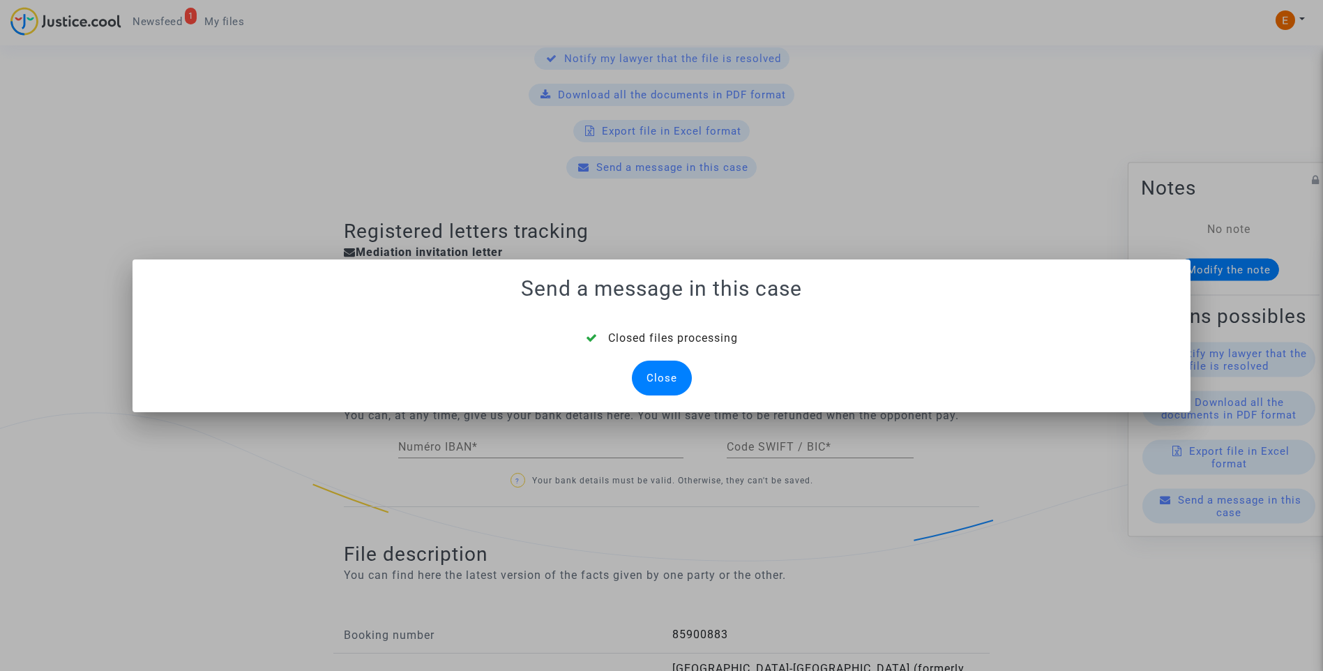
click at [665, 384] on div "Close" at bounding box center [662, 378] width 60 height 35
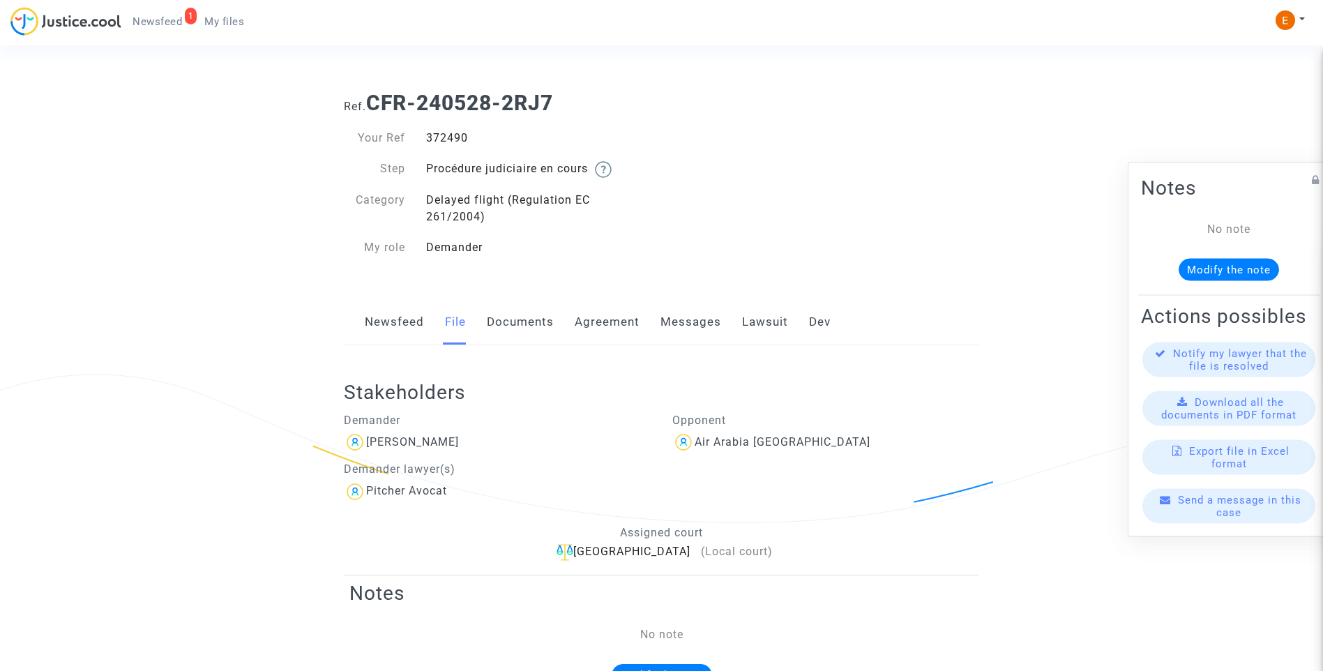
click at [713, 317] on link "Messages" at bounding box center [690, 322] width 61 height 46
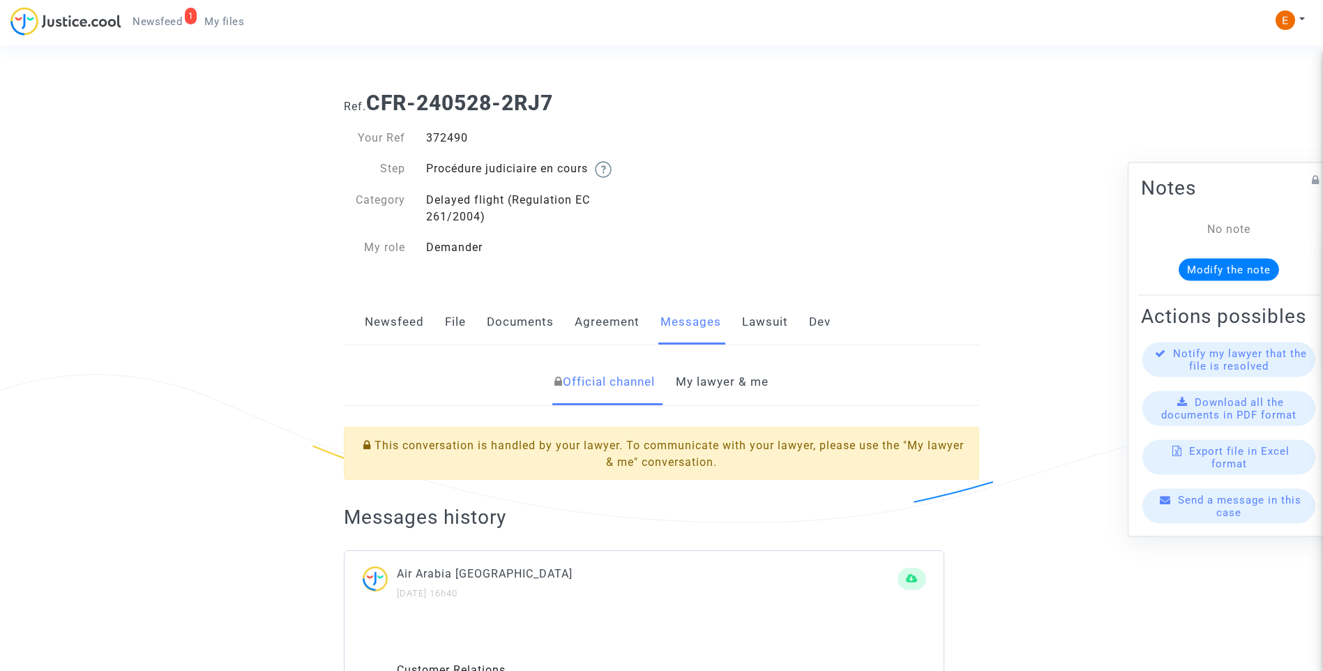
click at [721, 385] on link "My lawyer & me" at bounding box center [722, 382] width 93 height 46
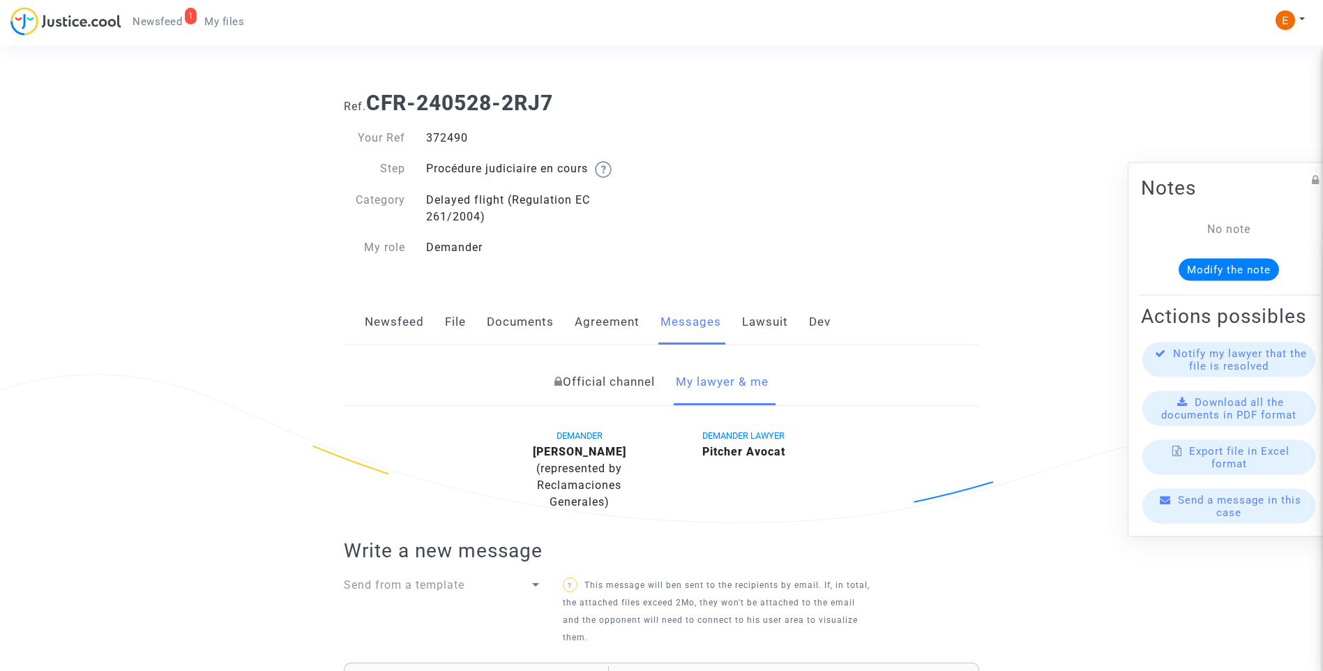
click at [416, 324] on link "Newsfeed" at bounding box center [394, 322] width 59 height 46
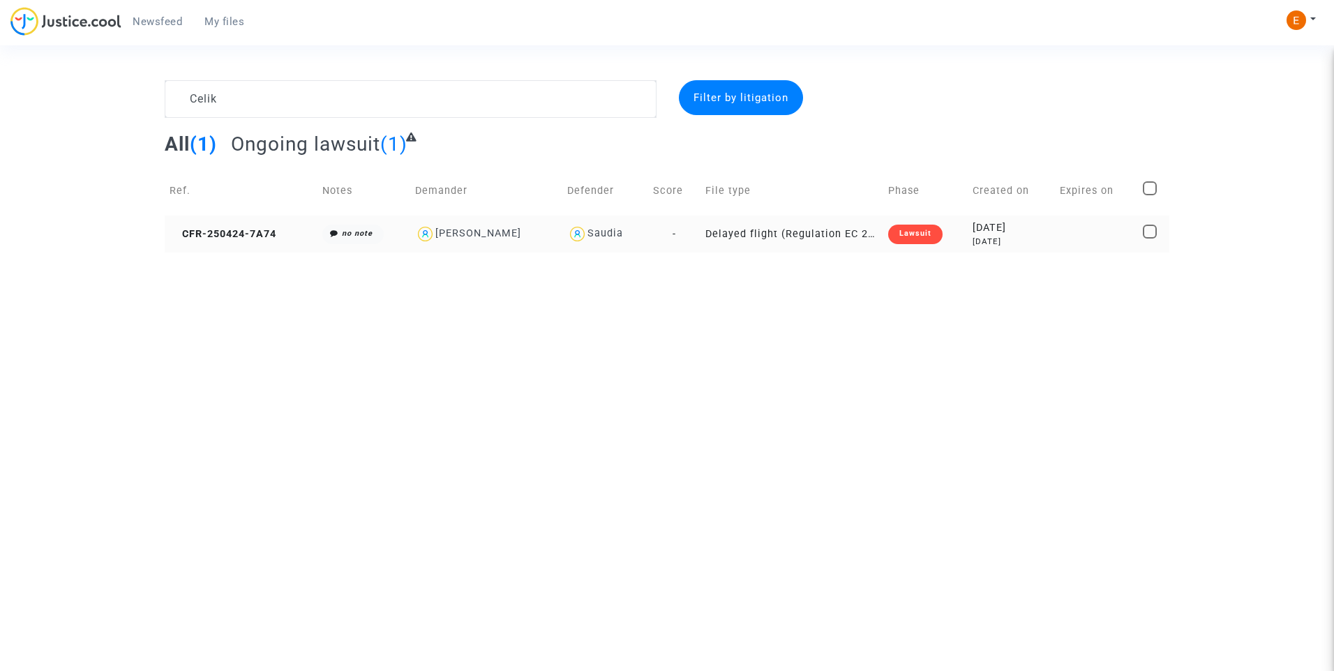
type textarea "Celik"
click at [883, 232] on td "Lawsuit" at bounding box center [925, 234] width 84 height 37
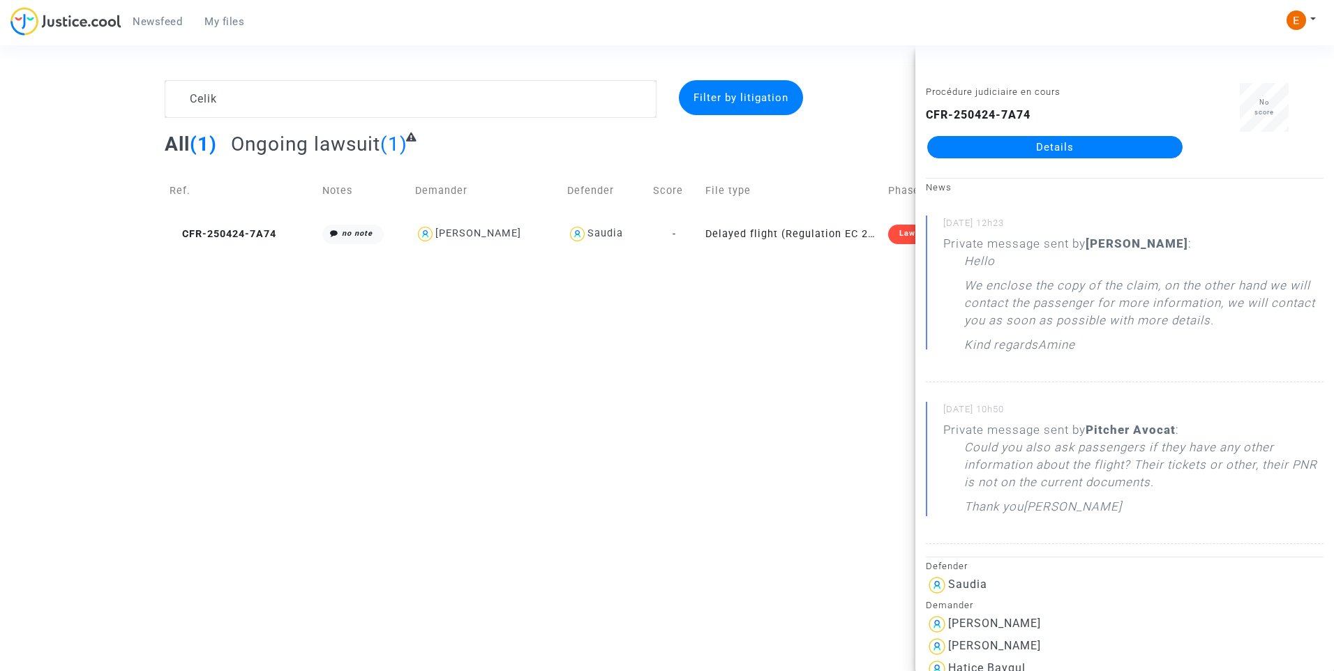
click at [1025, 157] on link "Details" at bounding box center [1054, 147] width 255 height 22
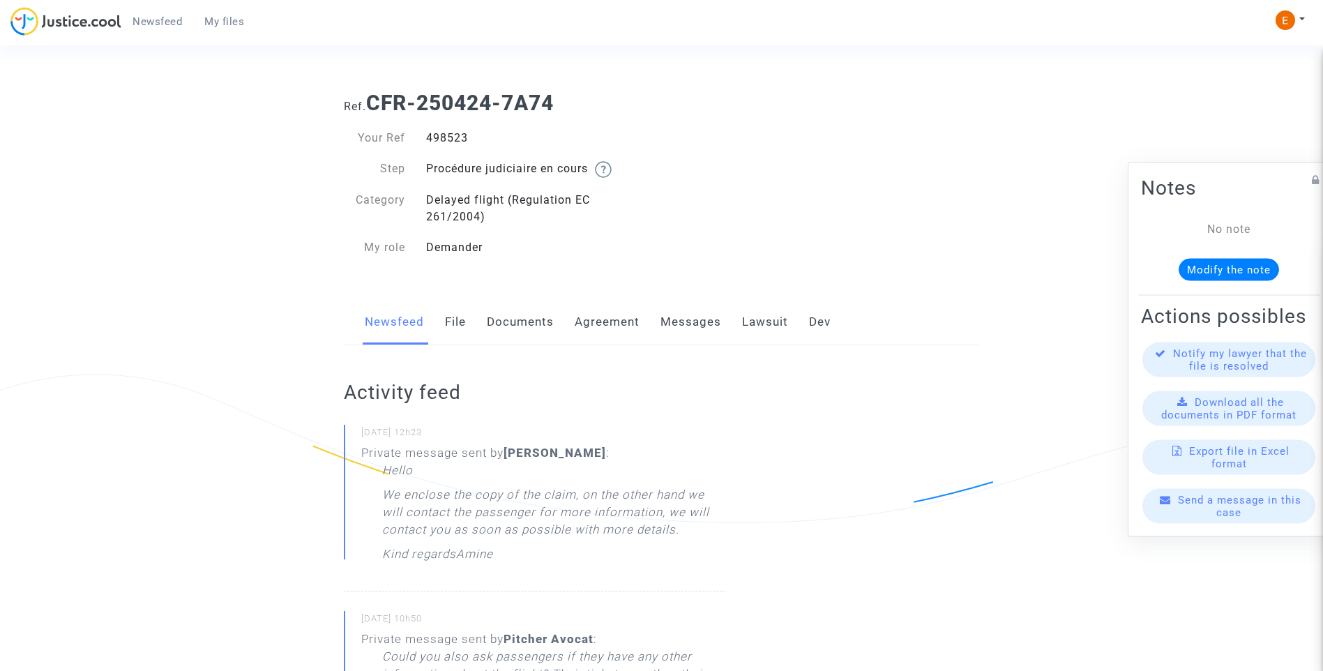
click at [772, 319] on link "Lawsuit" at bounding box center [765, 322] width 46 height 46
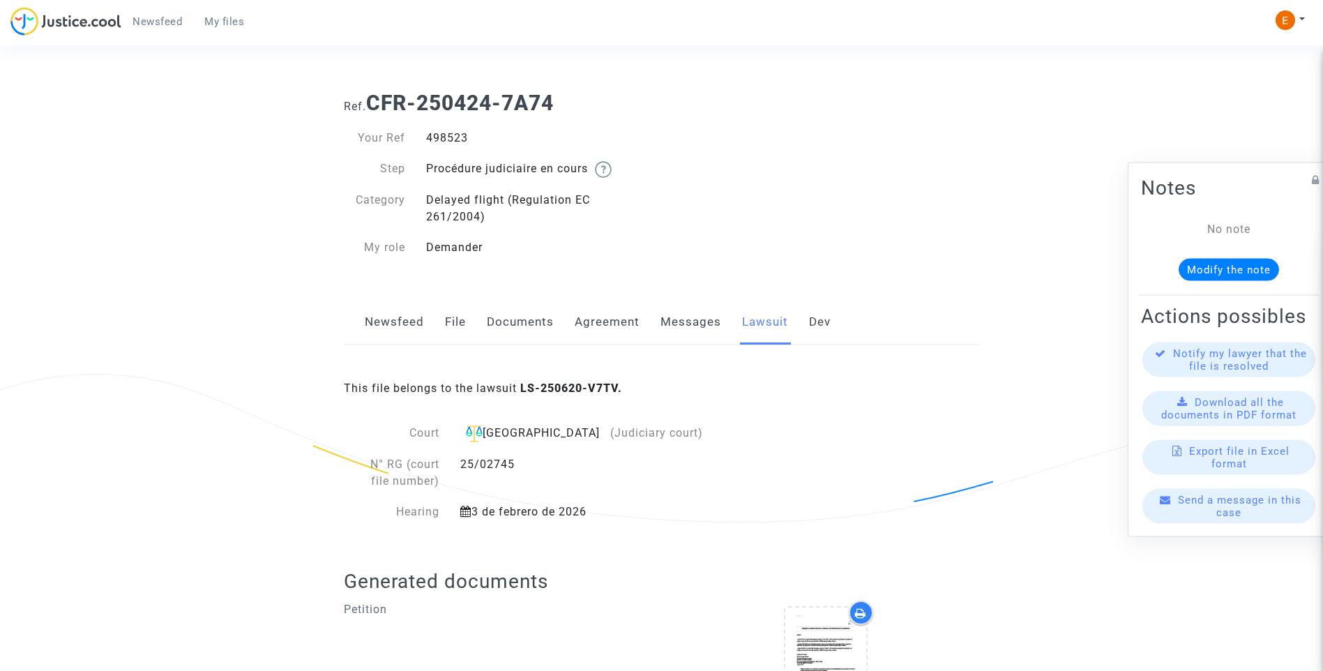
click at [674, 314] on link "Messages" at bounding box center [690, 322] width 61 height 46
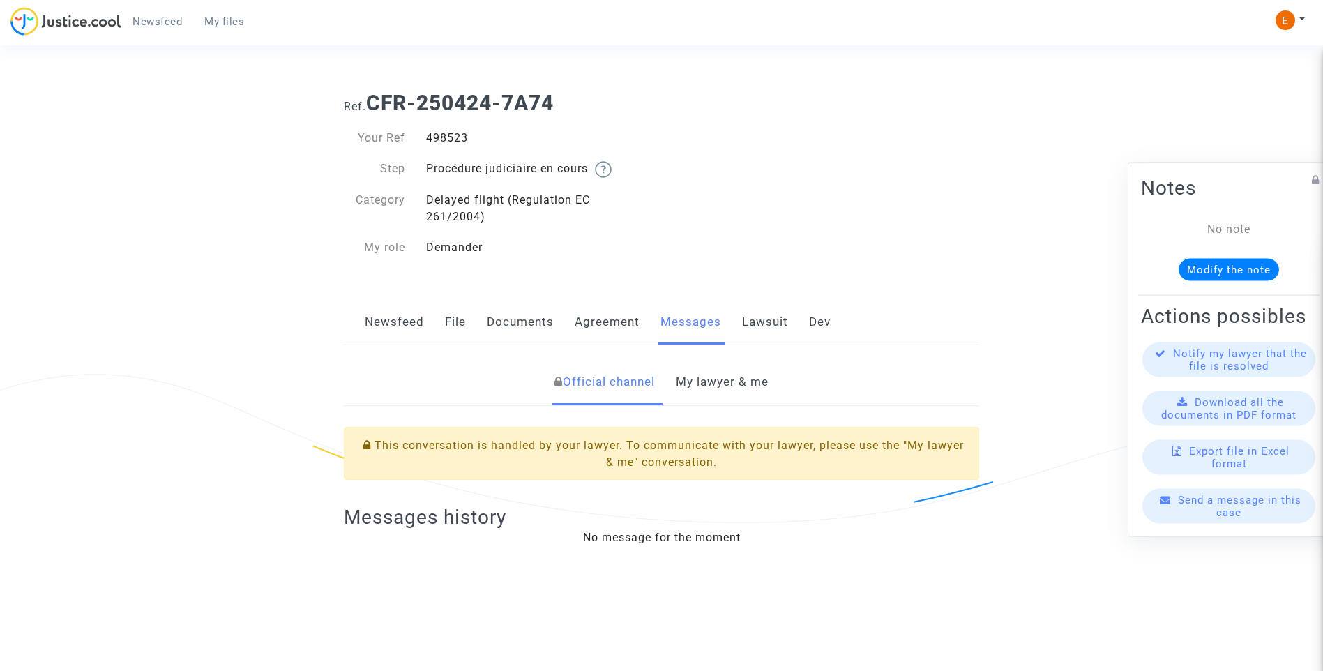
click at [737, 377] on link "My lawyer & me" at bounding box center [722, 382] width 93 height 46
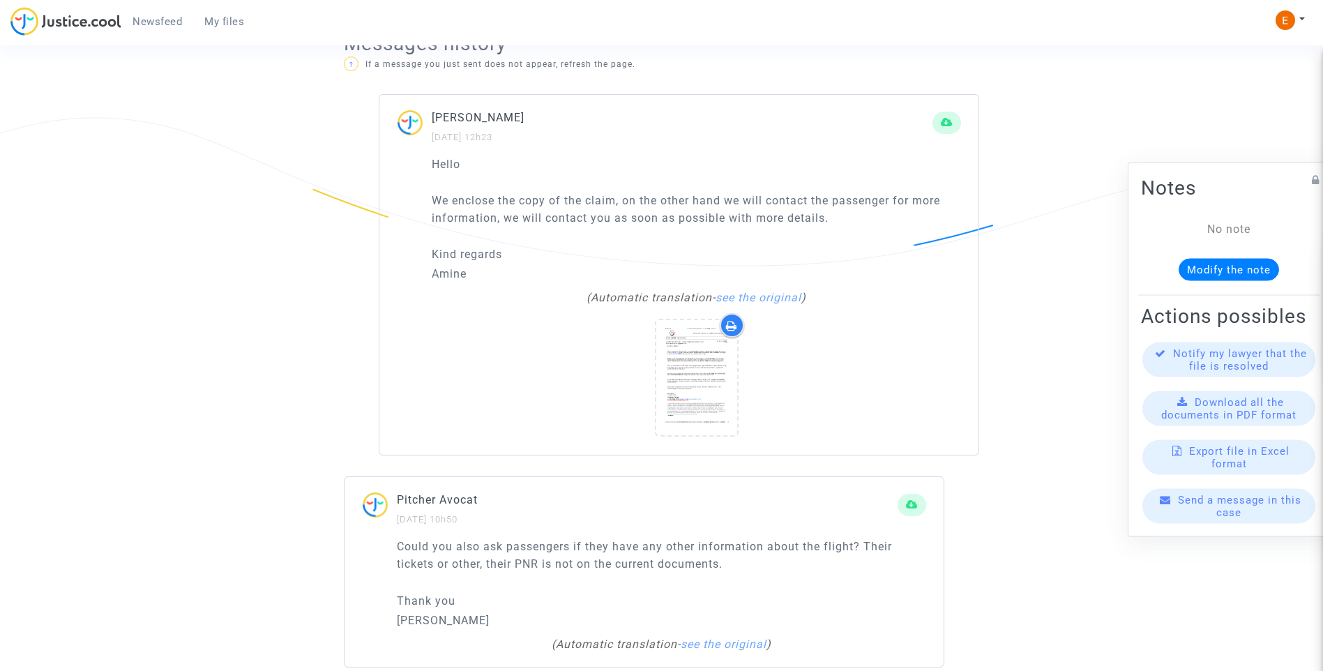
scroll to position [1116, 0]
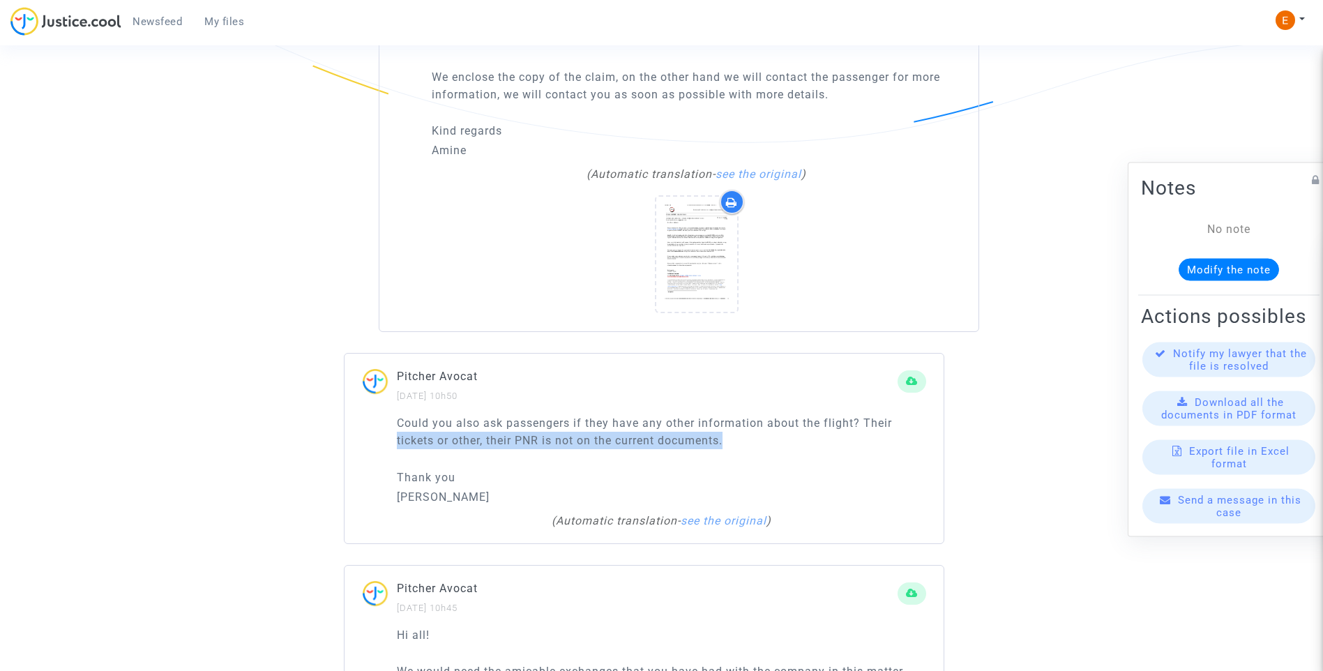
drag, startPoint x: 772, startPoint y: 425, endPoint x: 330, endPoint y: 422, distance: 442.2
click at [667, 430] on p "Could you also ask passengers if they have any other information about the flig…" at bounding box center [661, 431] width 529 height 35
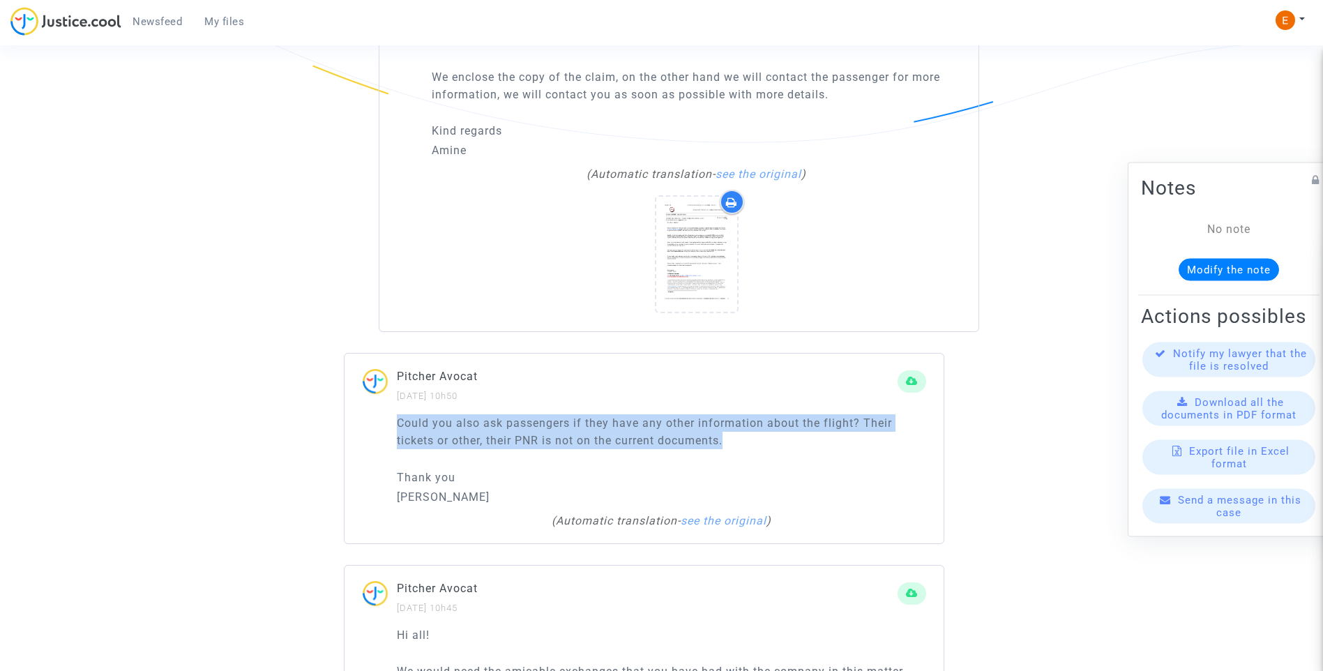
drag, startPoint x: 716, startPoint y: 429, endPoint x: 354, endPoint y: 406, distance: 362.7
click at [354, 414] on div "Could you also ask passengers if they have any other information about the flig…" at bounding box center [644, 478] width 599 height 128
drag, startPoint x: 354, startPoint y: 406, endPoint x: 441, endPoint y: 405, distance: 87.2
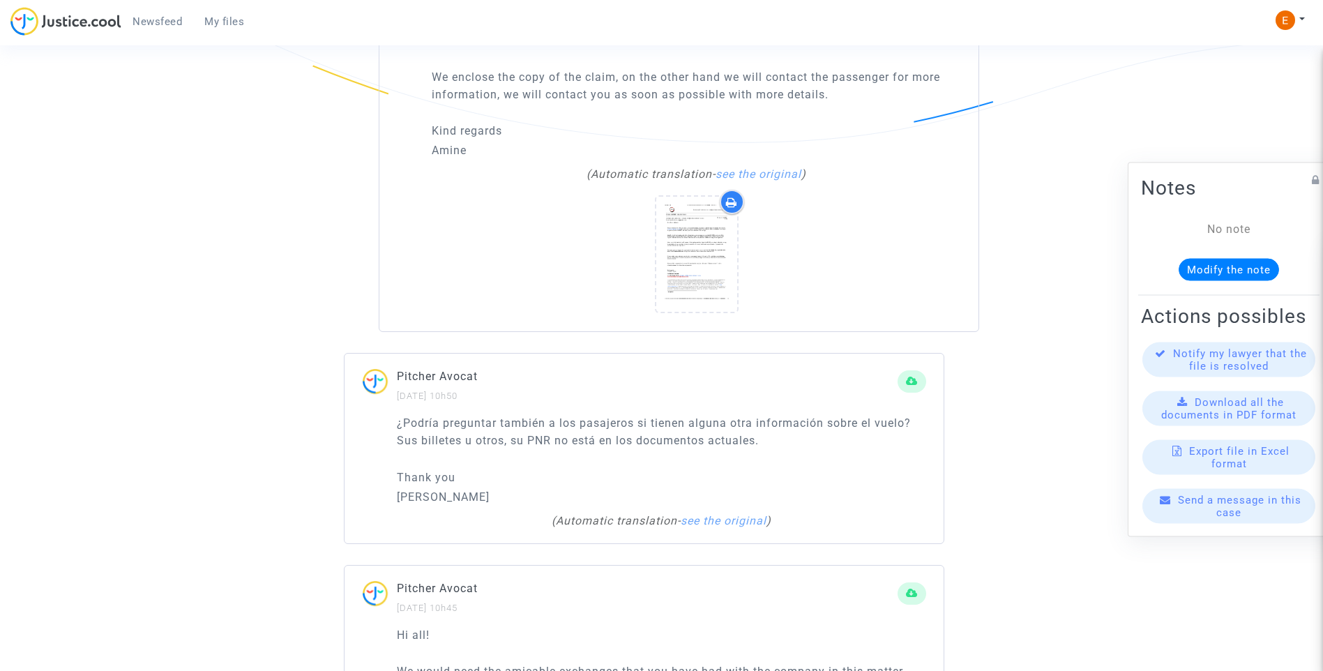
click at [498, 435] on div "¿Podría preguntar también a los pasajeros si tienen alguna otra información sob…" at bounding box center [661, 459] width 529 height 91
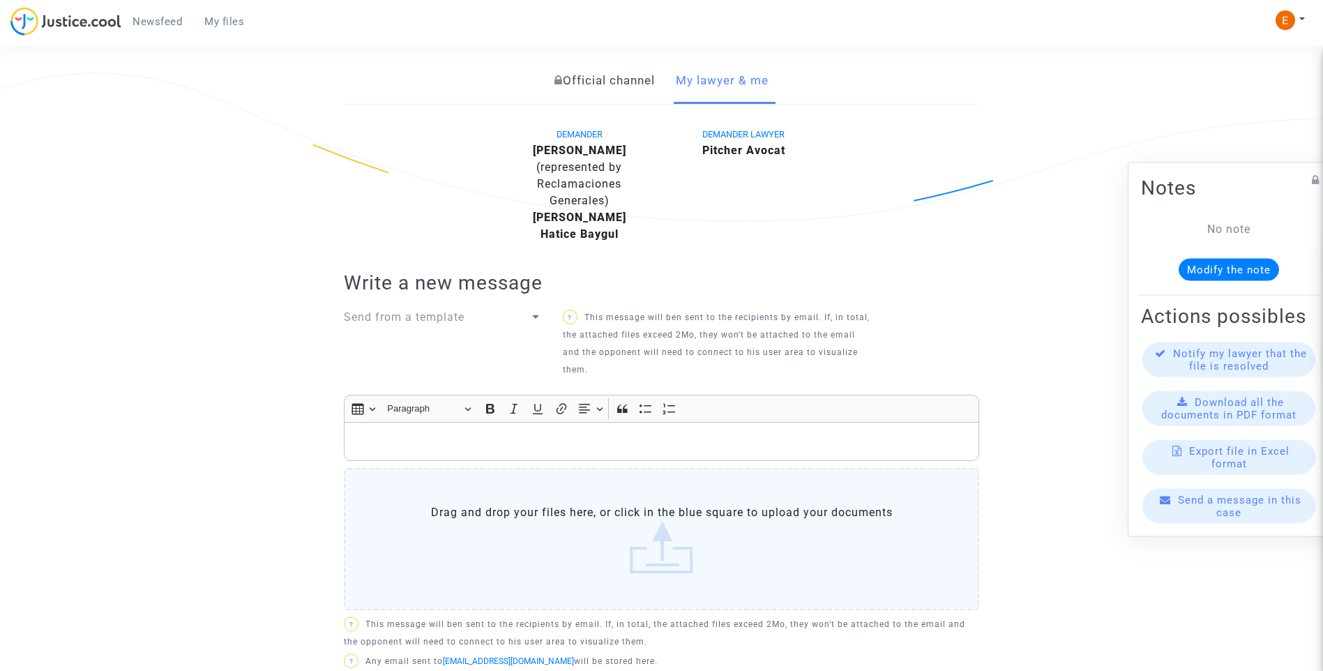
scroll to position [271, 0]
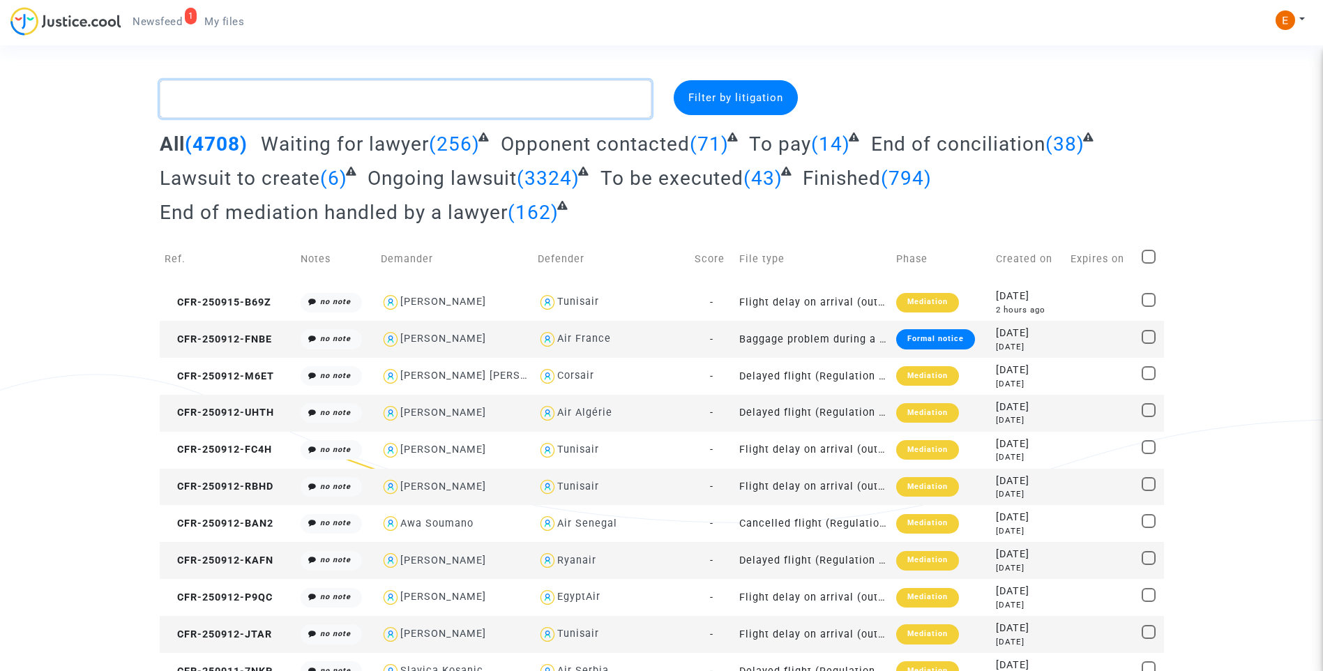
paste textarea "Iltis"
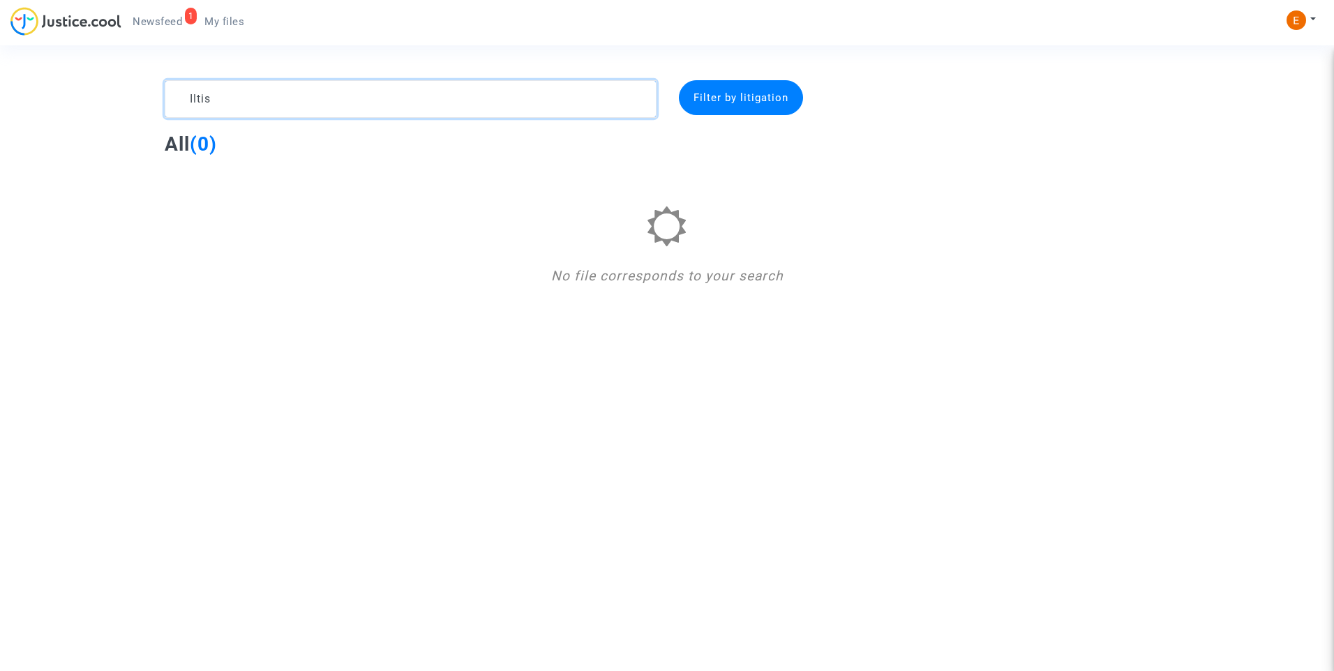
drag, startPoint x: 307, startPoint y: 100, endPoint x: 169, endPoint y: 100, distance: 138.1
click at [169, 100] on textarea at bounding box center [411, 99] width 492 height 38
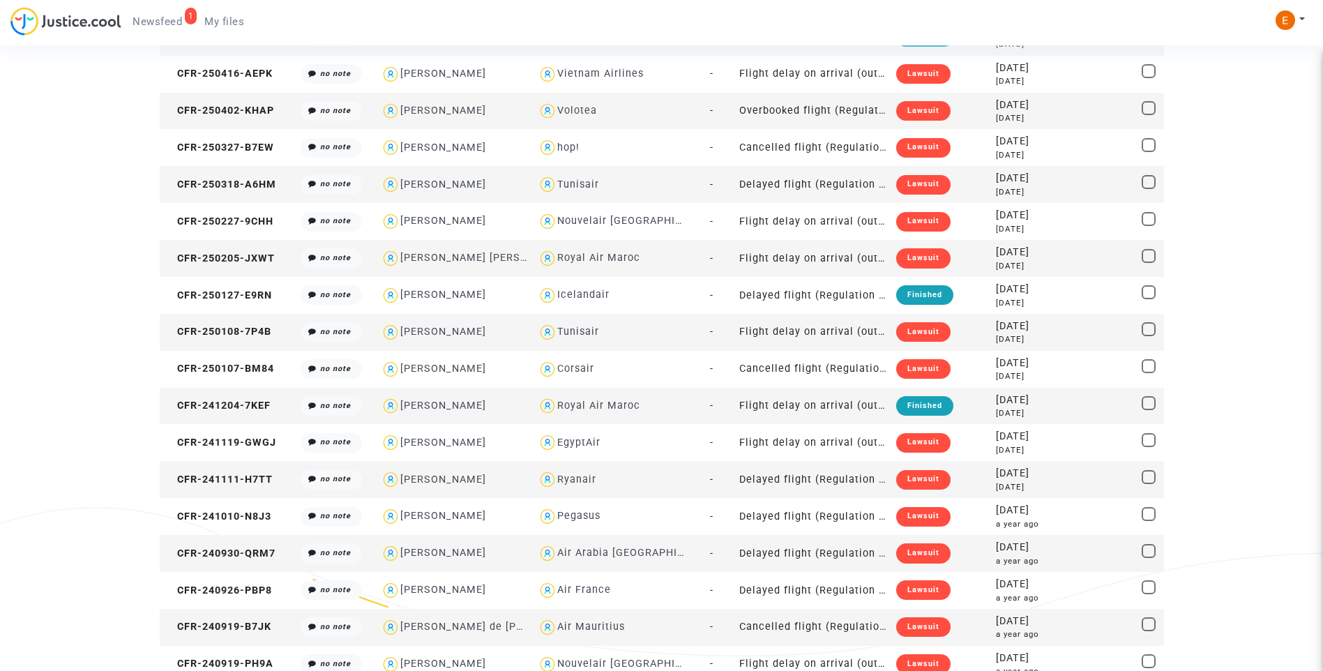
scroll to position [628, 0]
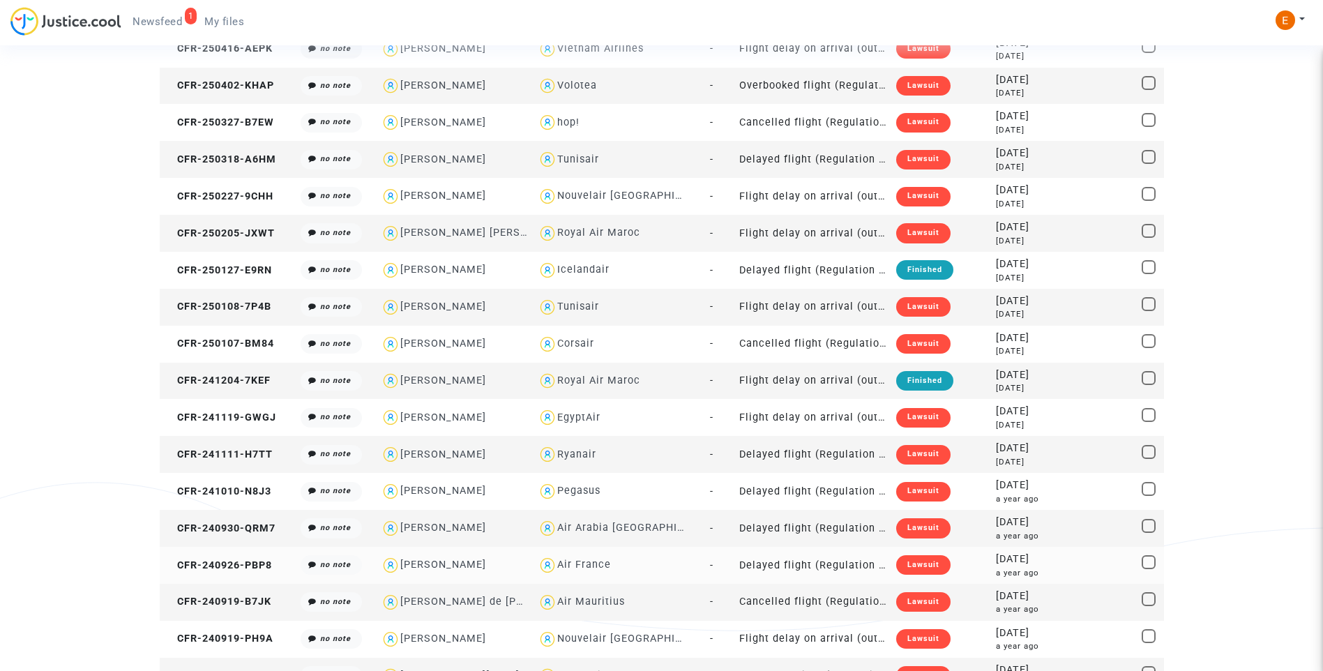
type textarea "Guy"
click at [923, 568] on div "Lawsuit" at bounding box center [923, 565] width 54 height 20
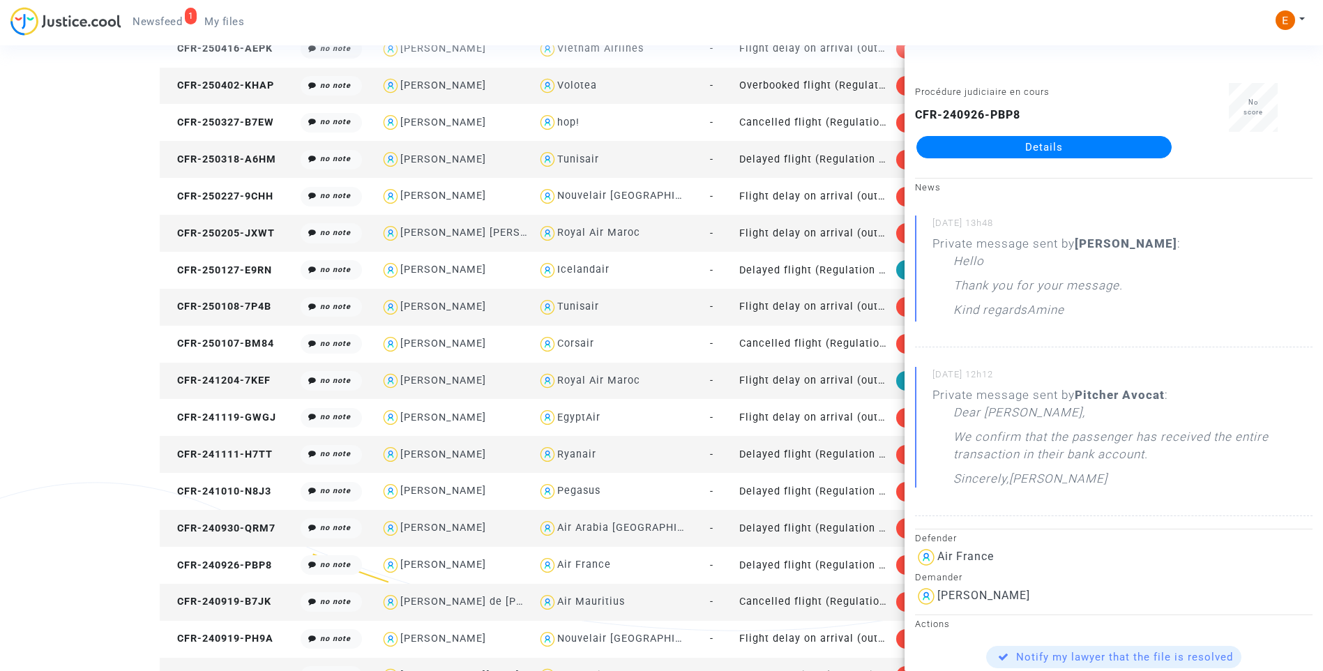
click at [1055, 140] on link "Details" at bounding box center [1043, 147] width 255 height 22
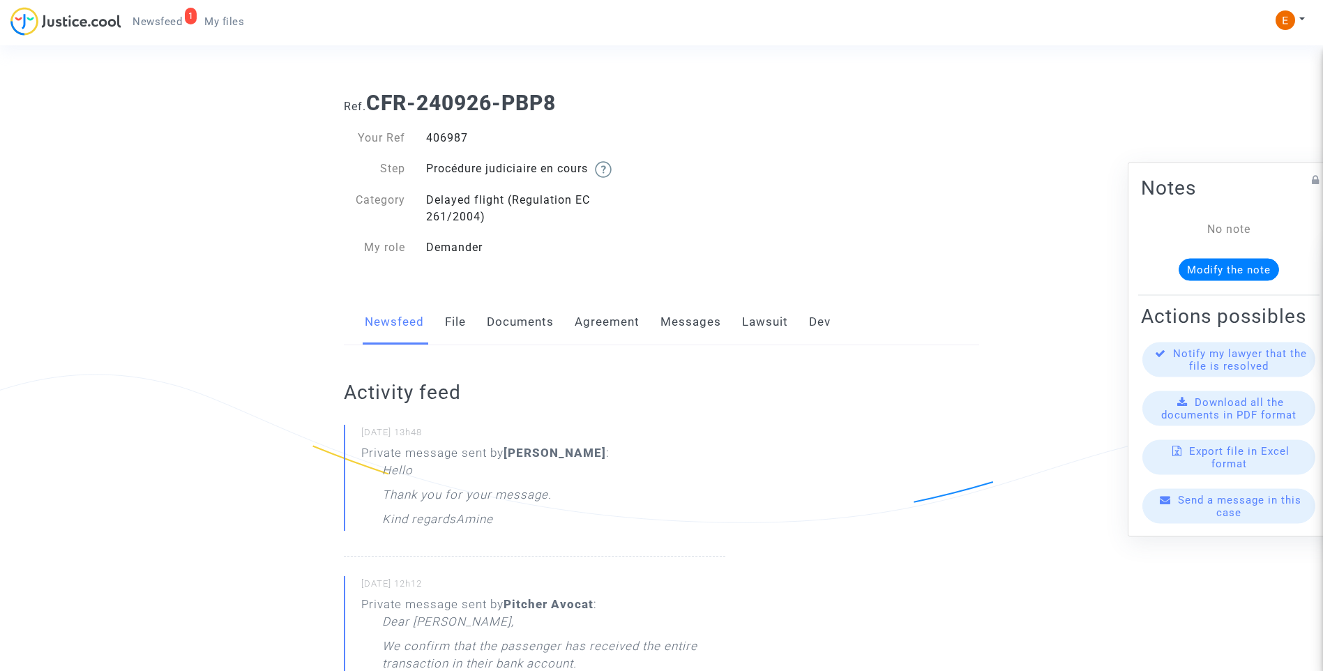
click at [762, 322] on link "Lawsuit" at bounding box center [765, 322] width 46 height 46
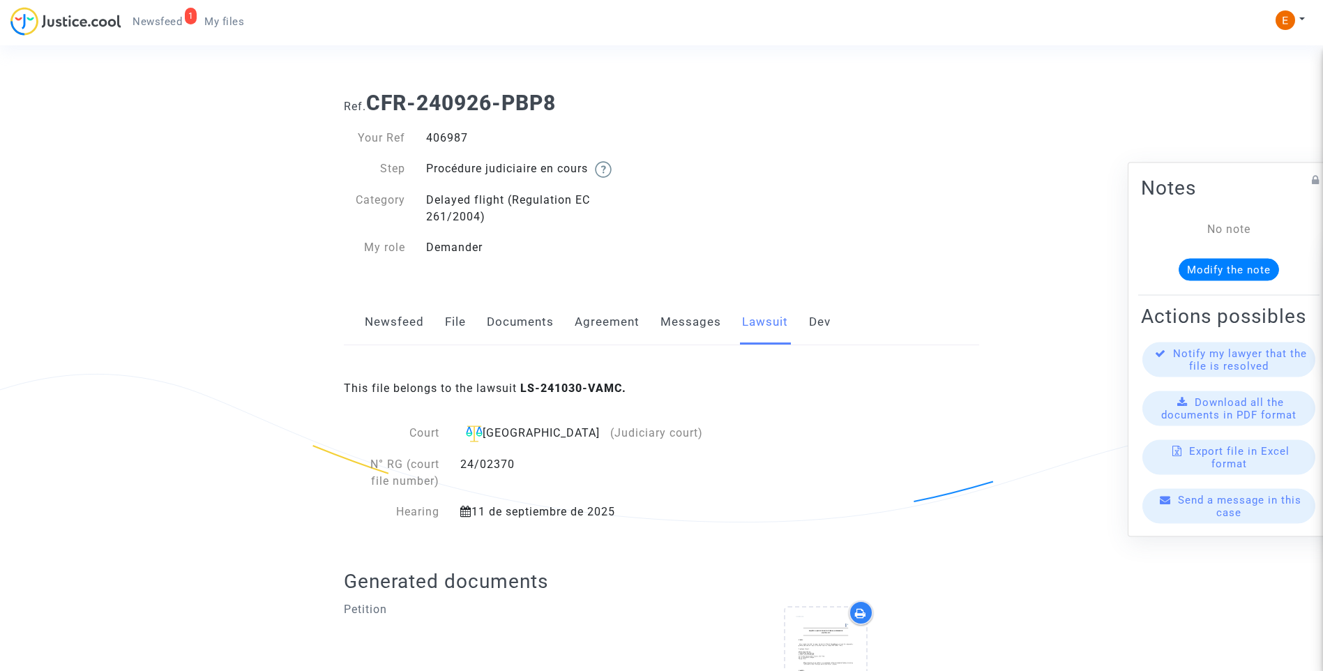
click at [692, 330] on link "Messages" at bounding box center [690, 322] width 61 height 46
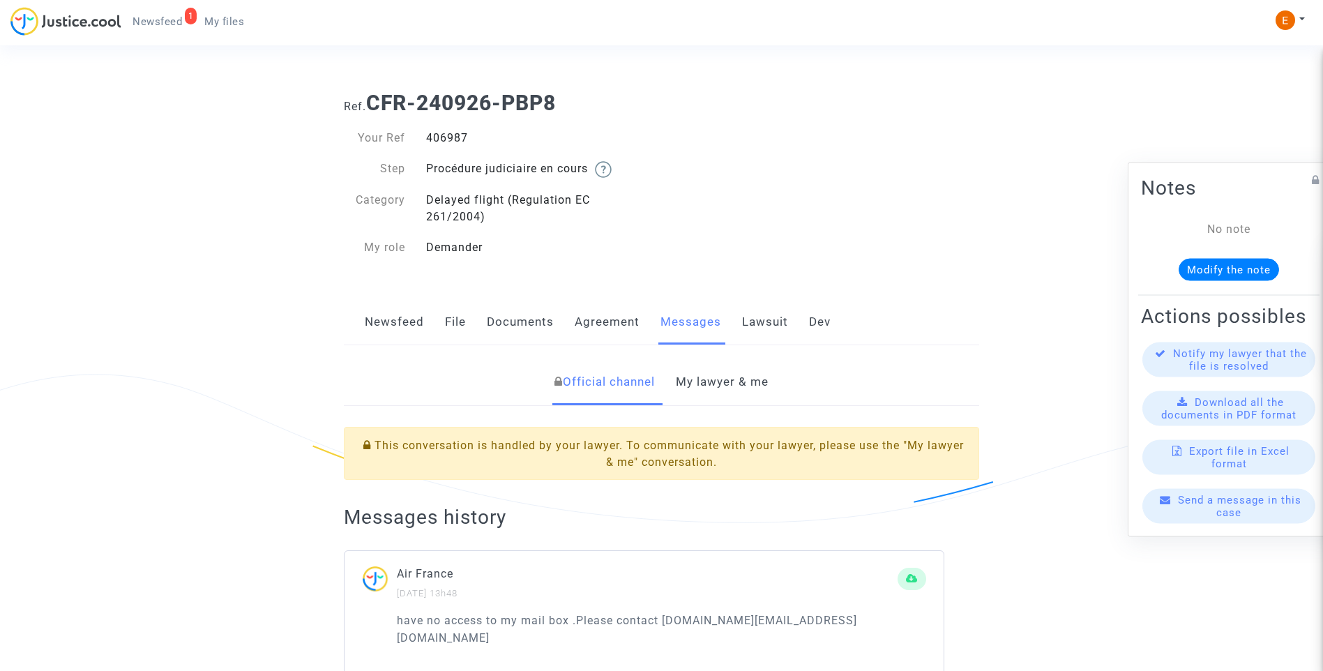
click at [711, 376] on link "My lawyer & me" at bounding box center [722, 382] width 93 height 46
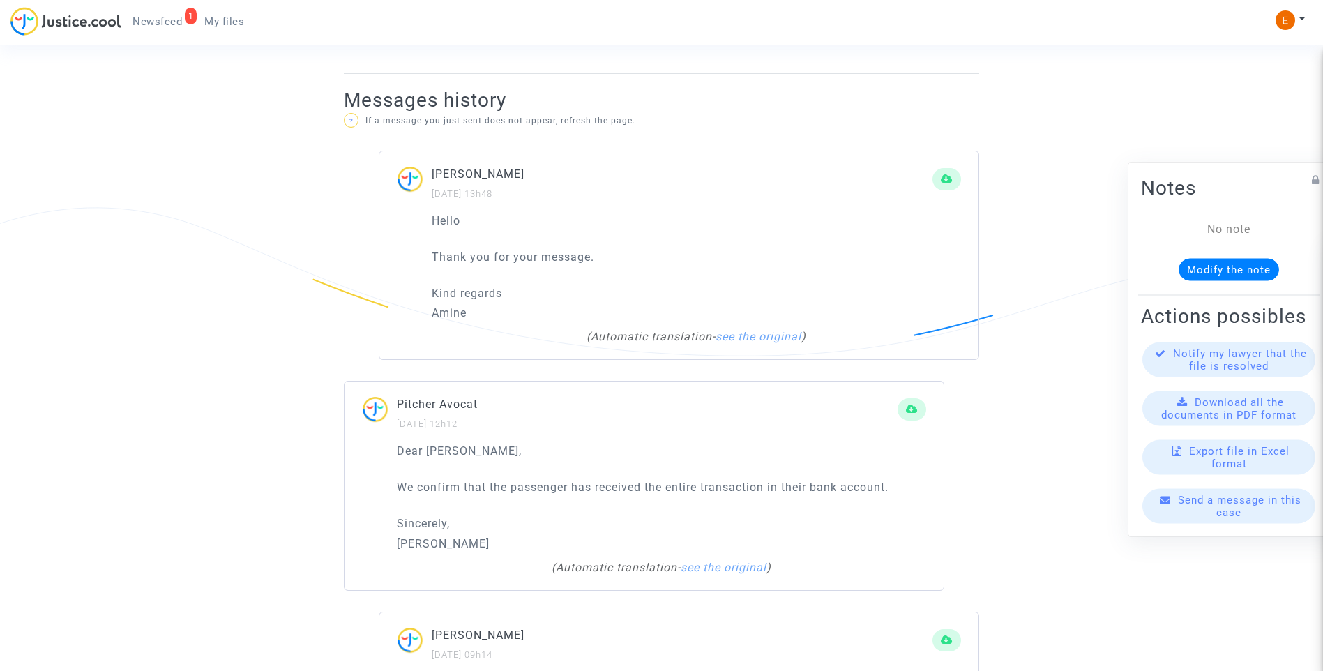
scroll to position [907, 0]
drag, startPoint x: 922, startPoint y: 469, endPoint x: 335, endPoint y: 472, distance: 587.3
click at [335, 472] on div "Official channel My lawyer & me DEMANDER [PERSON_NAME] (represented by Reclamac…" at bounding box center [661, 326] width 656 height 1748
drag, startPoint x: 335, startPoint y: 472, endPoint x: 470, endPoint y: 460, distance: 135.8
click at [584, 438] on p "Dear [PERSON_NAME]," at bounding box center [661, 446] width 529 height 17
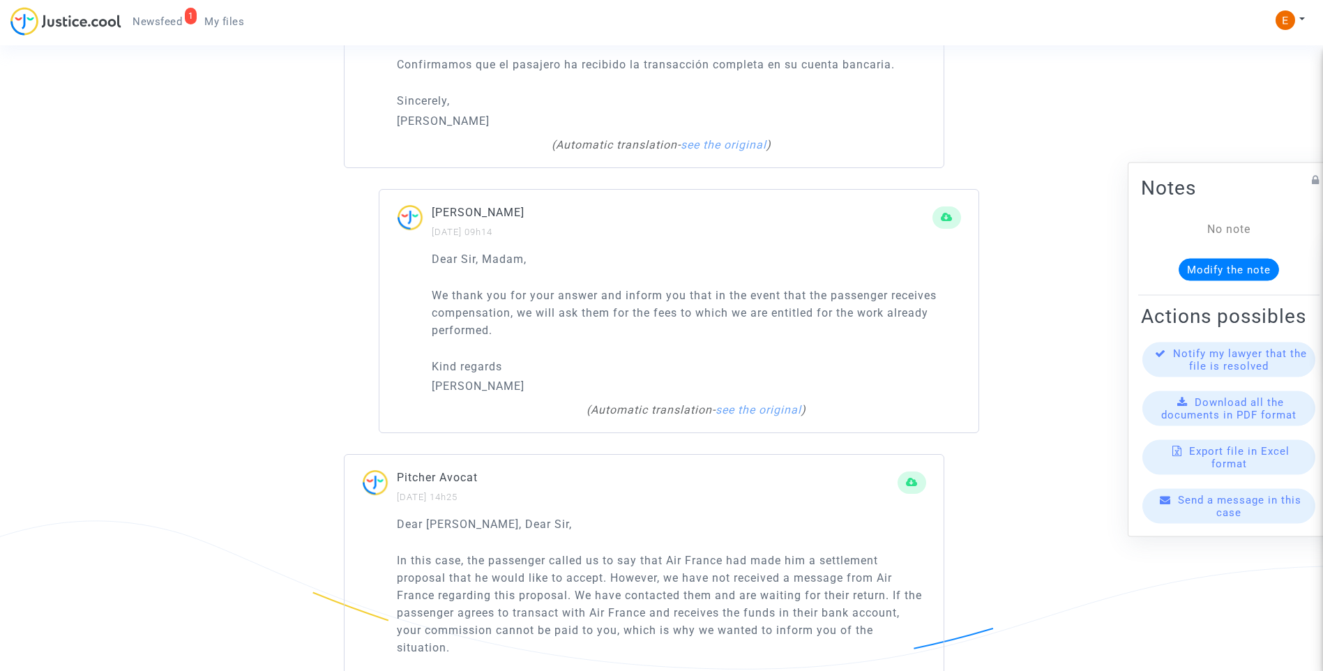
scroll to position [1395, 0]
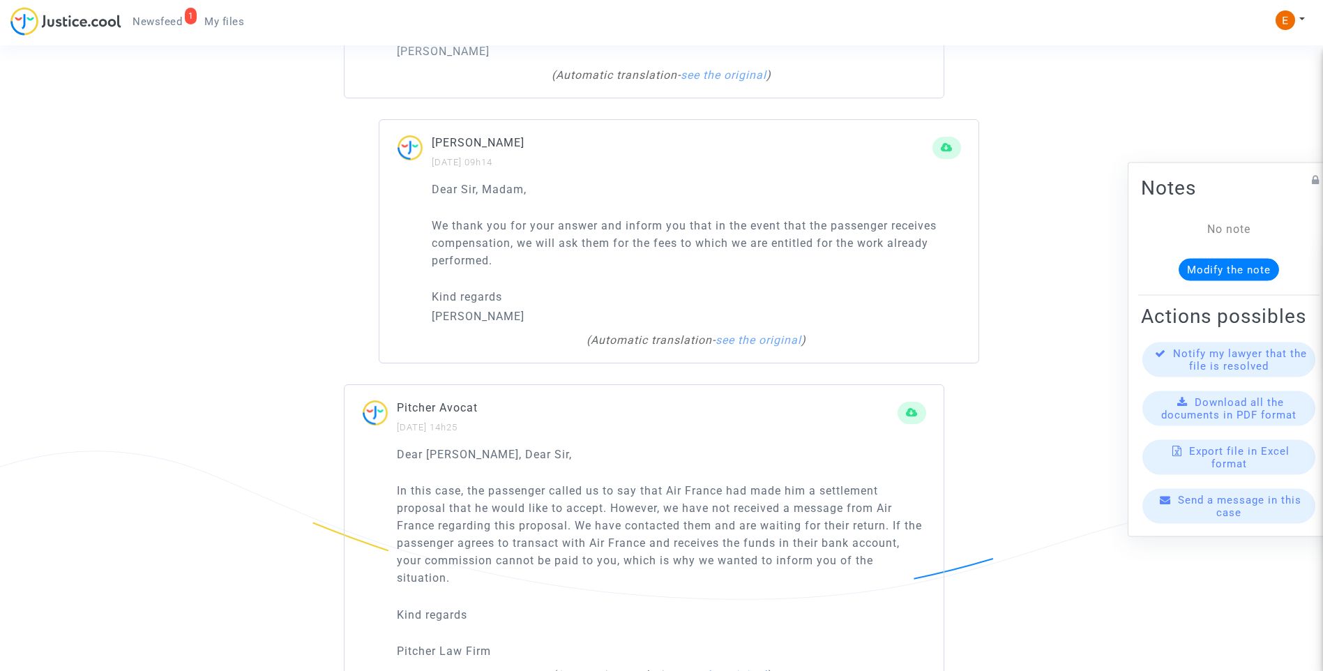
drag, startPoint x: 488, startPoint y: 558, endPoint x: 382, endPoint y: 451, distance: 151.4
click at [382, 451] on div "Dear [PERSON_NAME], Dear [PERSON_NAME], In this case, the passenger called us t…" at bounding box center [644, 572] width 599 height 252
drag, startPoint x: 382, startPoint y: 451, endPoint x: 450, endPoint y: 474, distance: 72.3
click at [559, 417] on div "Pitcher Avocat [DATE] 14h25" at bounding box center [647, 417] width 501 height 36
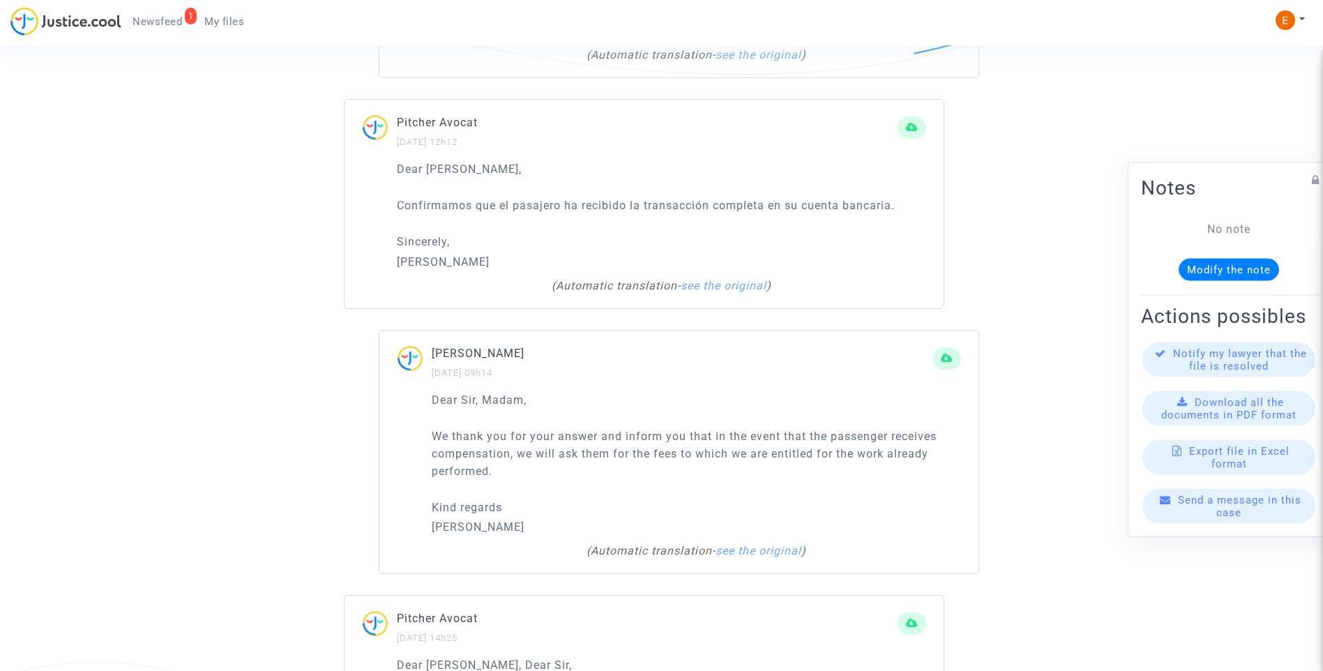
scroll to position [1154, 0]
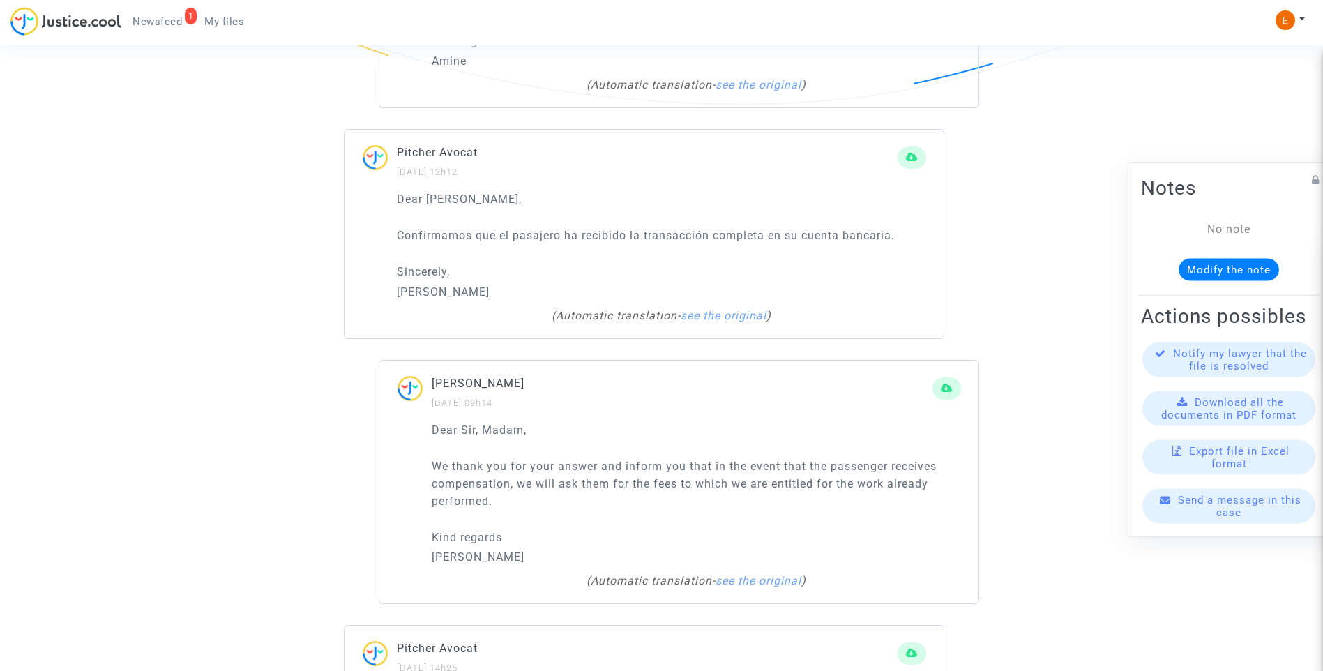
drag, startPoint x: 515, startPoint y: 492, endPoint x: 416, endPoint y: 445, distance: 109.8
click at [416, 445] on div "Dear [PERSON_NAME], [PERSON_NAME], We thank you for your answer and inform you …" at bounding box center [678, 512] width 599 height 183
drag, startPoint x: 416, startPoint y: 445, endPoint x: 460, endPoint y: 455, distance: 45.2
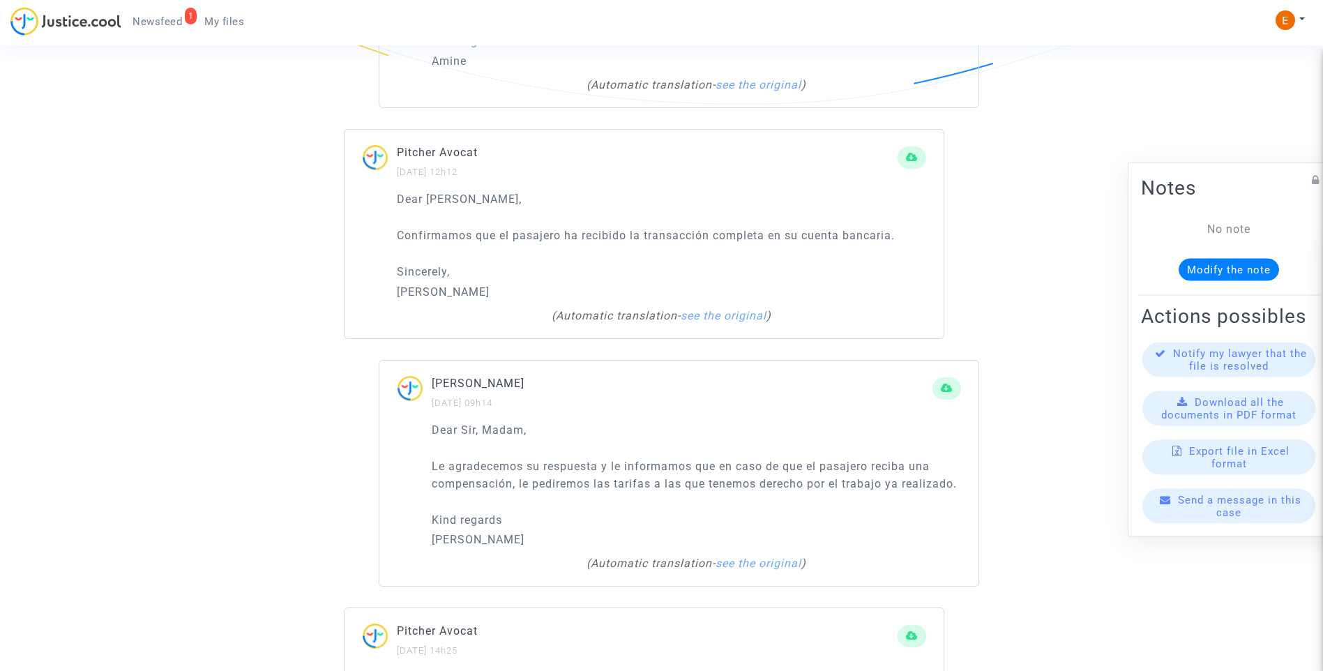
click at [559, 511] on p "Kind regards" at bounding box center [696, 519] width 529 height 17
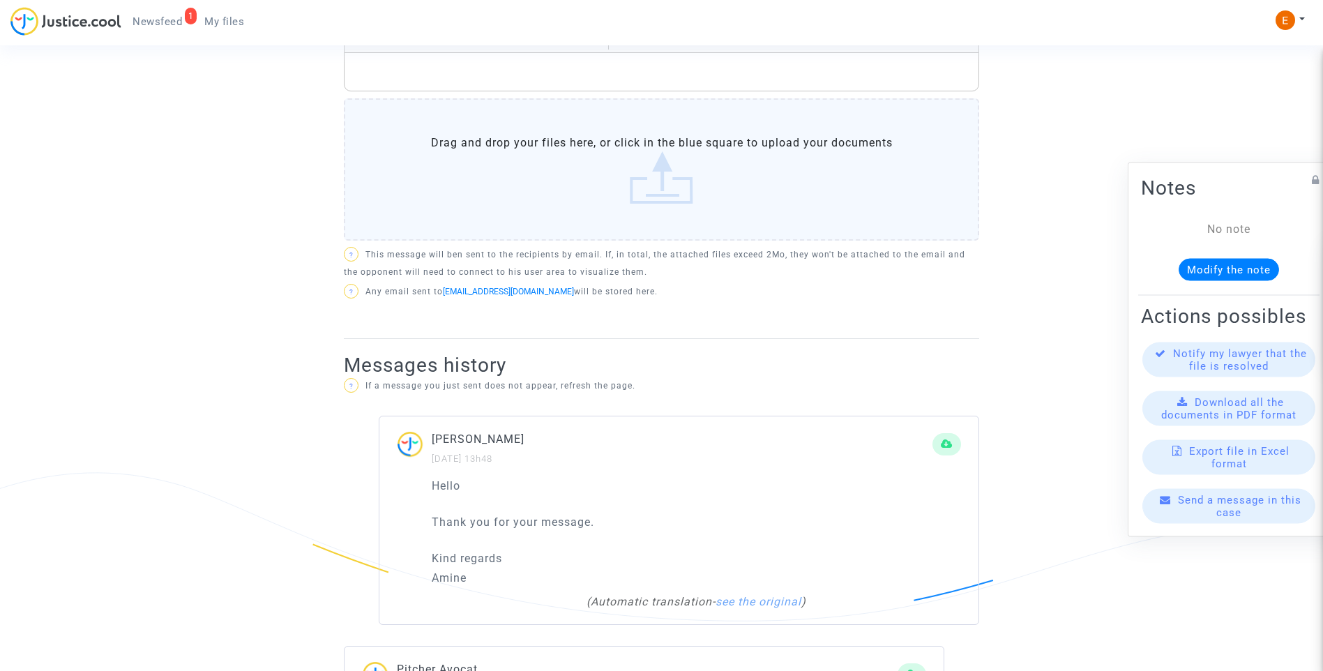
scroll to position [596, 0]
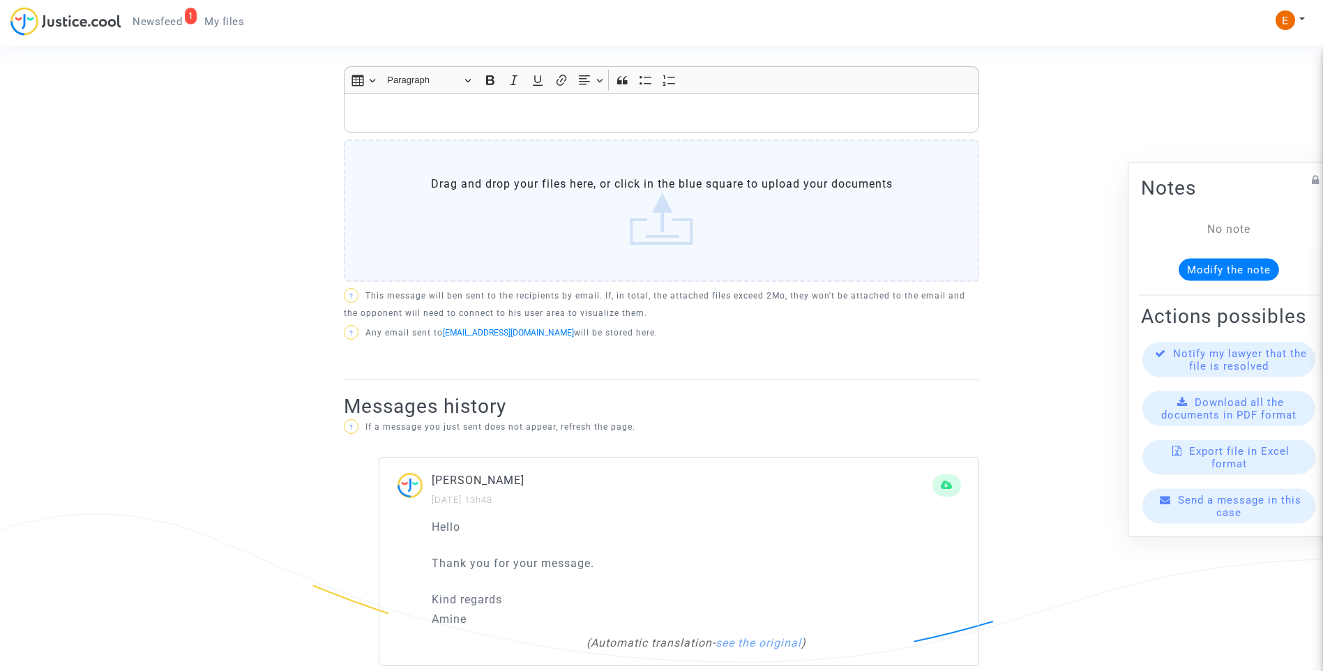
click at [580, 107] on div "Rich Text Editor, main" at bounding box center [661, 112] width 635 height 39
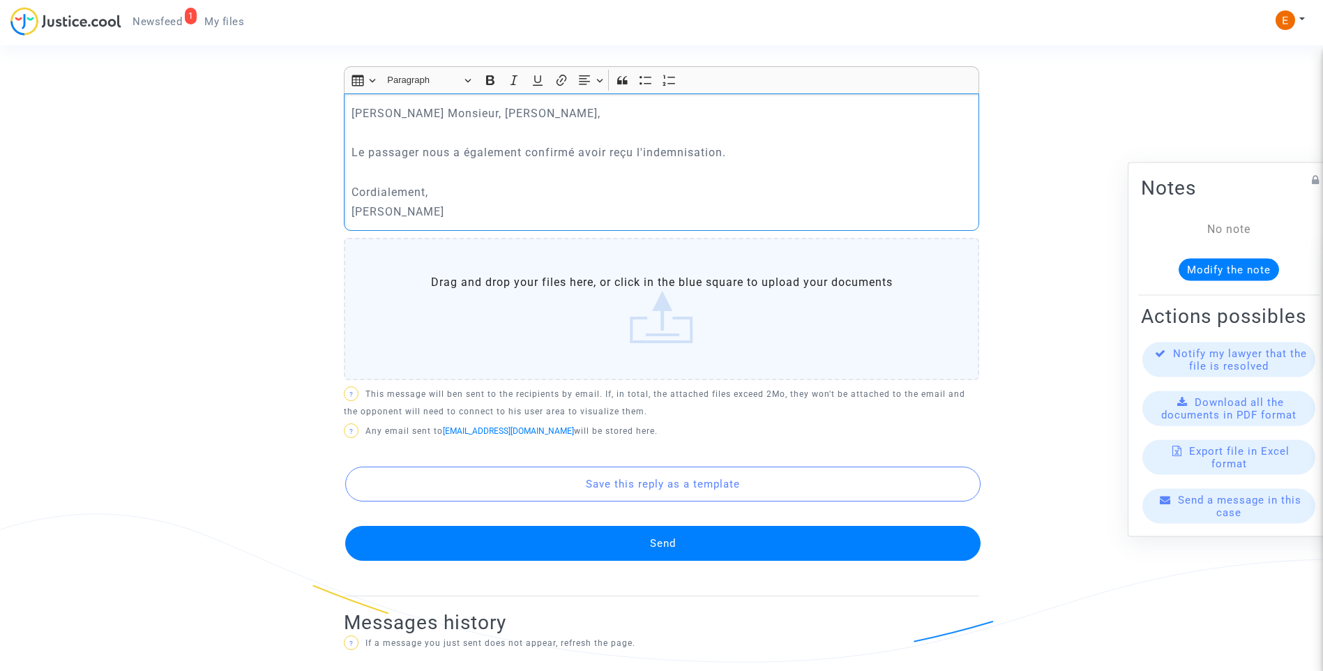
click at [707, 528] on button "Send" at bounding box center [662, 543] width 635 height 35
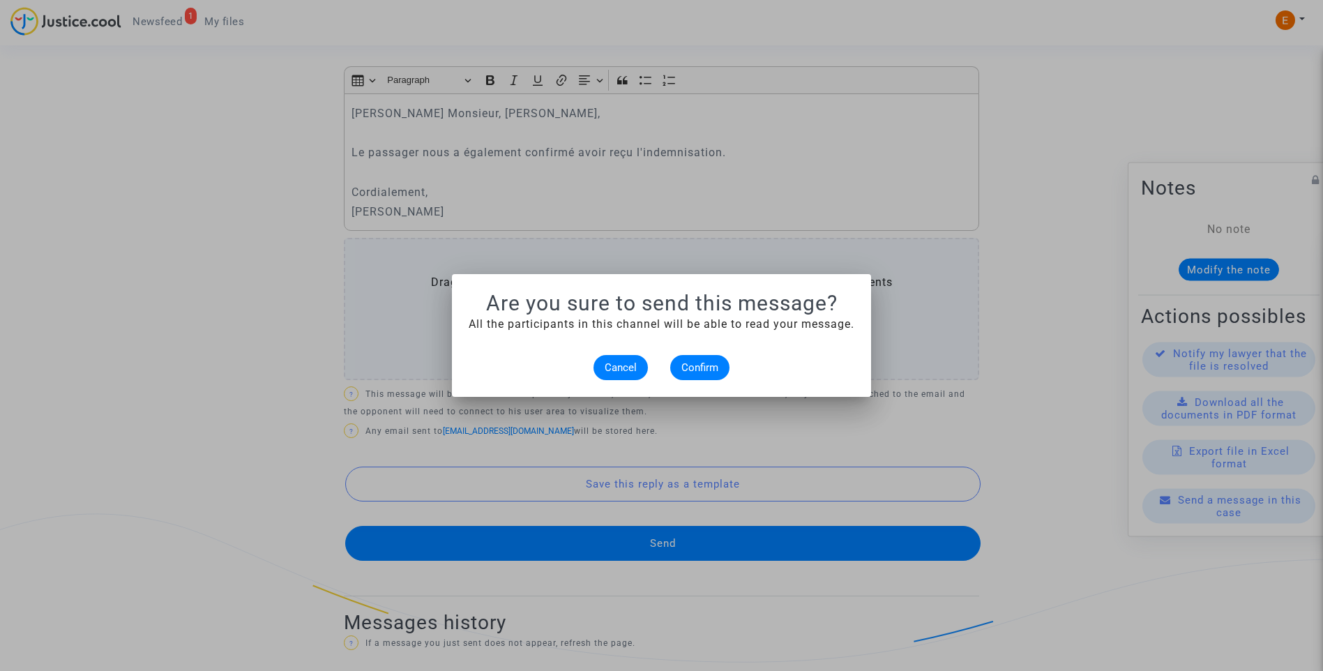
scroll to position [0, 0]
click at [709, 358] on button "Confirm" at bounding box center [699, 367] width 59 height 25
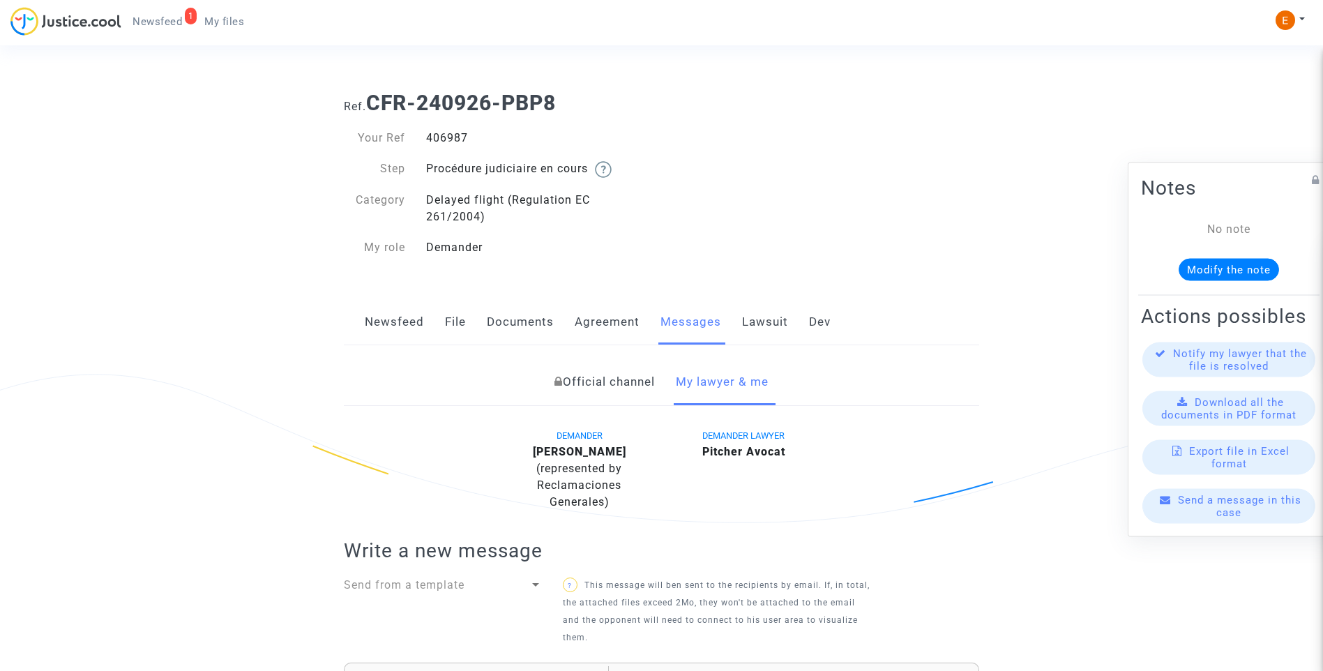
scroll to position [596, 0]
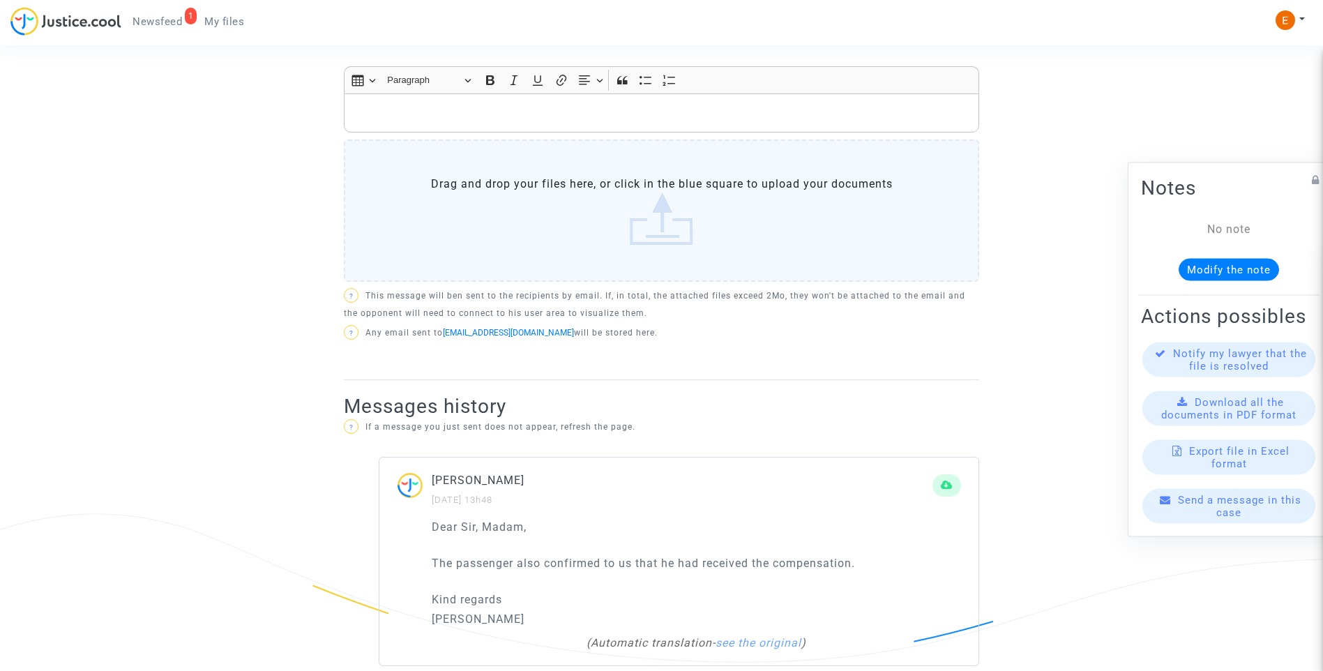
click at [162, 11] on link "1 Newsfeed" at bounding box center [157, 21] width 72 height 21
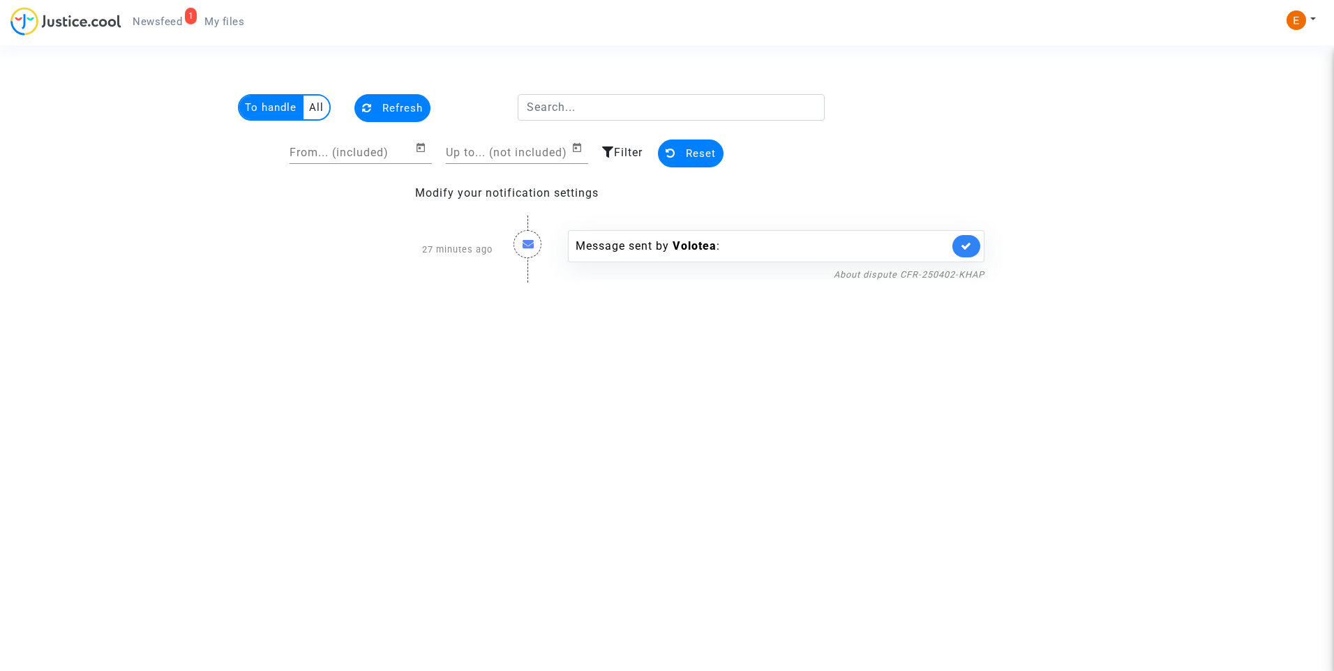
click at [964, 257] on div "Message sent by [PERSON_NAME] :" at bounding box center [776, 246] width 416 height 32
drag, startPoint x: 964, startPoint y: 257, endPoint x: 970, endPoint y: 242, distance: 15.9
click at [970, 242] on icon at bounding box center [965, 246] width 11 height 10
